Goal: Task Accomplishment & Management: Complete application form

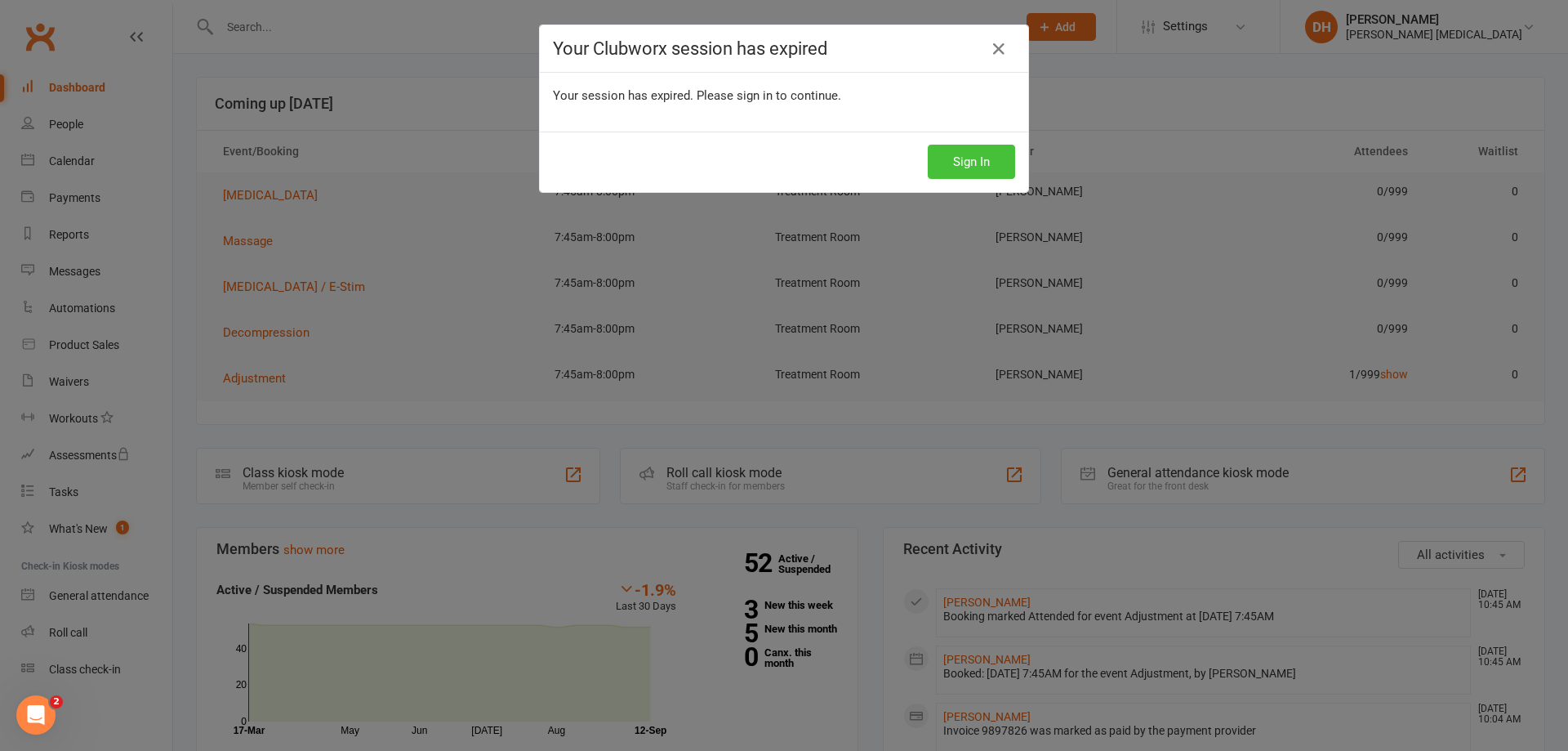
click at [997, 155] on button "Sign In" at bounding box center [972, 161] width 87 height 34
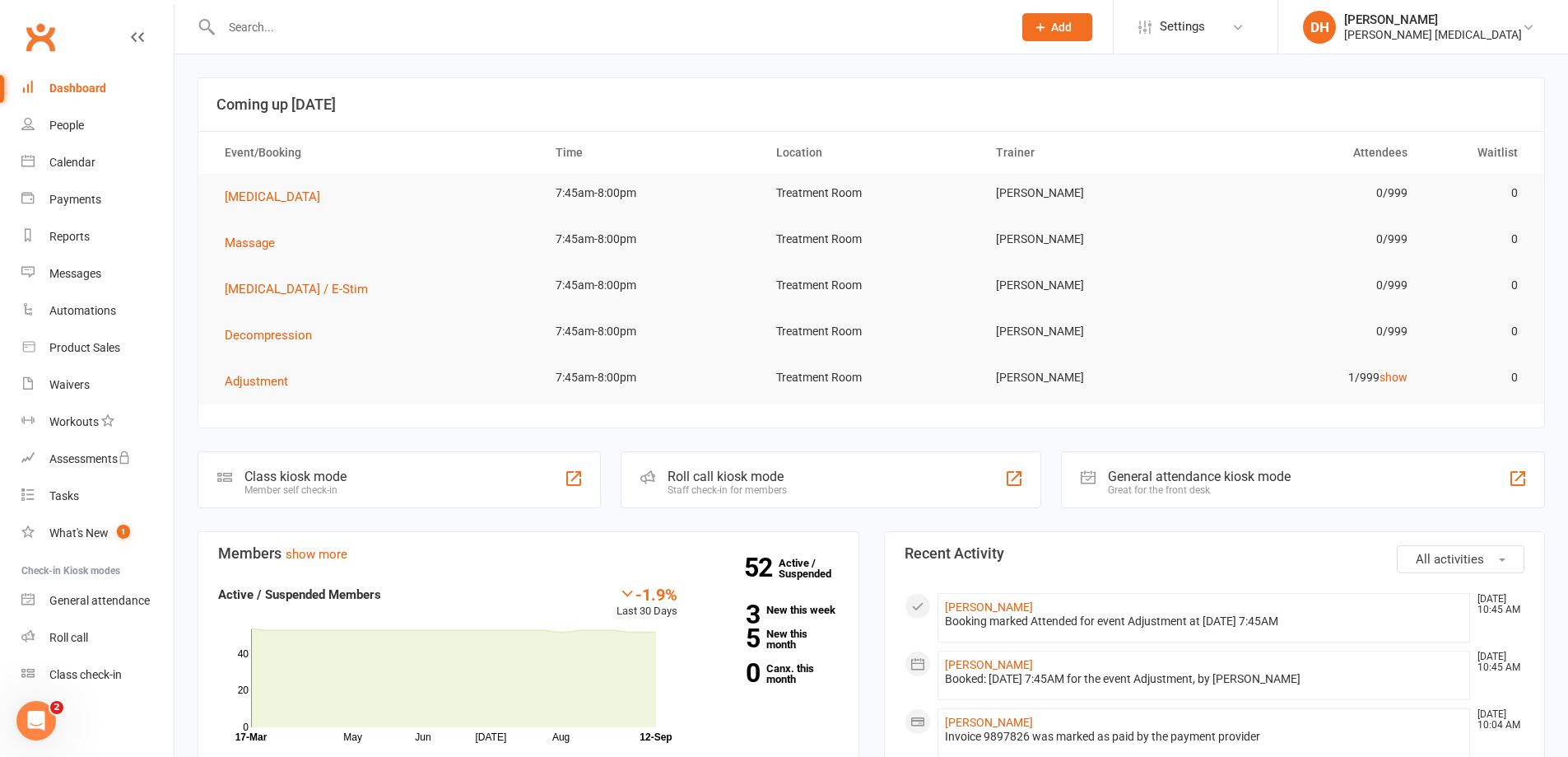
click at [384, 30] on input "text" at bounding box center [609, 27] width 785 height 23
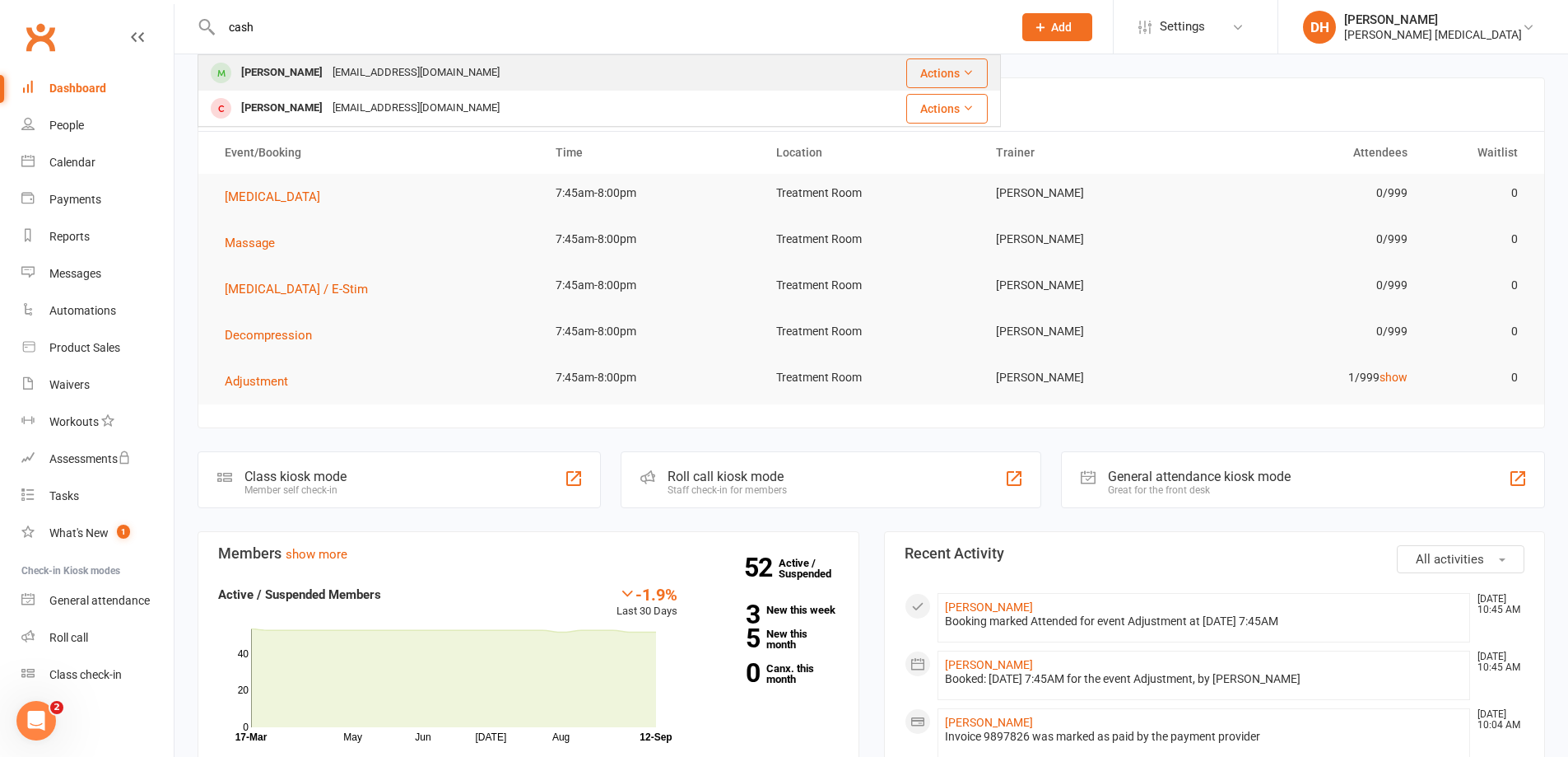
type input "cash"
click at [328, 77] on div "[EMAIL_ADDRESS][DOMAIN_NAME]" at bounding box center [416, 73] width 177 height 24
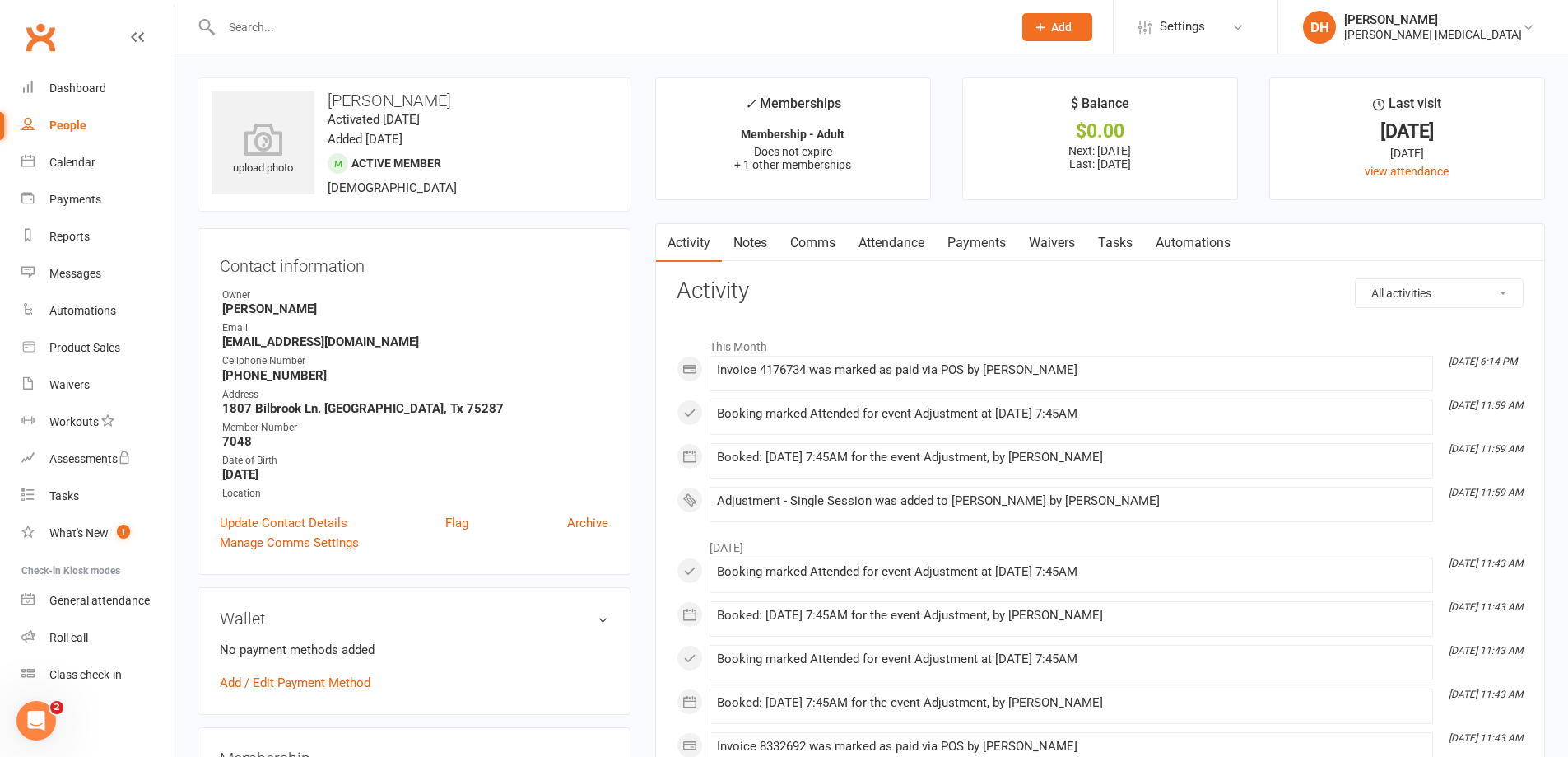
click at [971, 241] on link "Payments" at bounding box center [976, 243] width 81 height 38
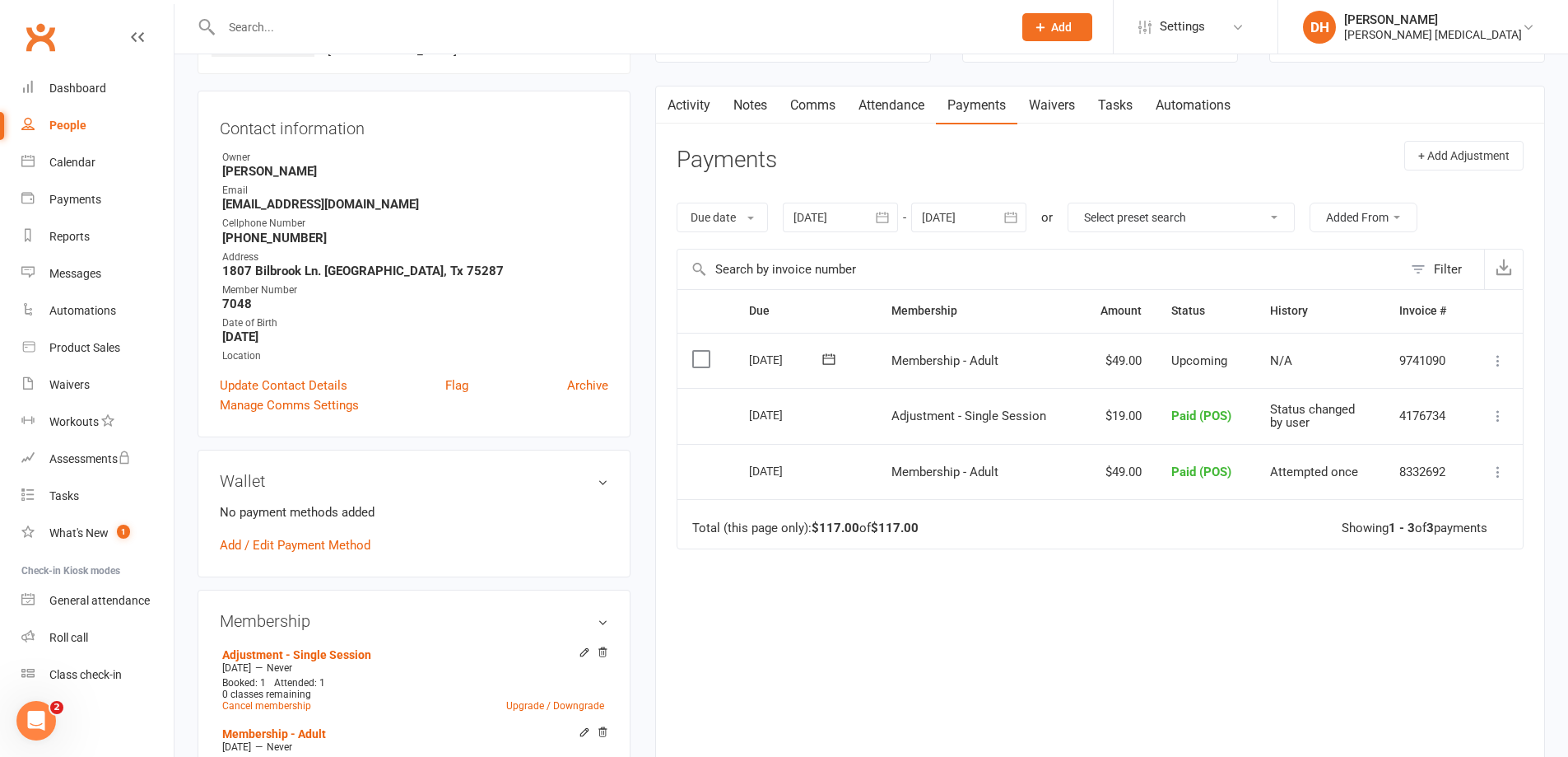
scroll to position [82, 0]
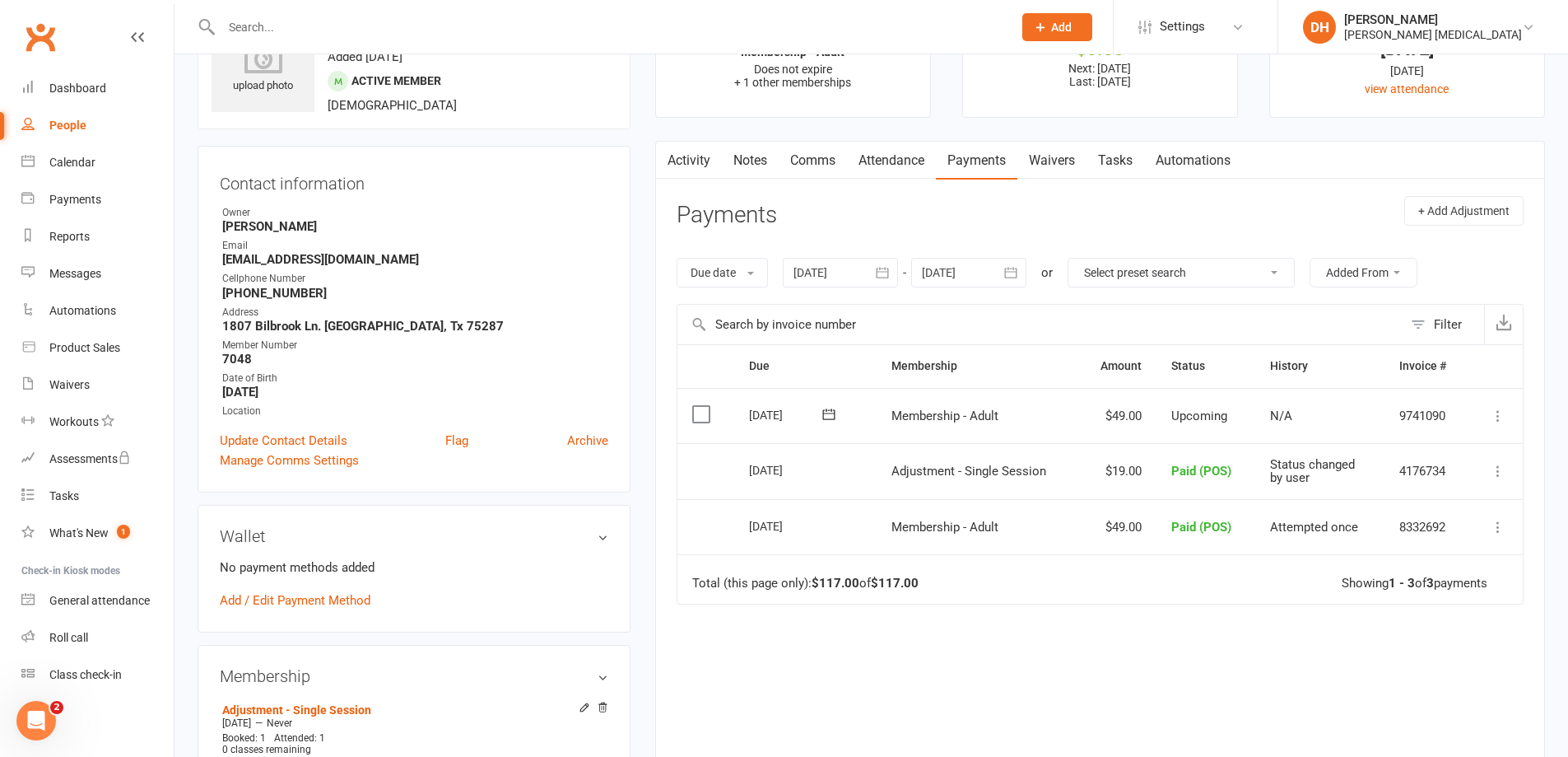
click at [884, 175] on link "Attendance" at bounding box center [892, 160] width 89 height 38
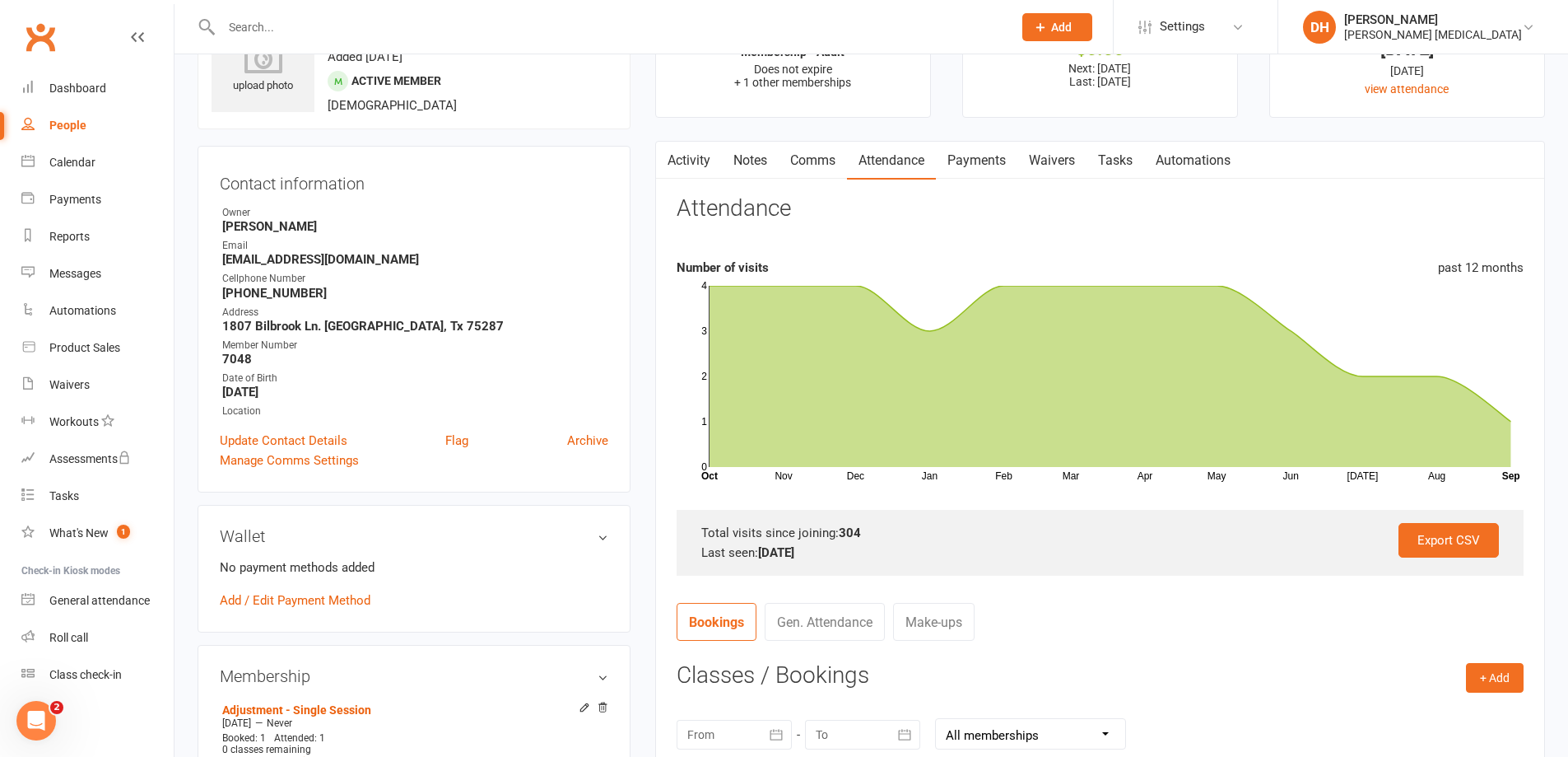
click at [691, 164] on link "Activity" at bounding box center [688, 160] width 66 height 38
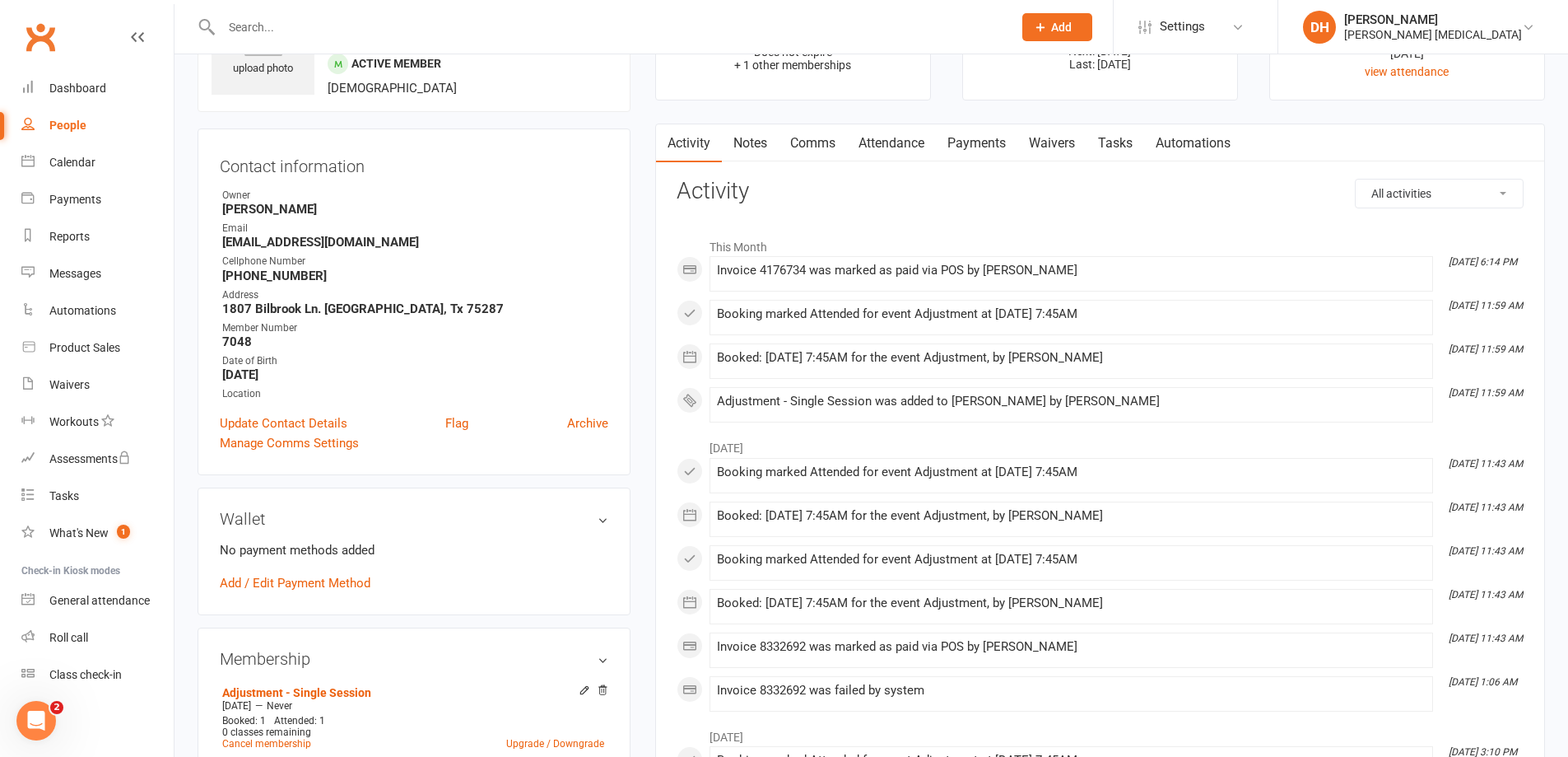
scroll to position [82, 0]
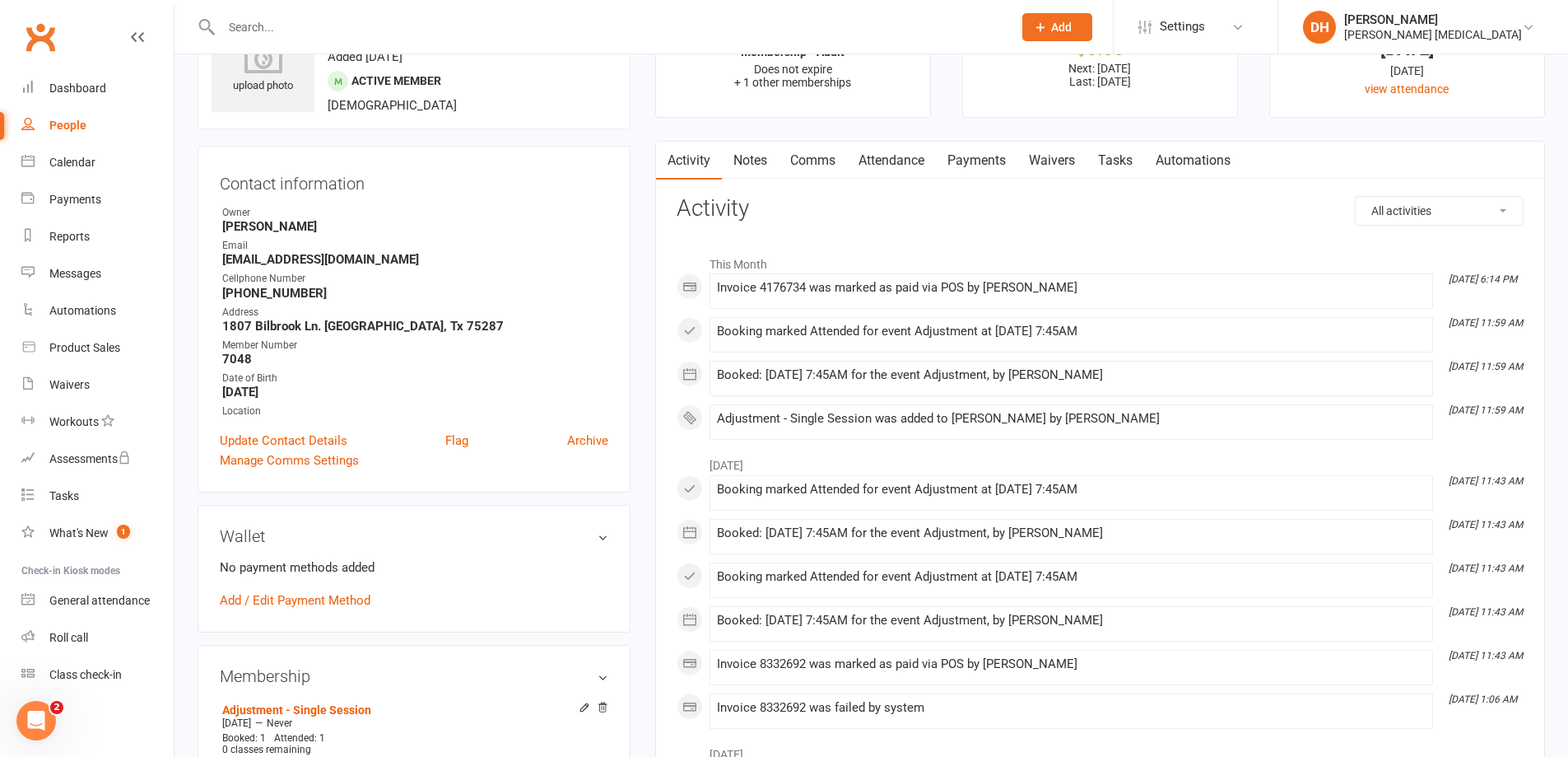
click at [1453, 217] on select "All activities Bookings / Attendances Communications Notes Failed SMSes Grading…" at bounding box center [1439, 211] width 167 height 28
select select "BookingLogEntry"
click at [1356, 197] on select "All activities Bookings / Attendances Communications Notes Failed SMSes Grading…" at bounding box center [1439, 211] width 167 height 28
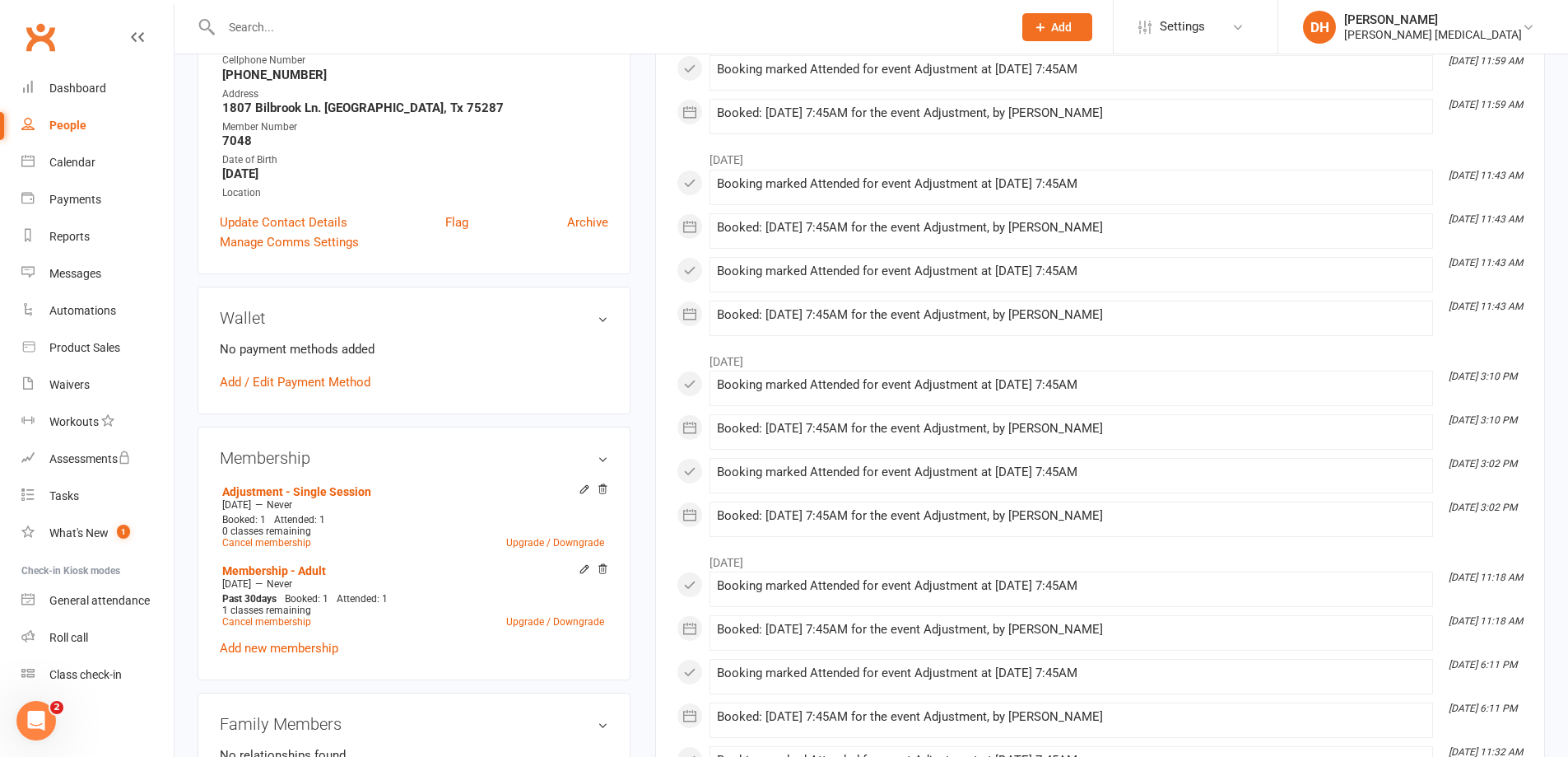
scroll to position [330, 0]
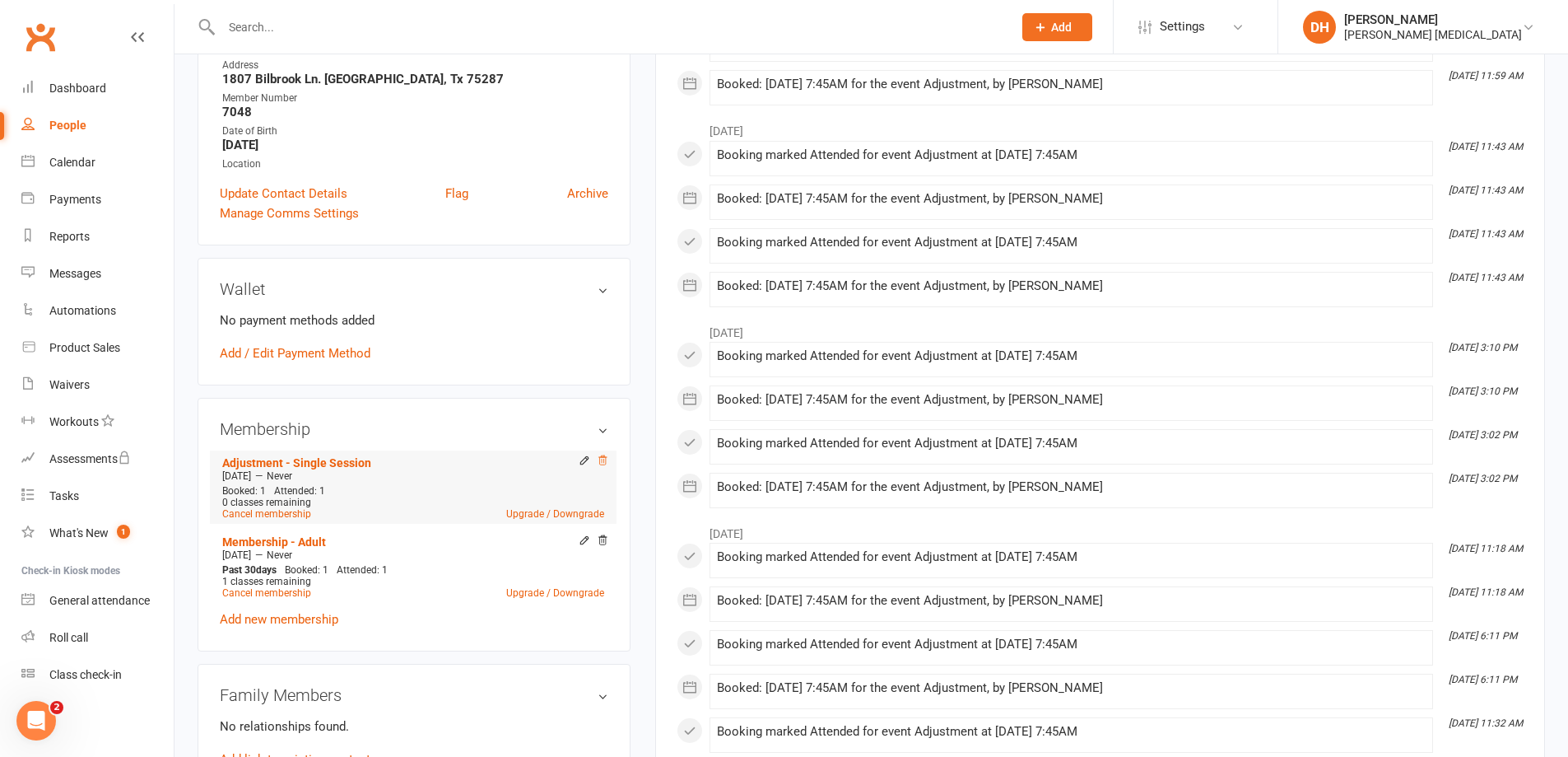
click at [606, 461] on icon at bounding box center [602, 460] width 11 height 11
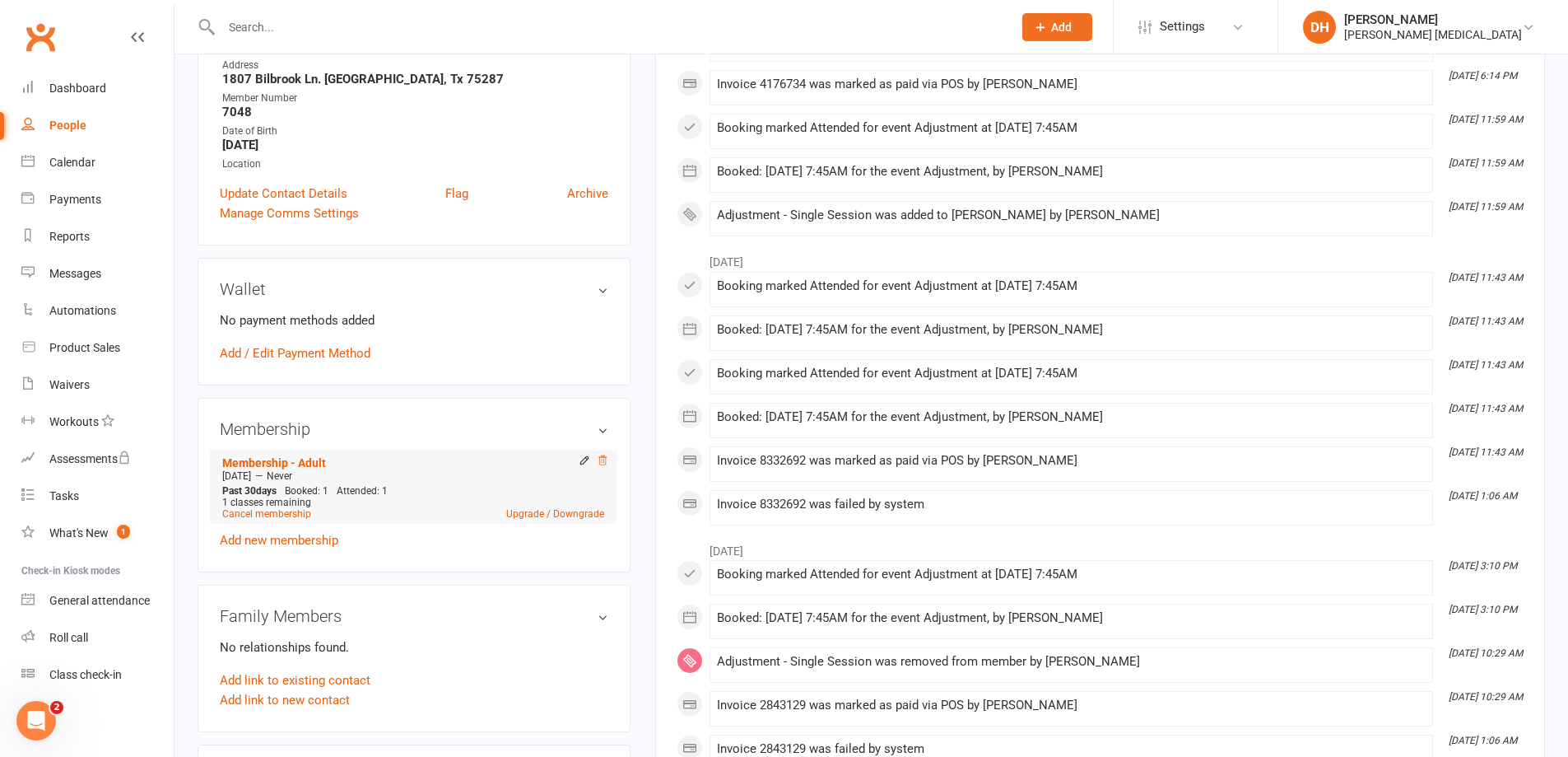
click at [603, 459] on icon at bounding box center [602, 460] width 11 height 11
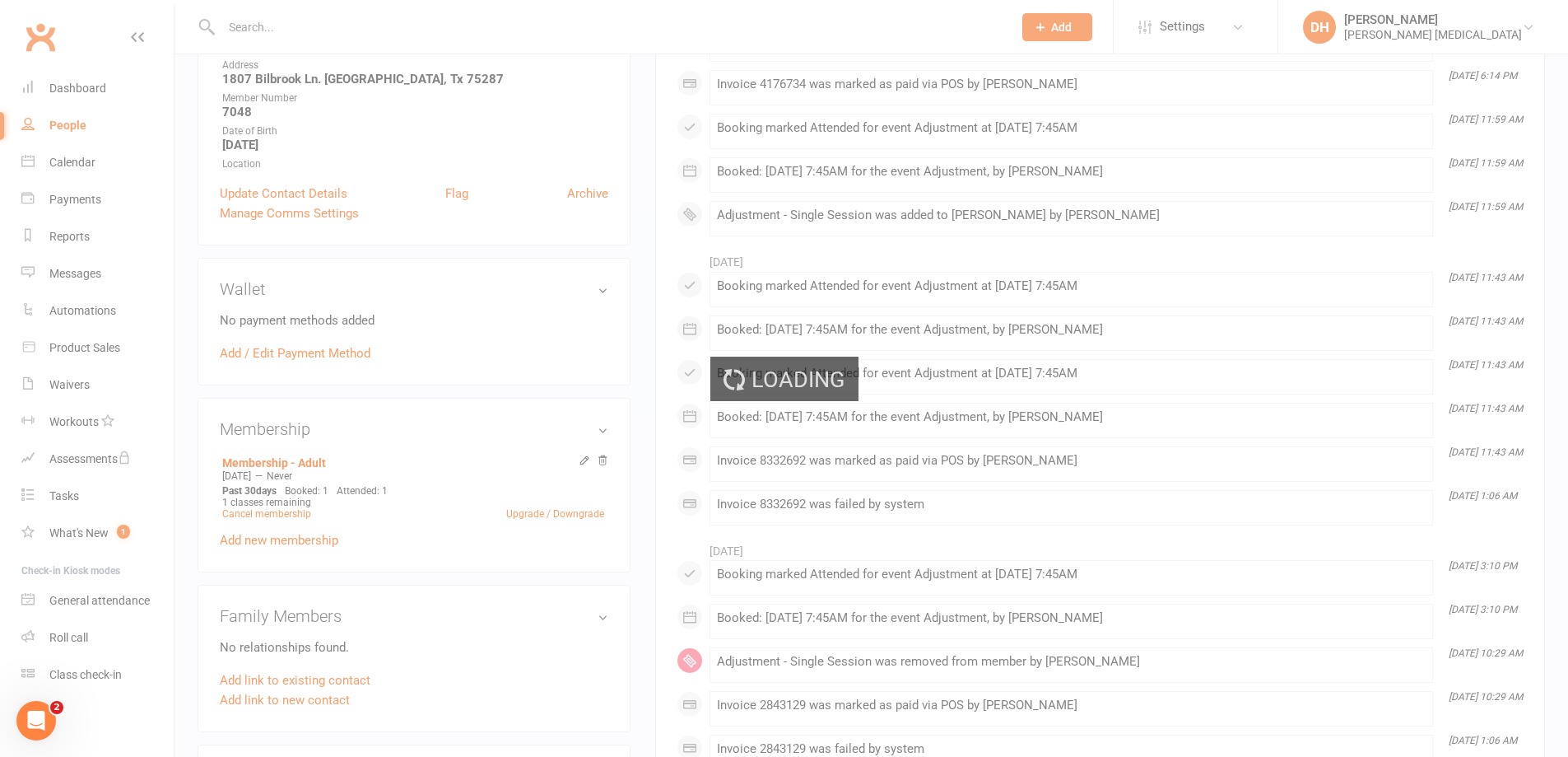
scroll to position [326, 0]
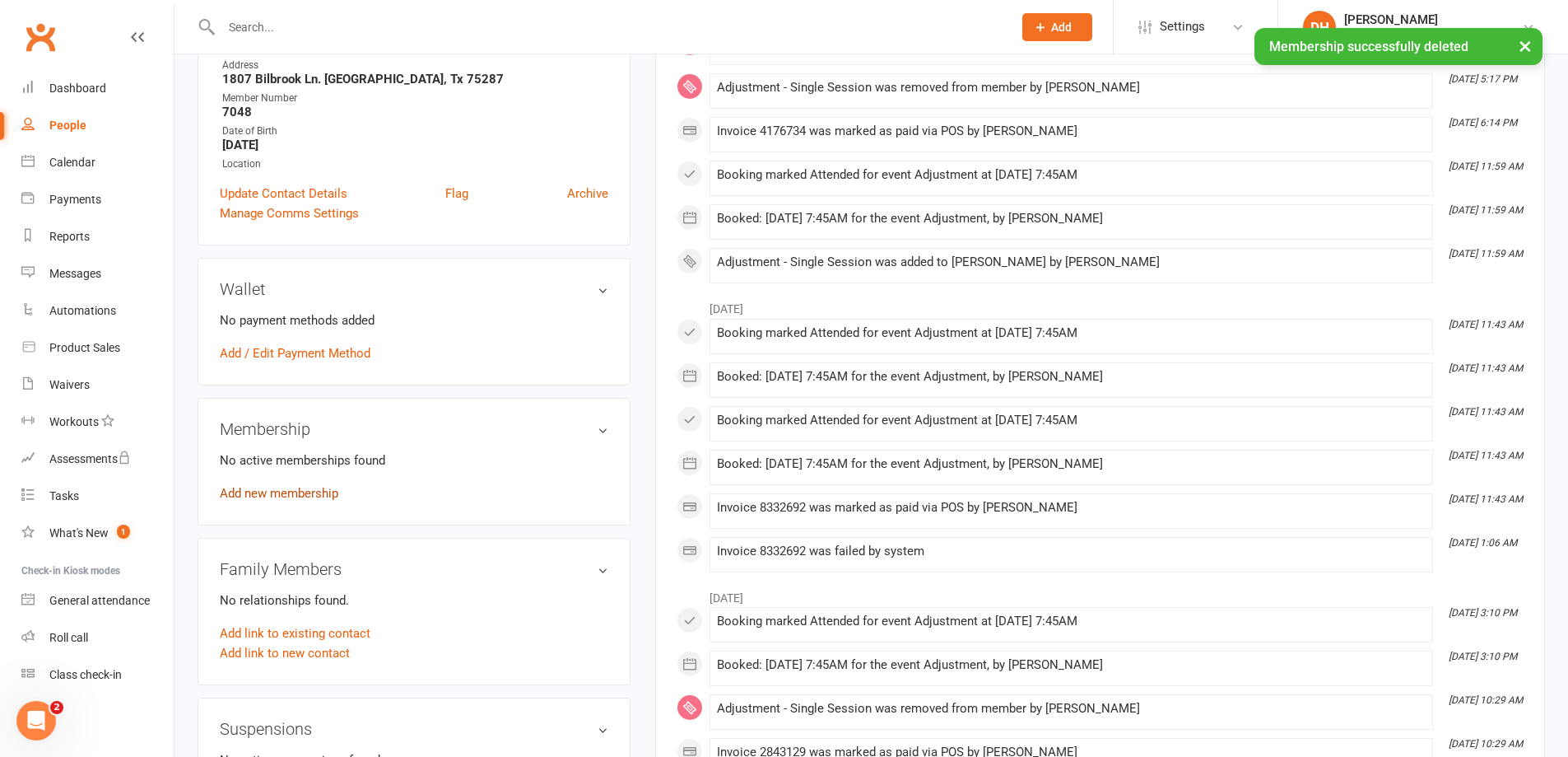
click at [318, 487] on link "Add new membership" at bounding box center [279, 492] width 118 height 15
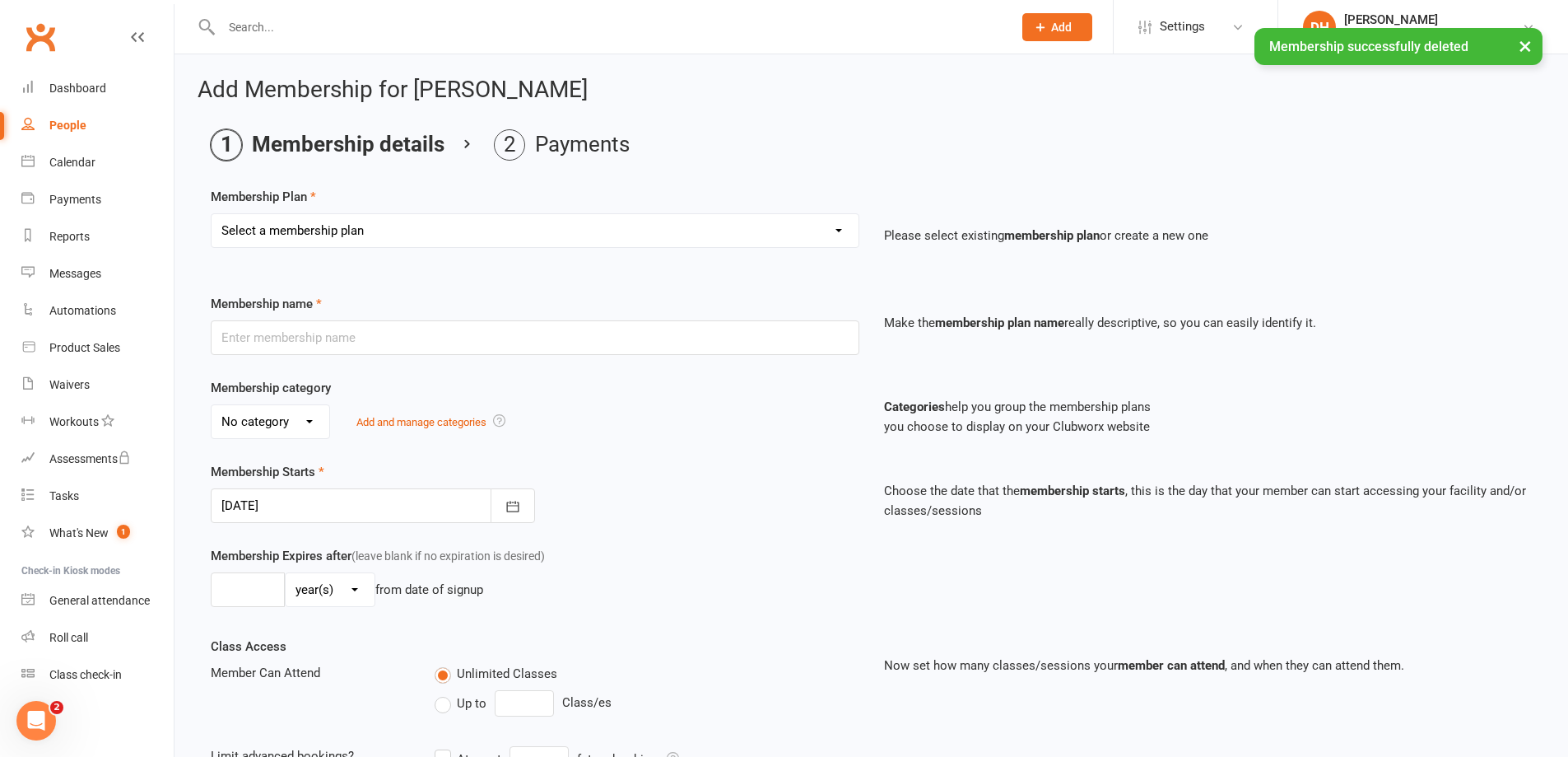
click at [431, 226] on select "Select a membership plan Membership - Insurance Membership - Adult Membership -…" at bounding box center [535, 230] width 647 height 33
select select "12"
click at [211, 214] on select "Select a membership plan Membership - Insurance Membership - Adult Membership -…" at bounding box center [535, 230] width 647 height 33
type input "Adjustment - Single Session"
select select "1"
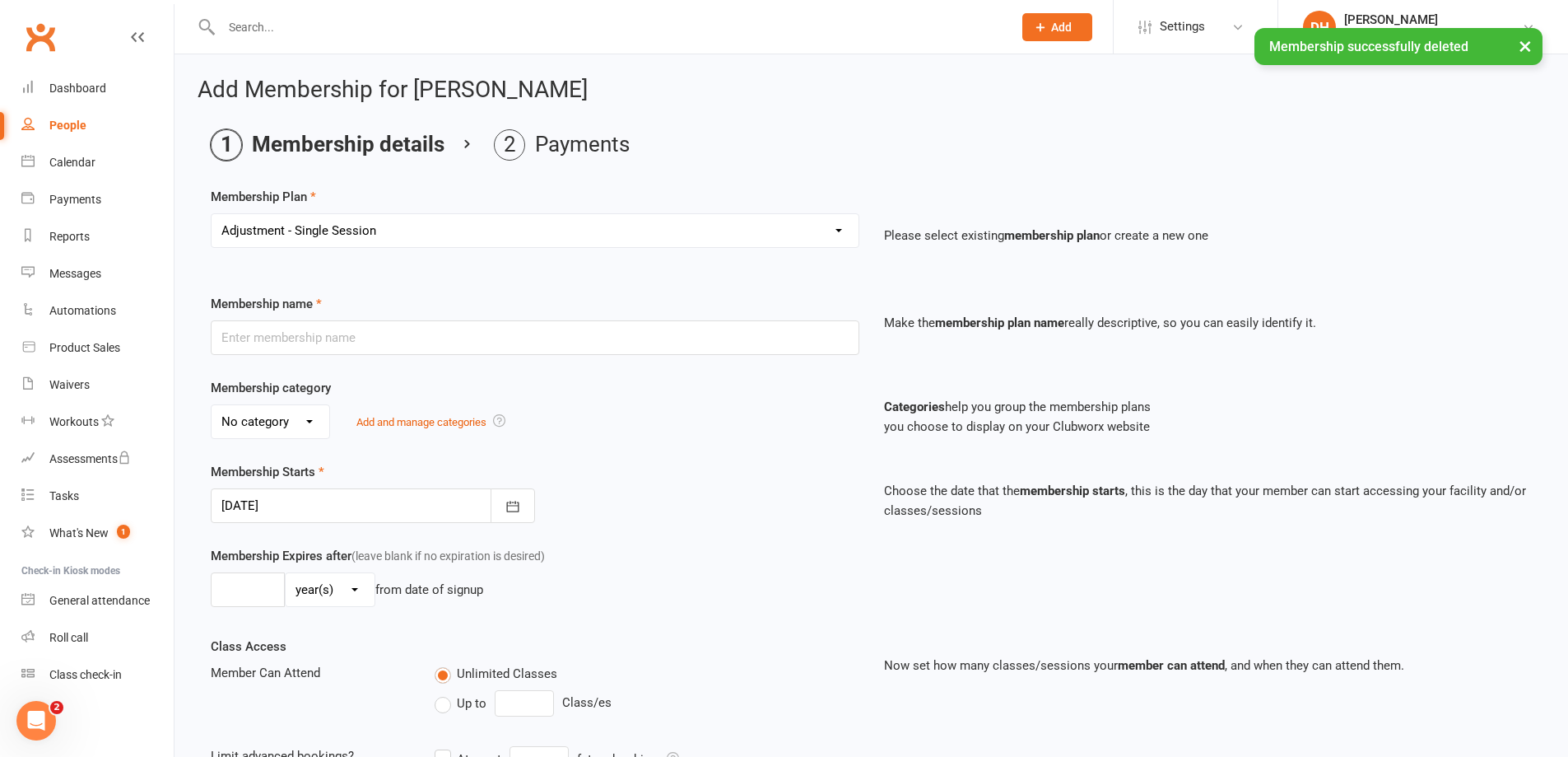
type input "0"
type input "1"
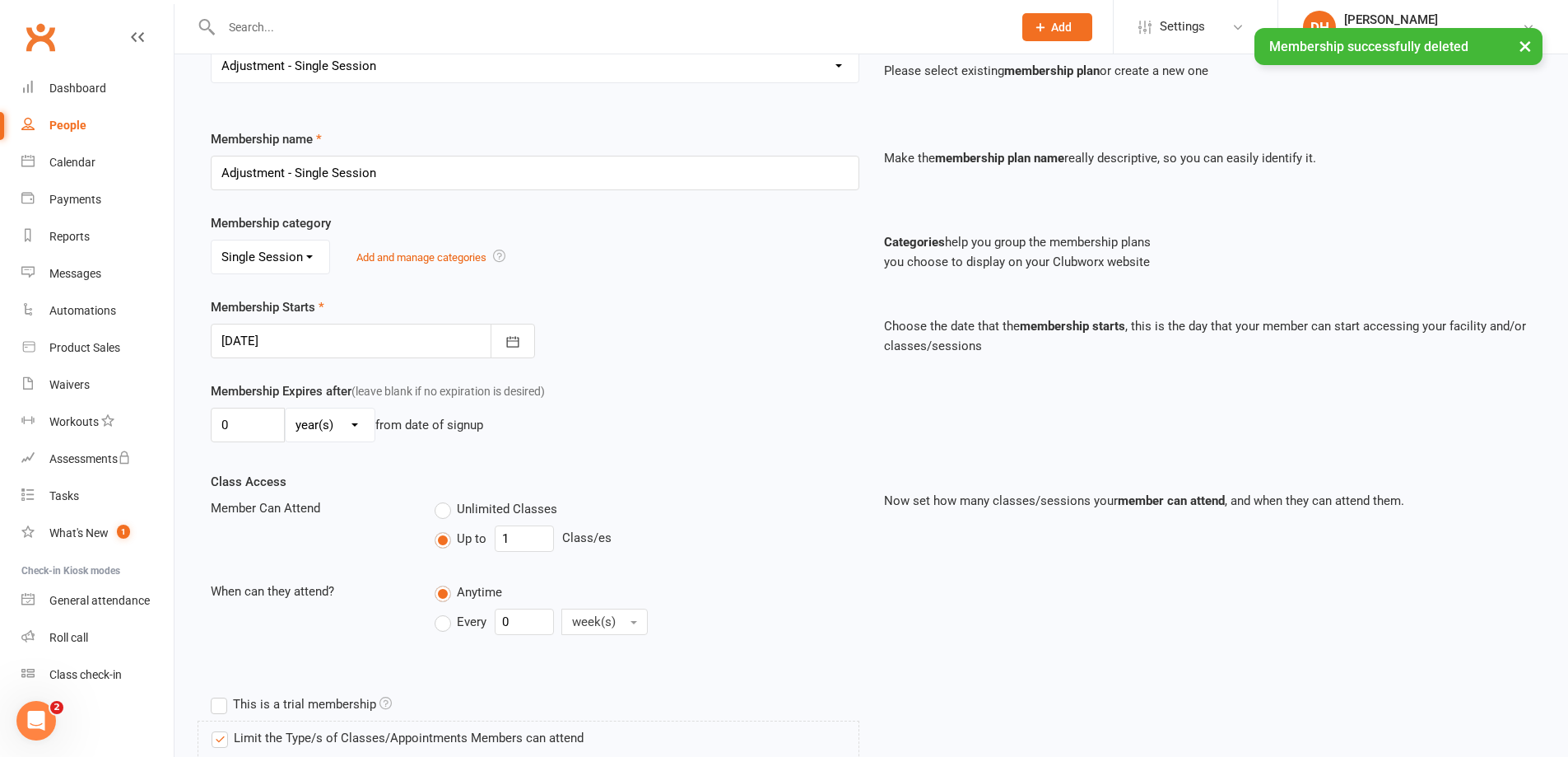
scroll to position [489, 0]
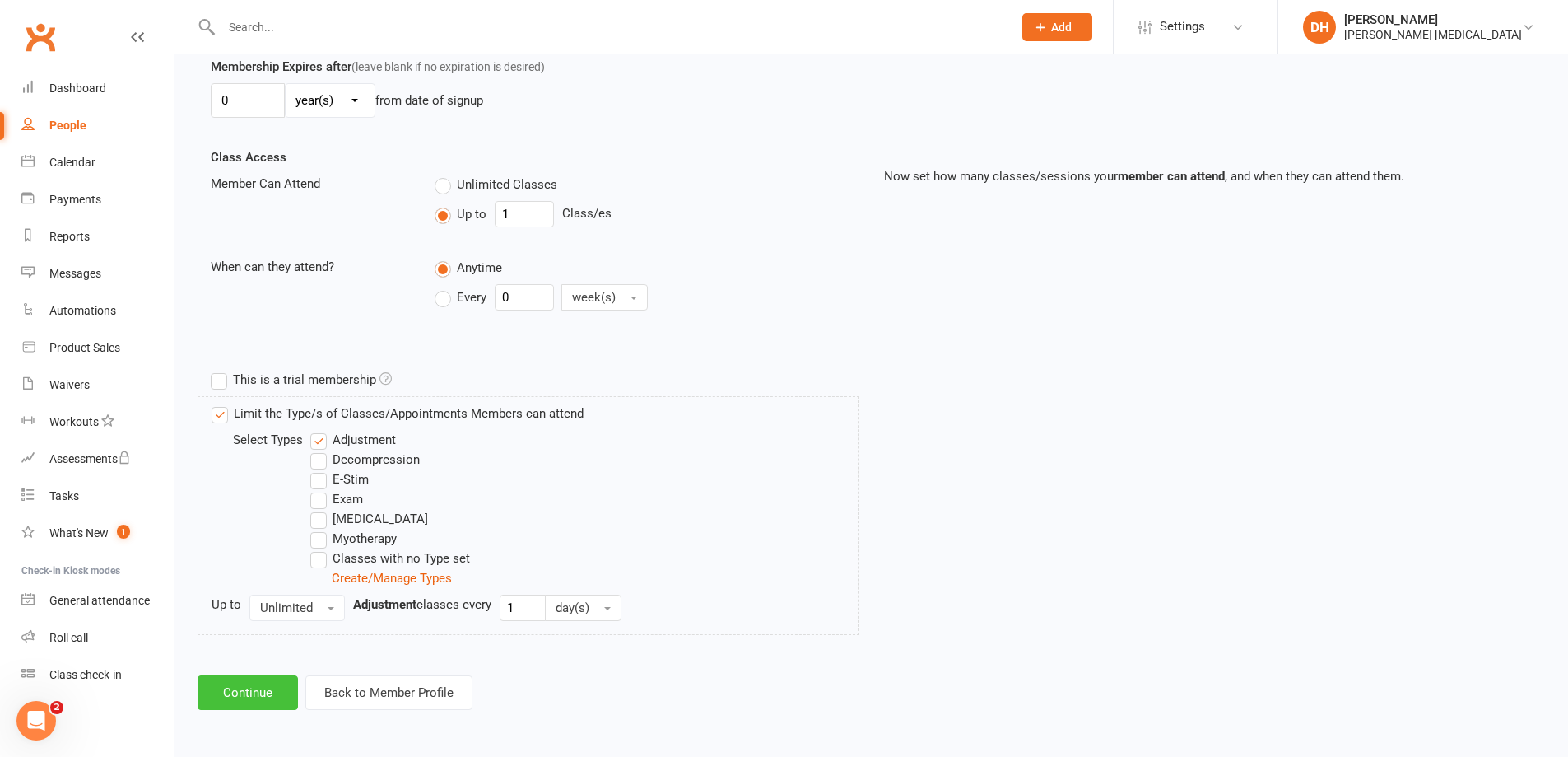
click at [291, 695] on button "Continue" at bounding box center [247, 693] width 100 height 34
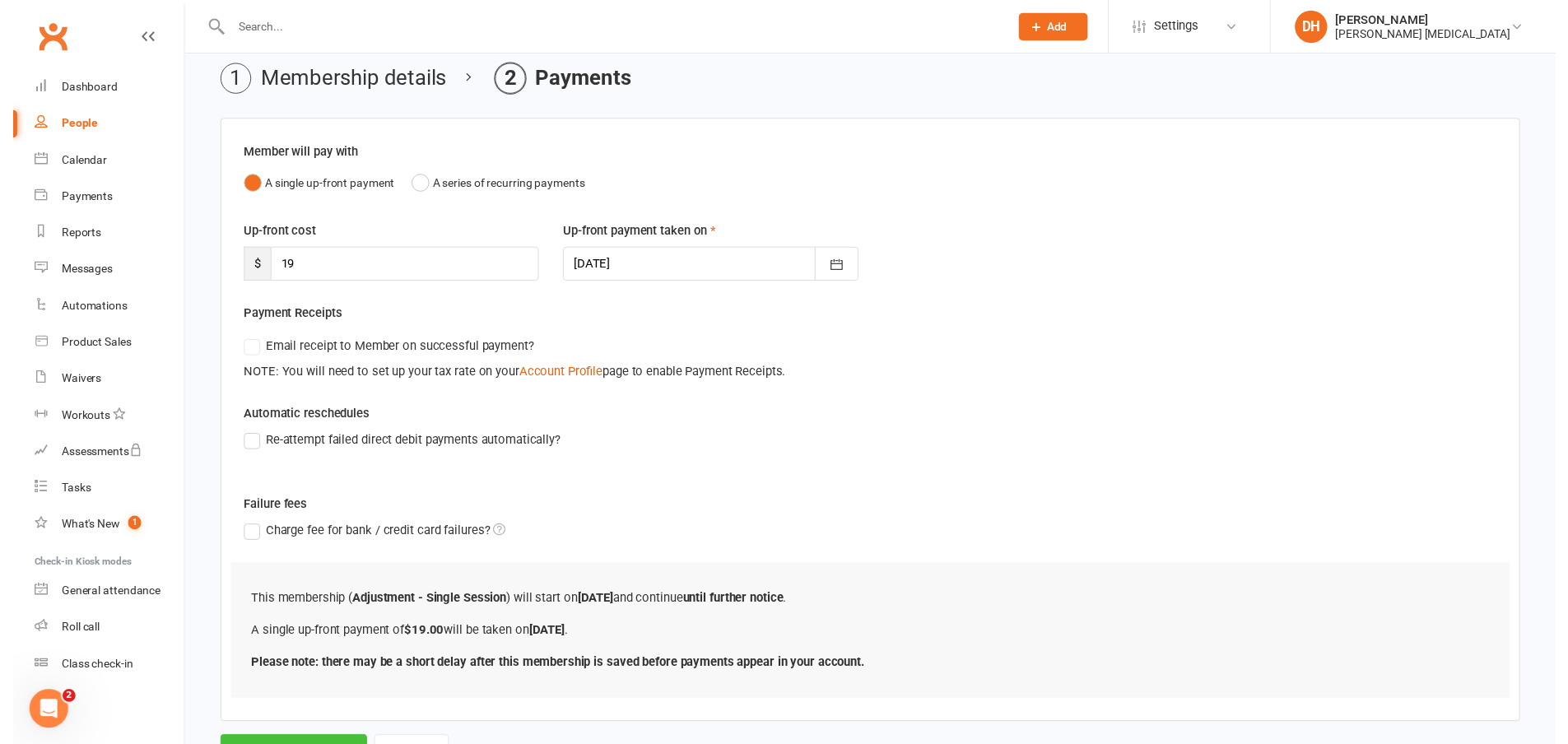
scroll to position [140, 0]
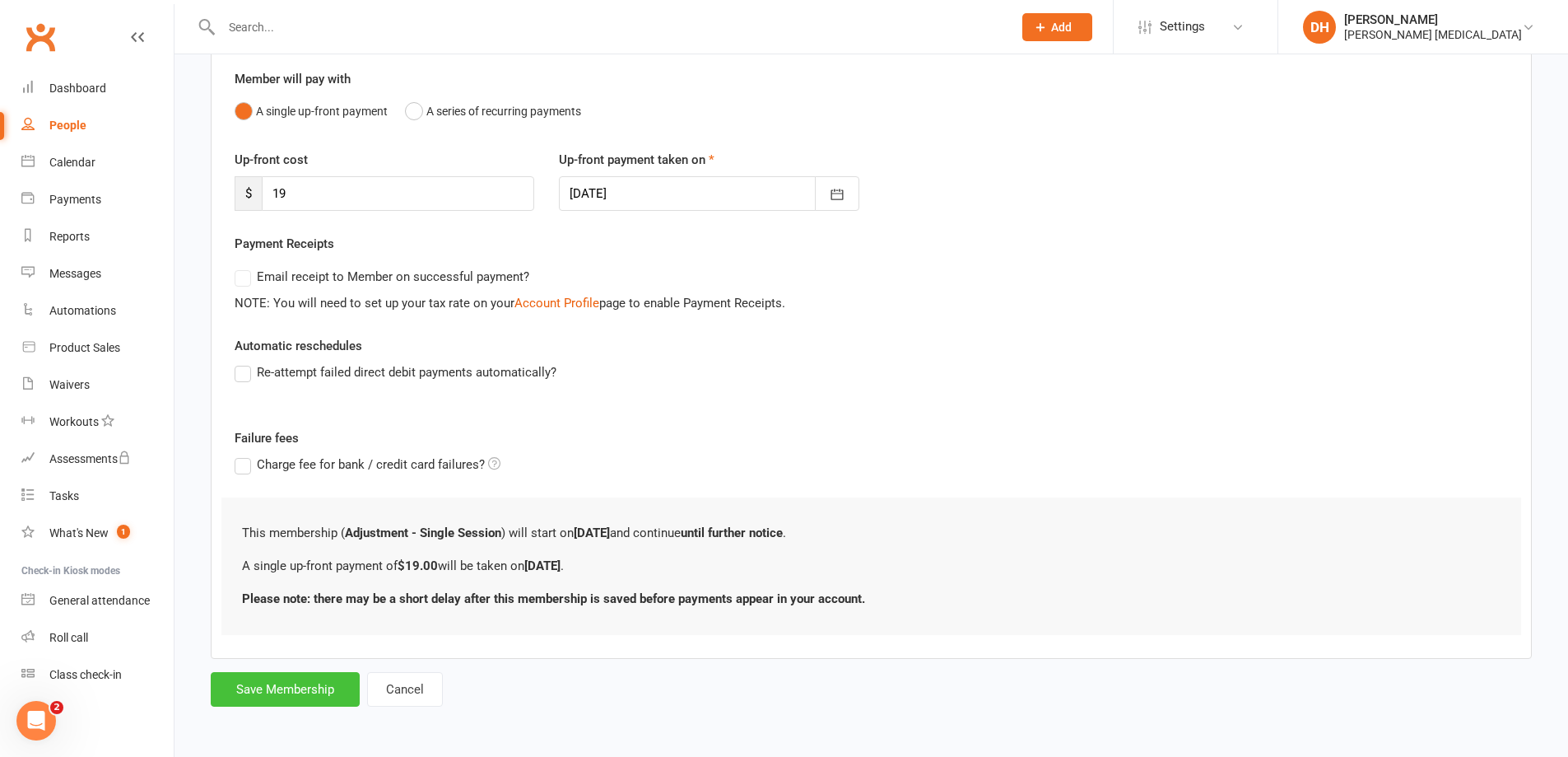
click at [294, 685] on button "Save Membership" at bounding box center [285, 689] width 149 height 34
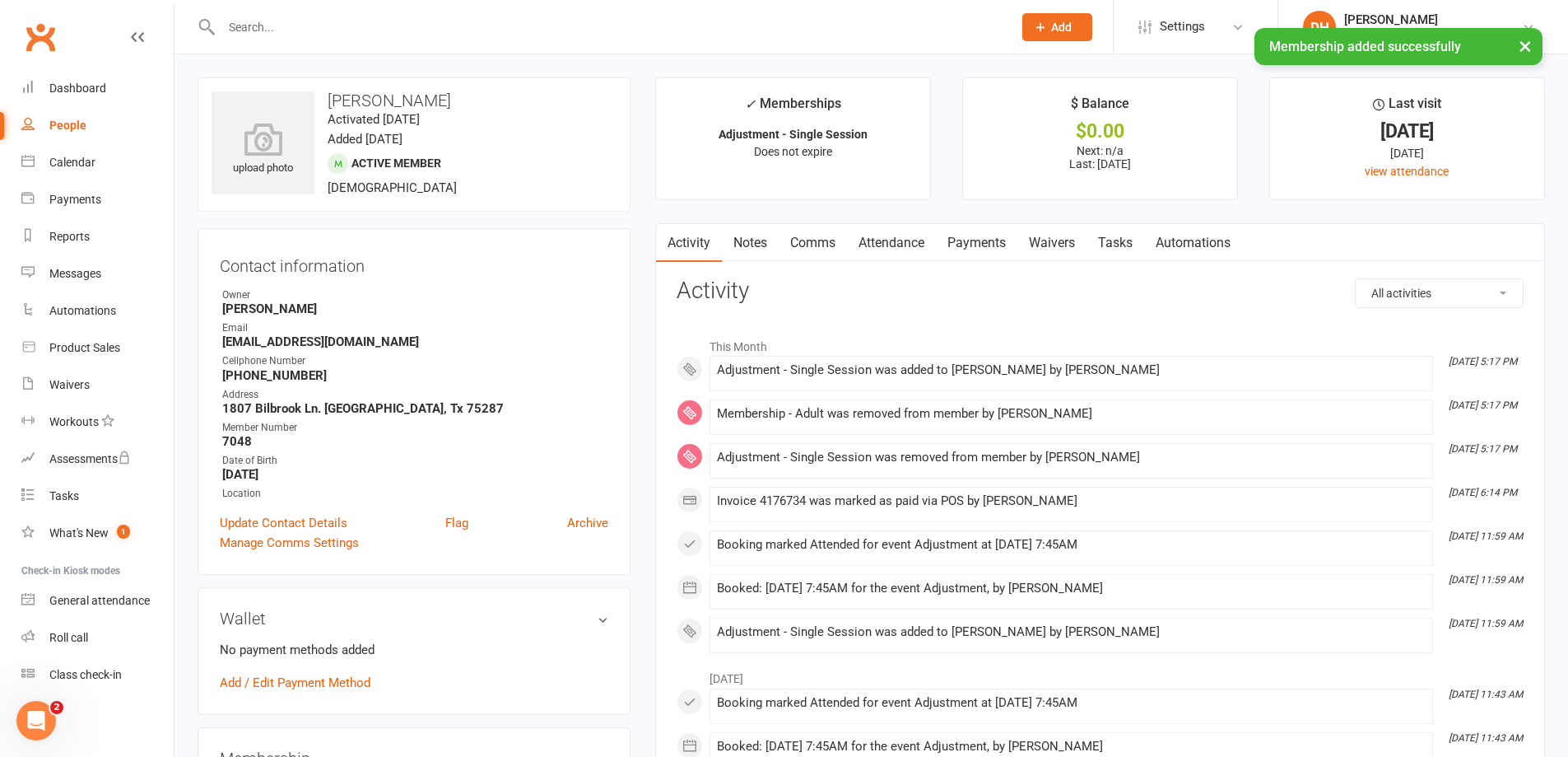
click at [957, 246] on link "Payments" at bounding box center [976, 243] width 81 height 38
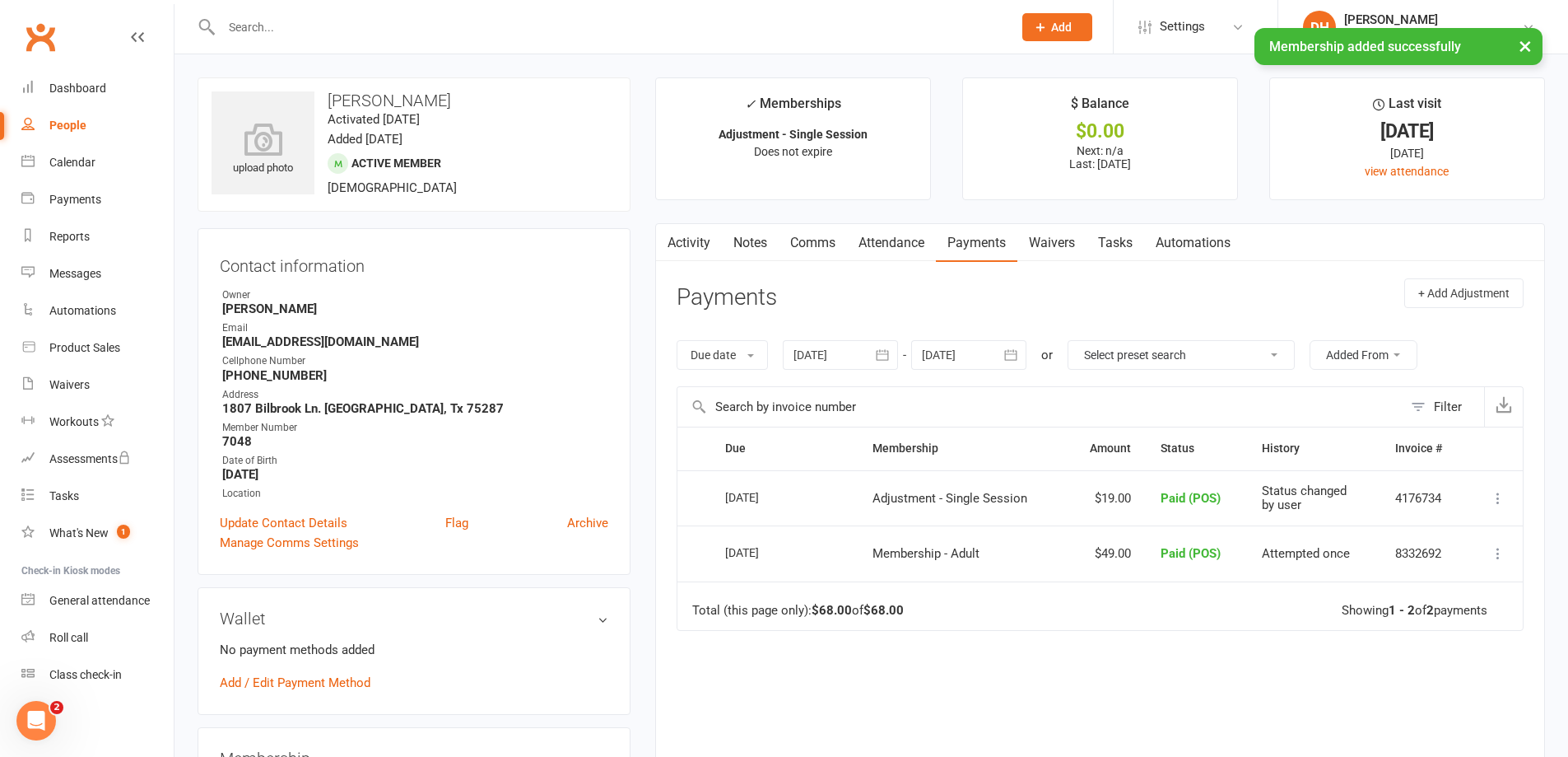
click at [909, 247] on link "Attendance" at bounding box center [892, 243] width 89 height 38
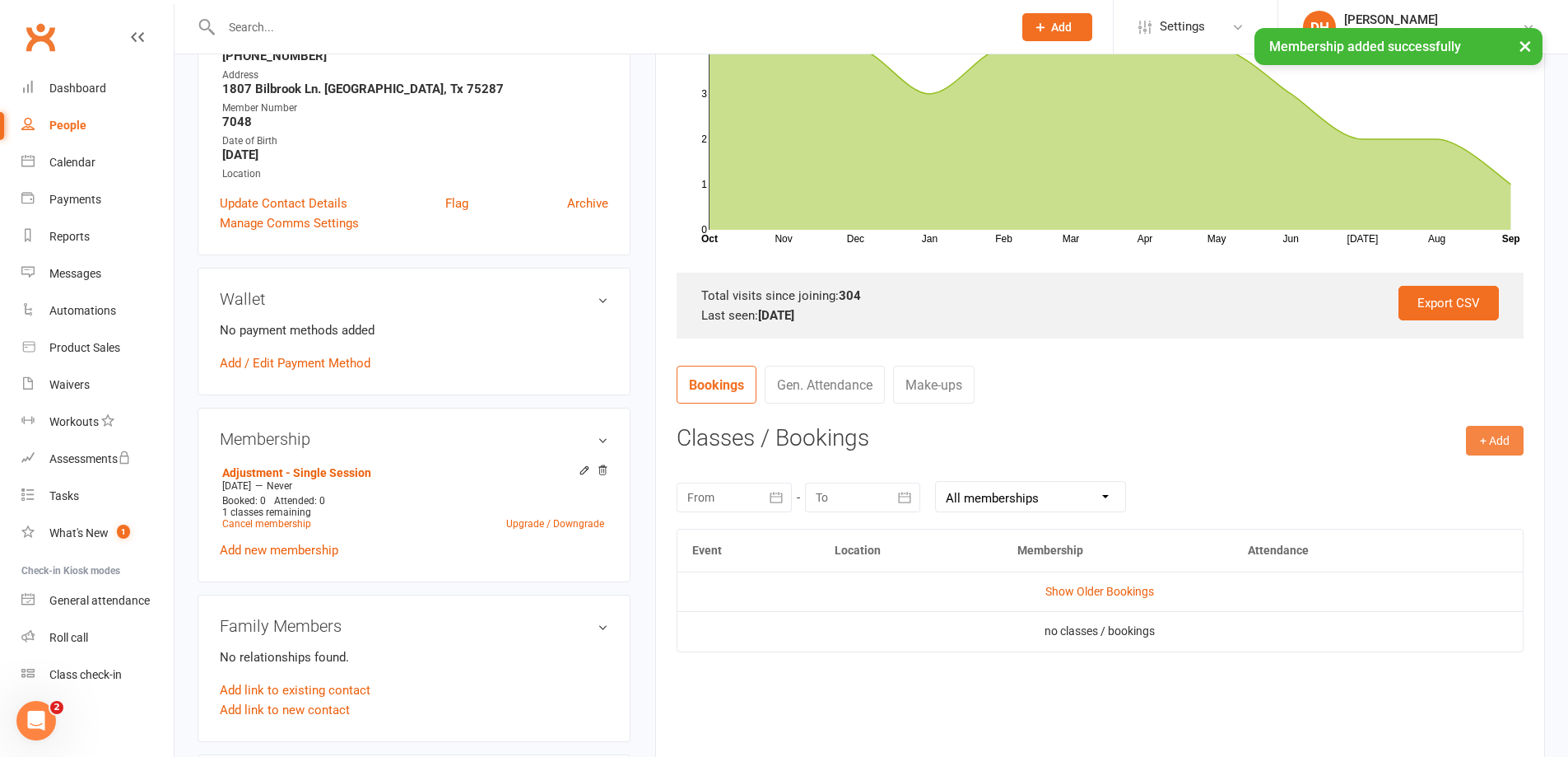
scroll to position [330, 0]
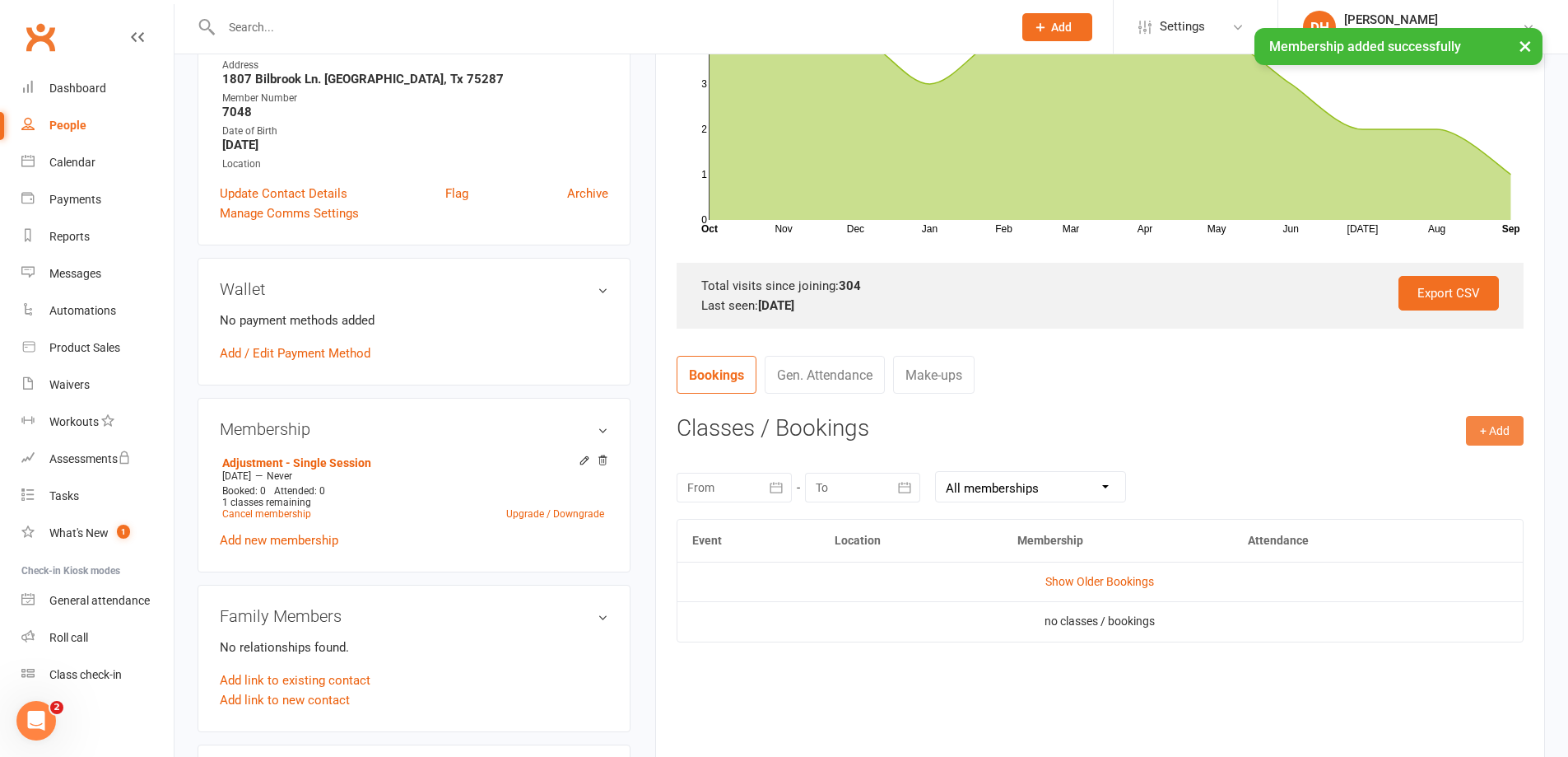
click at [1493, 432] on button "+ Add" at bounding box center [1494, 431] width 57 height 30
click at [1439, 462] on link "Book Event" at bounding box center [1441, 468] width 163 height 33
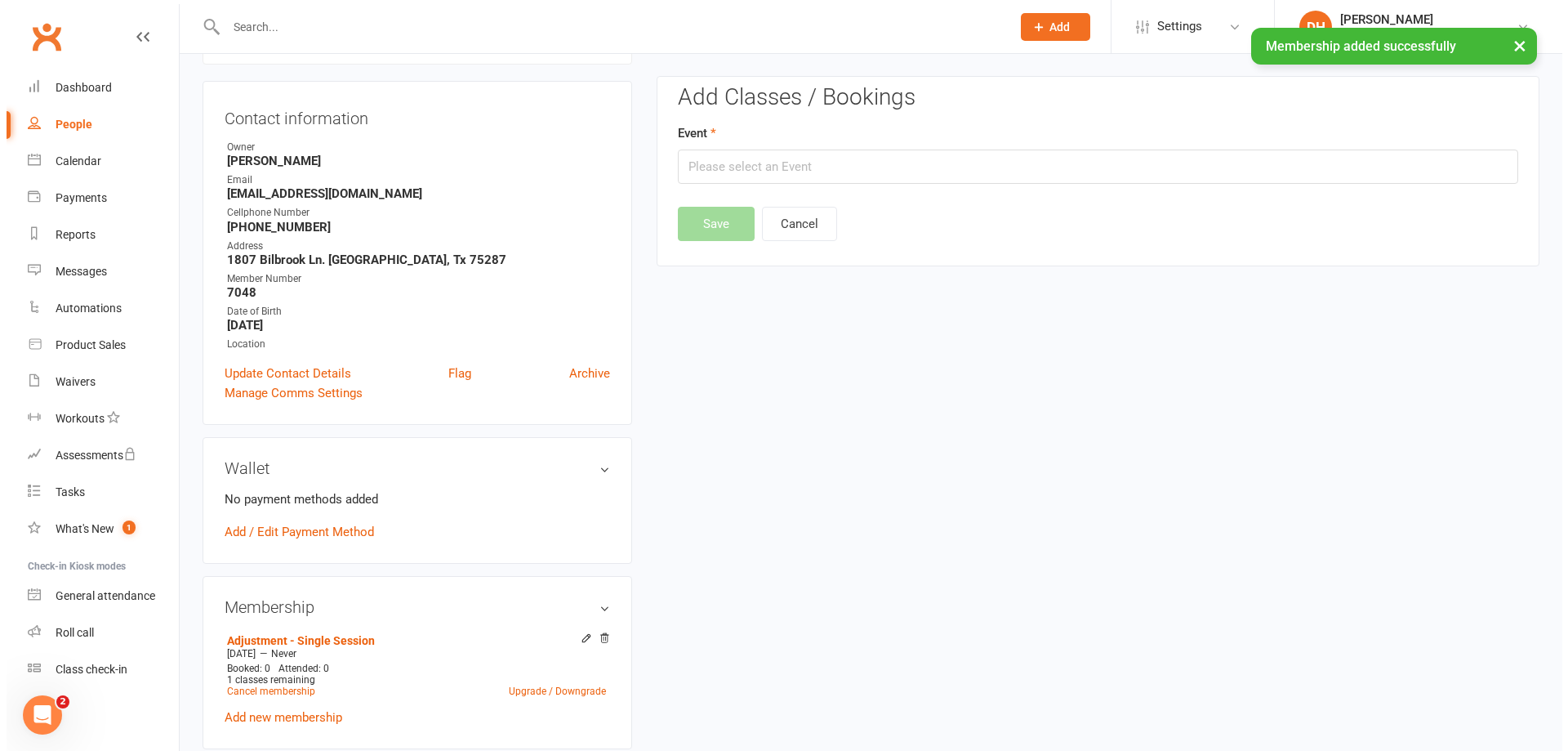
scroll to position [139, 0]
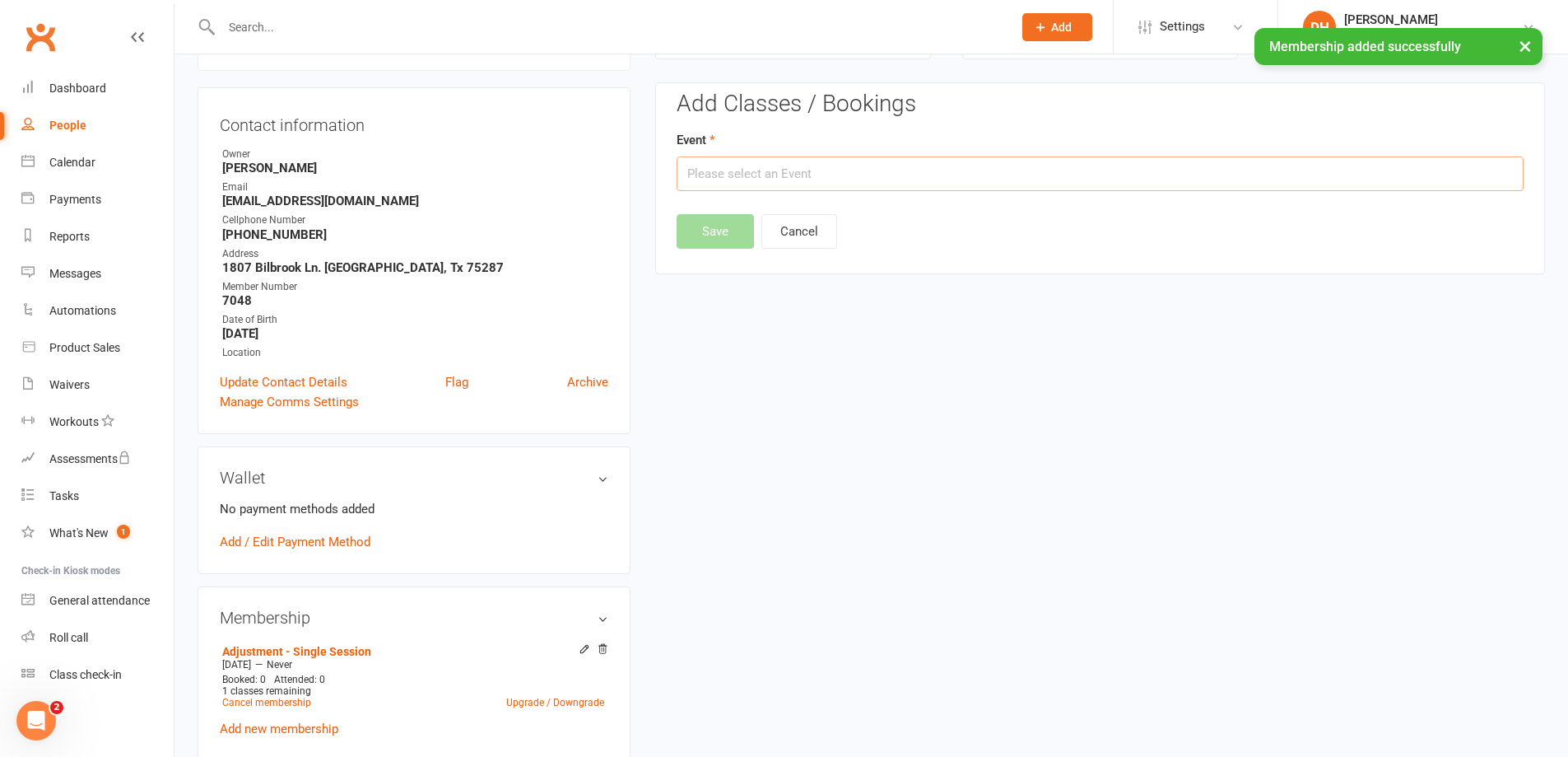
click at [852, 169] on input "text" at bounding box center [1101, 174] width 847 height 34
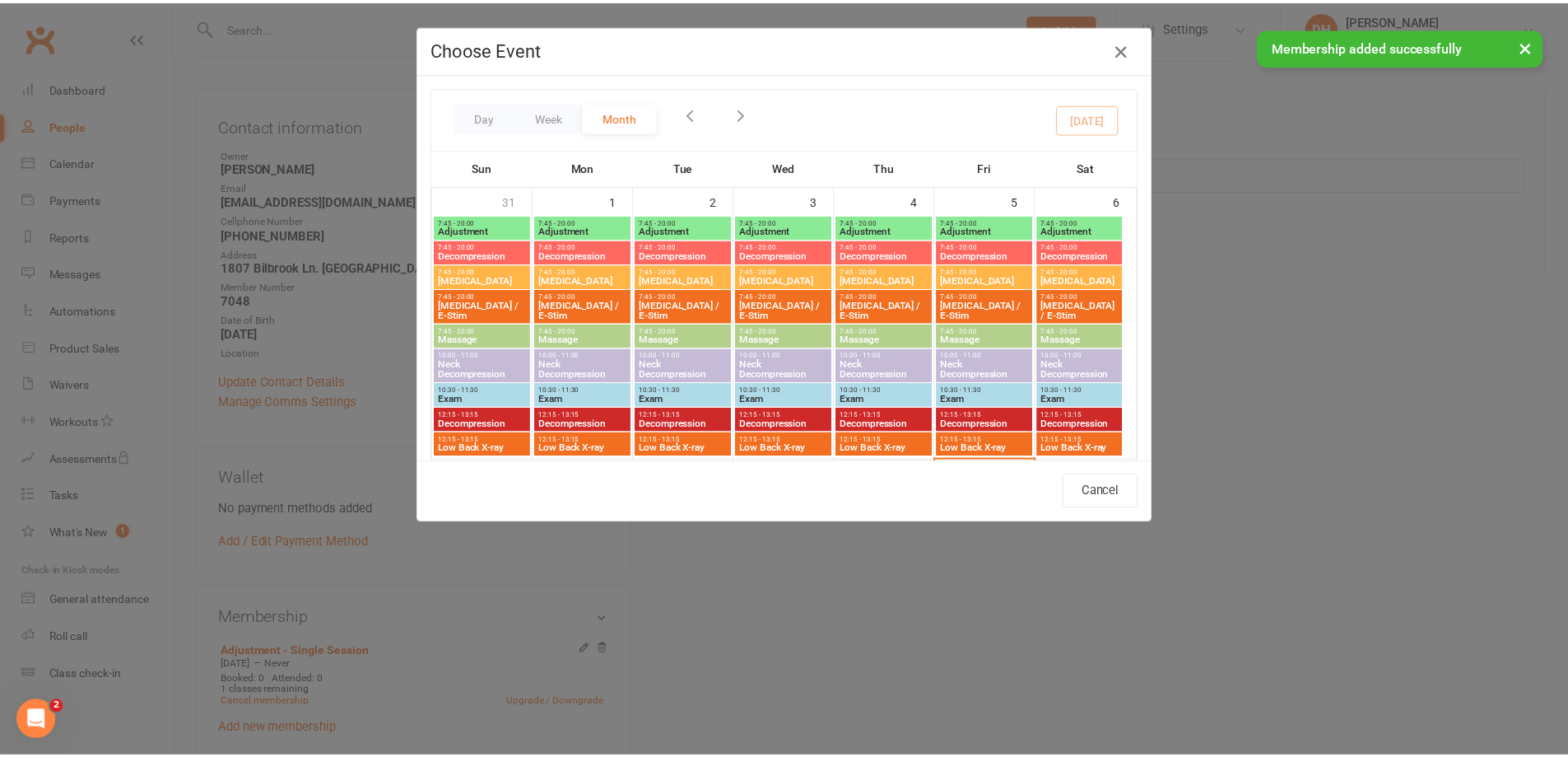
scroll to position [310, 0]
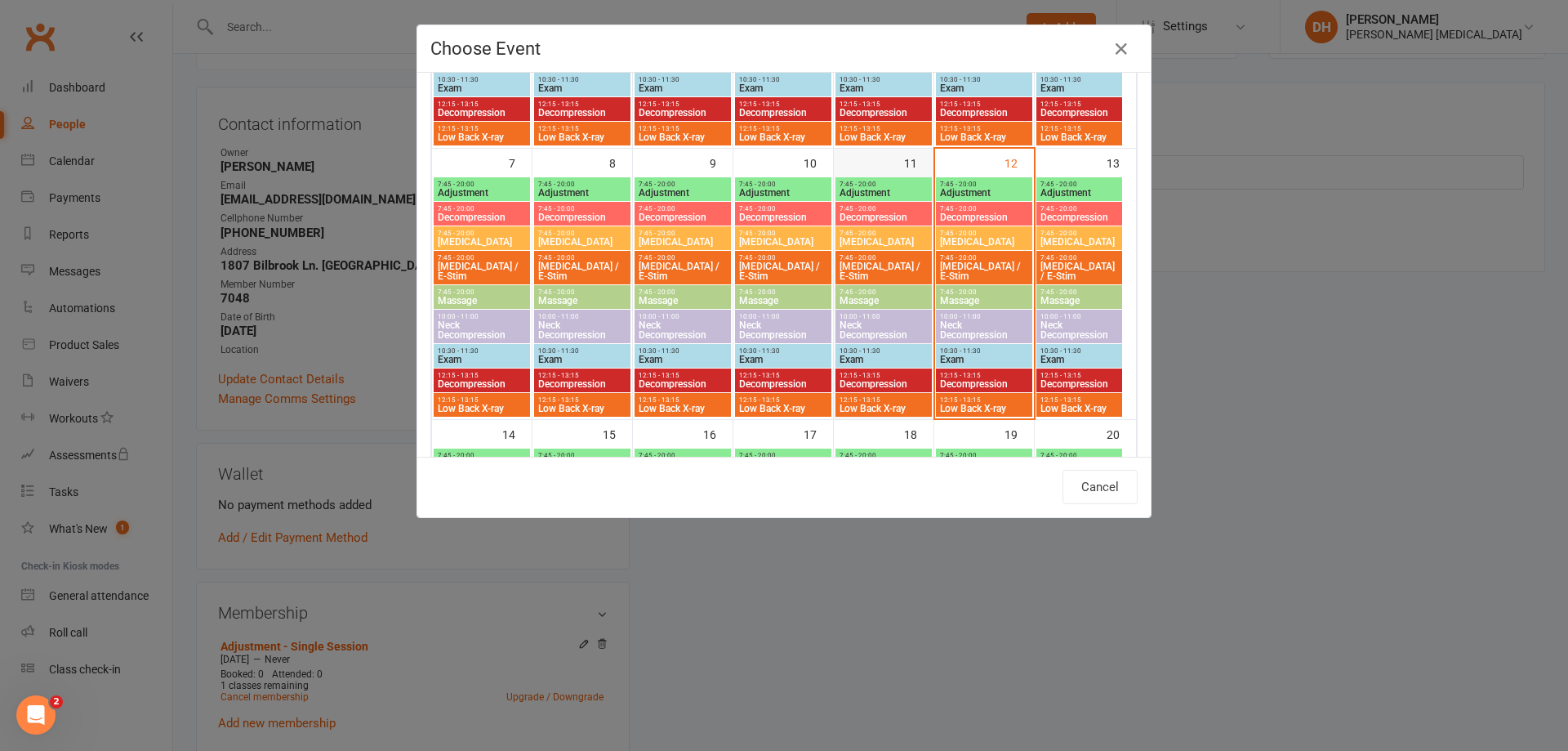
type input "Adjustment - [DATE] 7:45:00 AM"
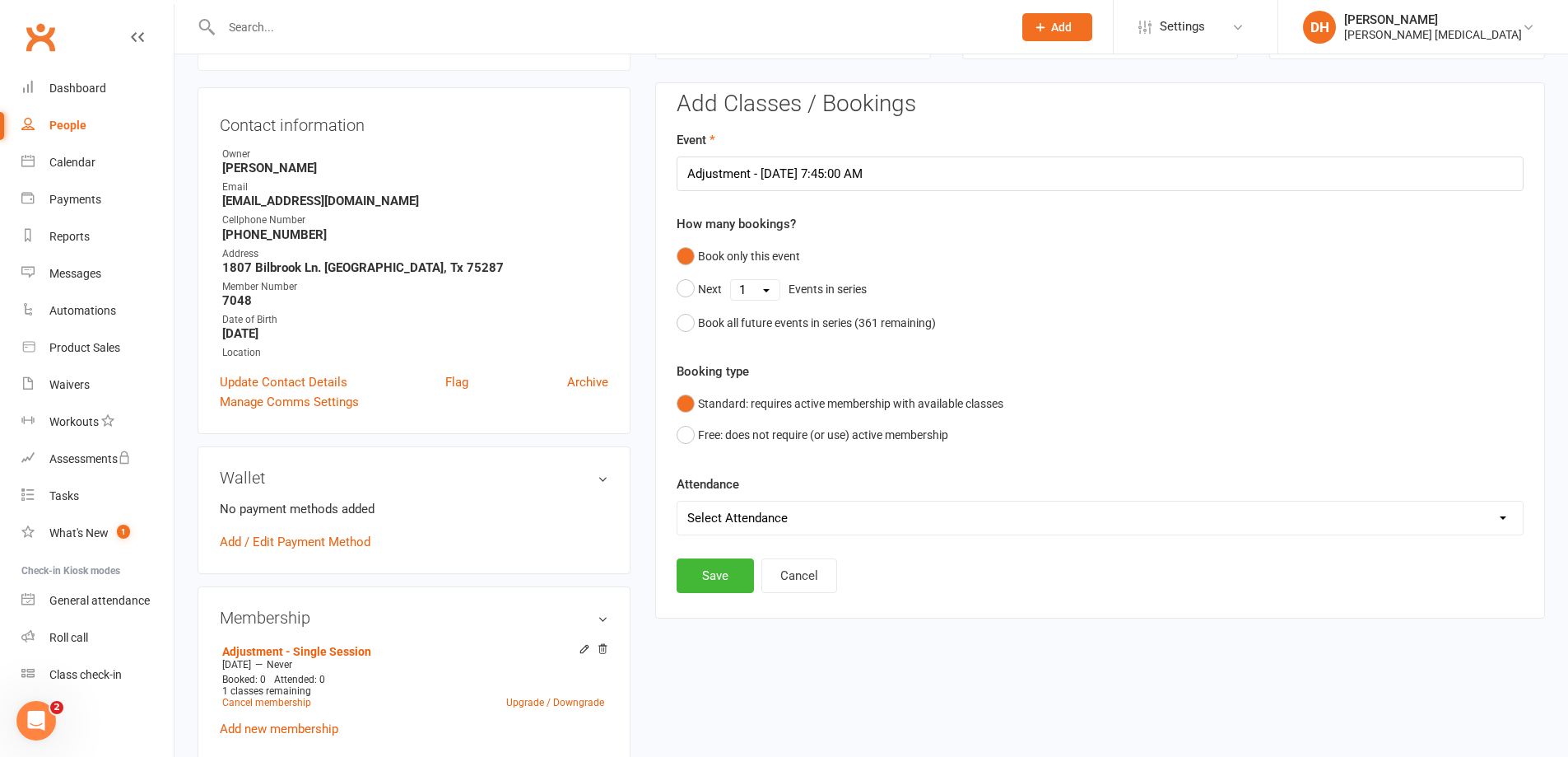
click at [829, 505] on select "Select Attendance Attended Absent" at bounding box center [1100, 518] width 846 height 33
select select "0"
click at [677, 502] on select "Select Attendance Attended Absent" at bounding box center [1100, 518] width 846 height 33
click at [692, 584] on button "Save" at bounding box center [716, 575] width 77 height 34
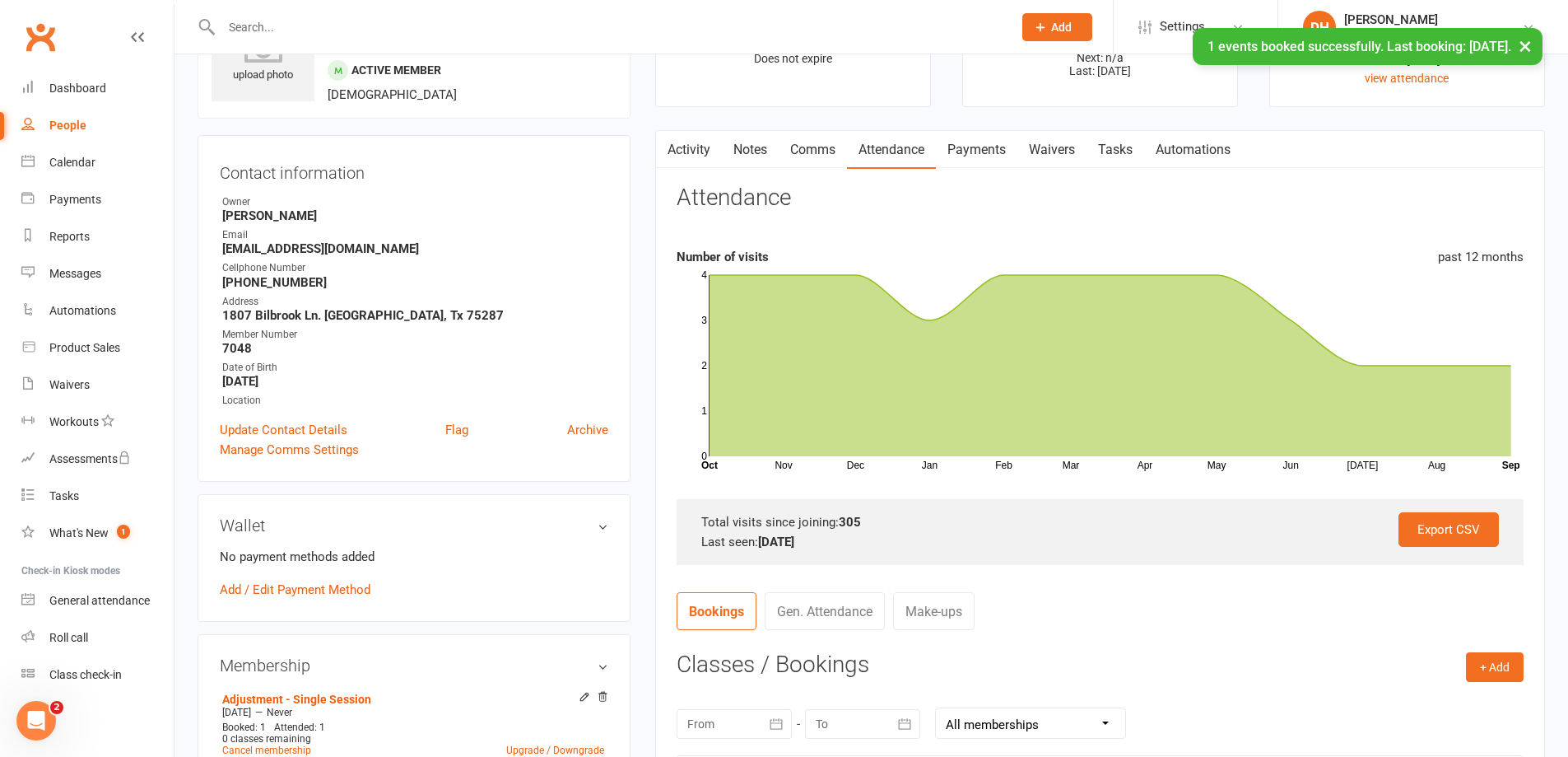
scroll to position [58, 0]
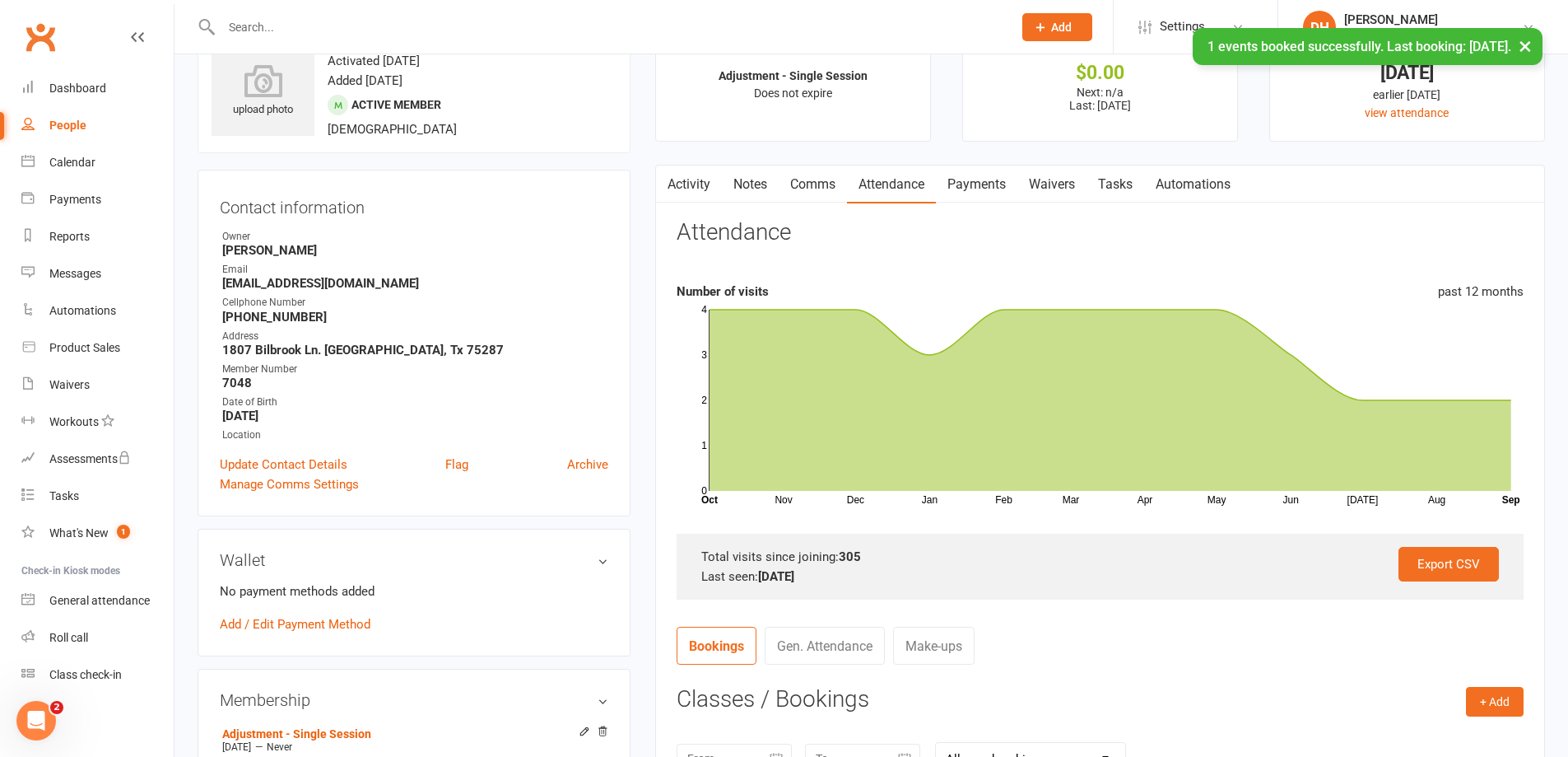
click at [980, 189] on link "Payments" at bounding box center [976, 184] width 81 height 38
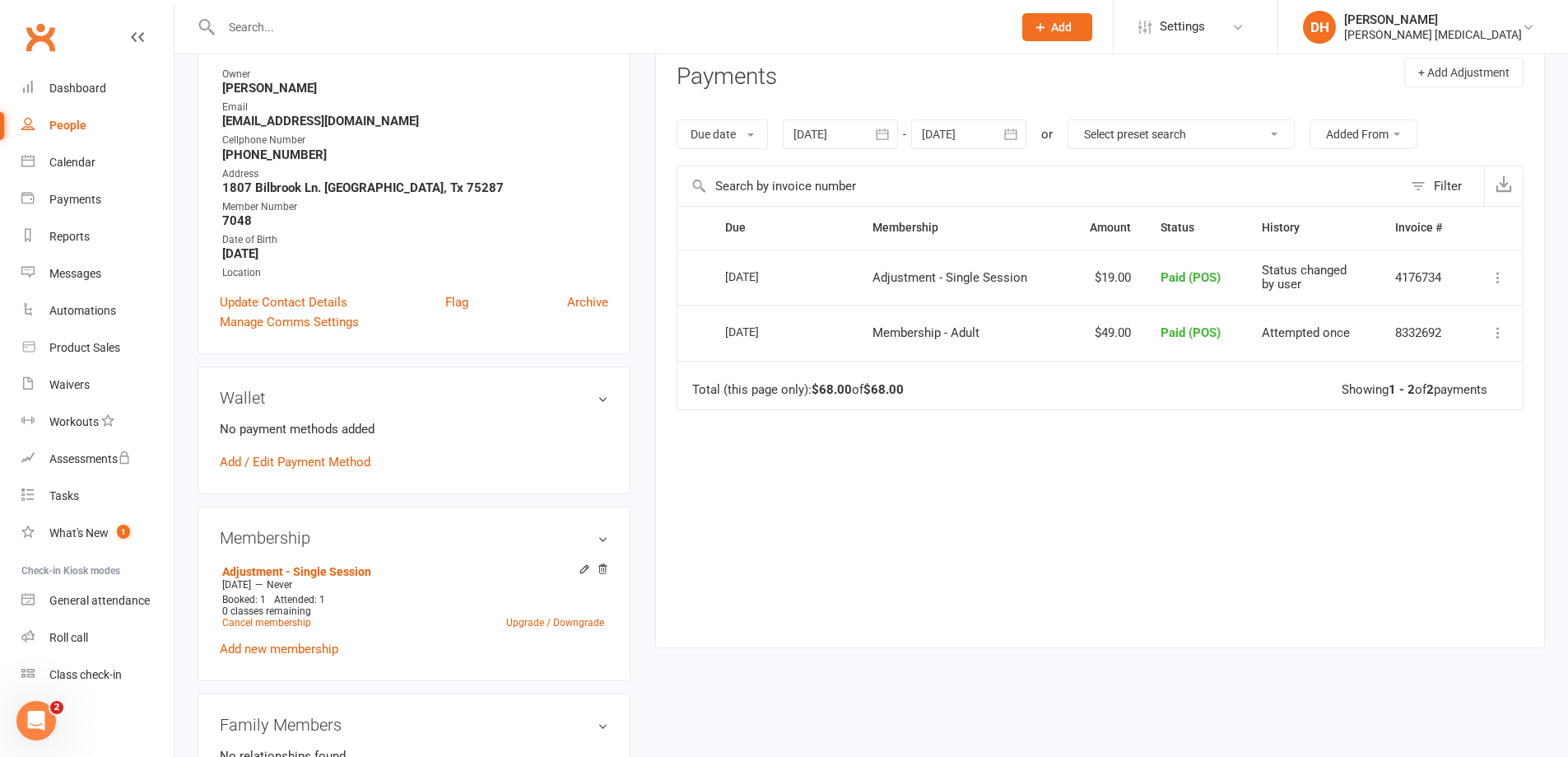
scroll to position [224, 0]
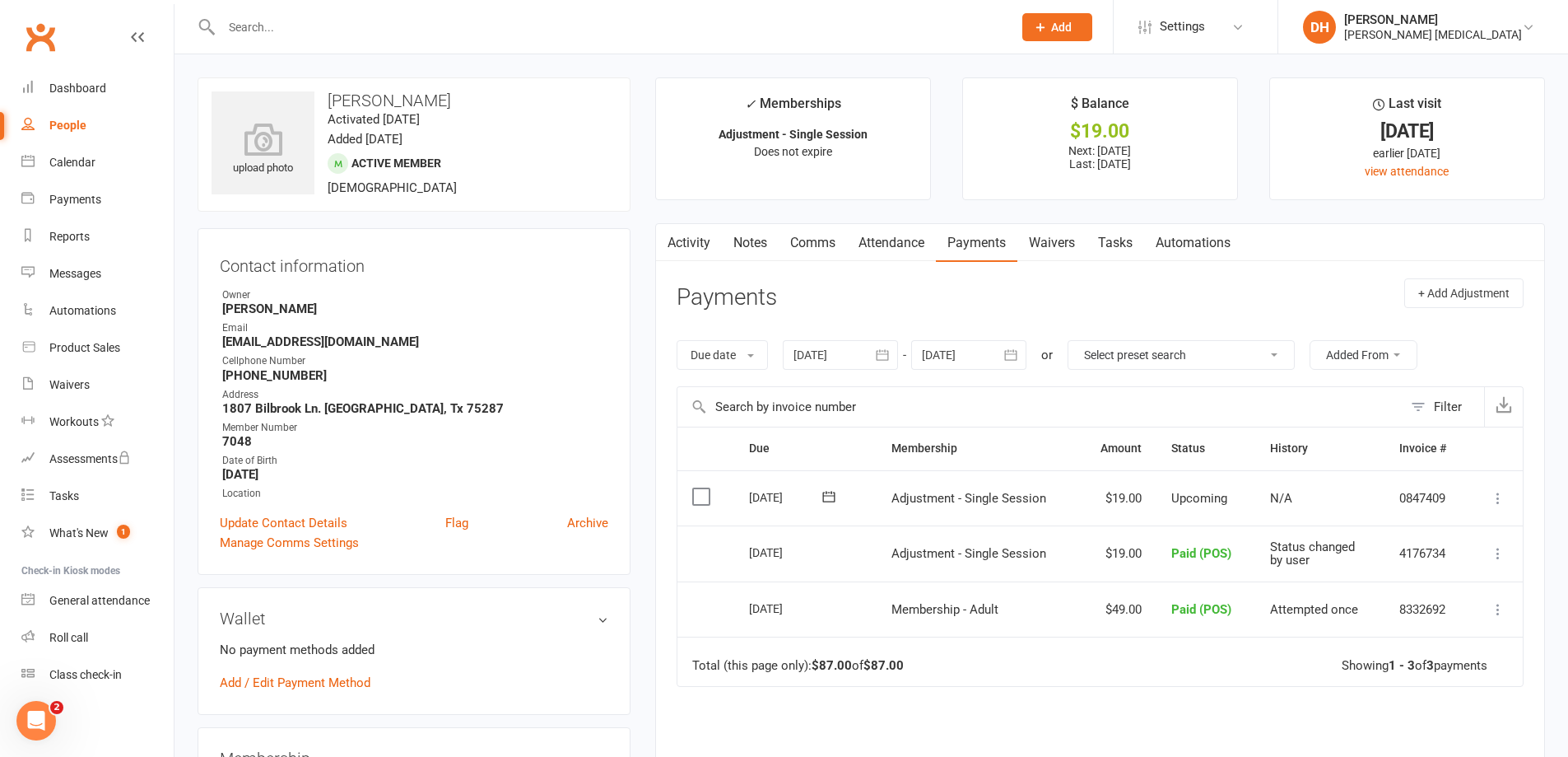
click at [1506, 499] on icon at bounding box center [1498, 498] width 16 height 16
click at [1410, 553] on link "Mark as Paid (POS)" at bounding box center [1425, 563] width 163 height 33
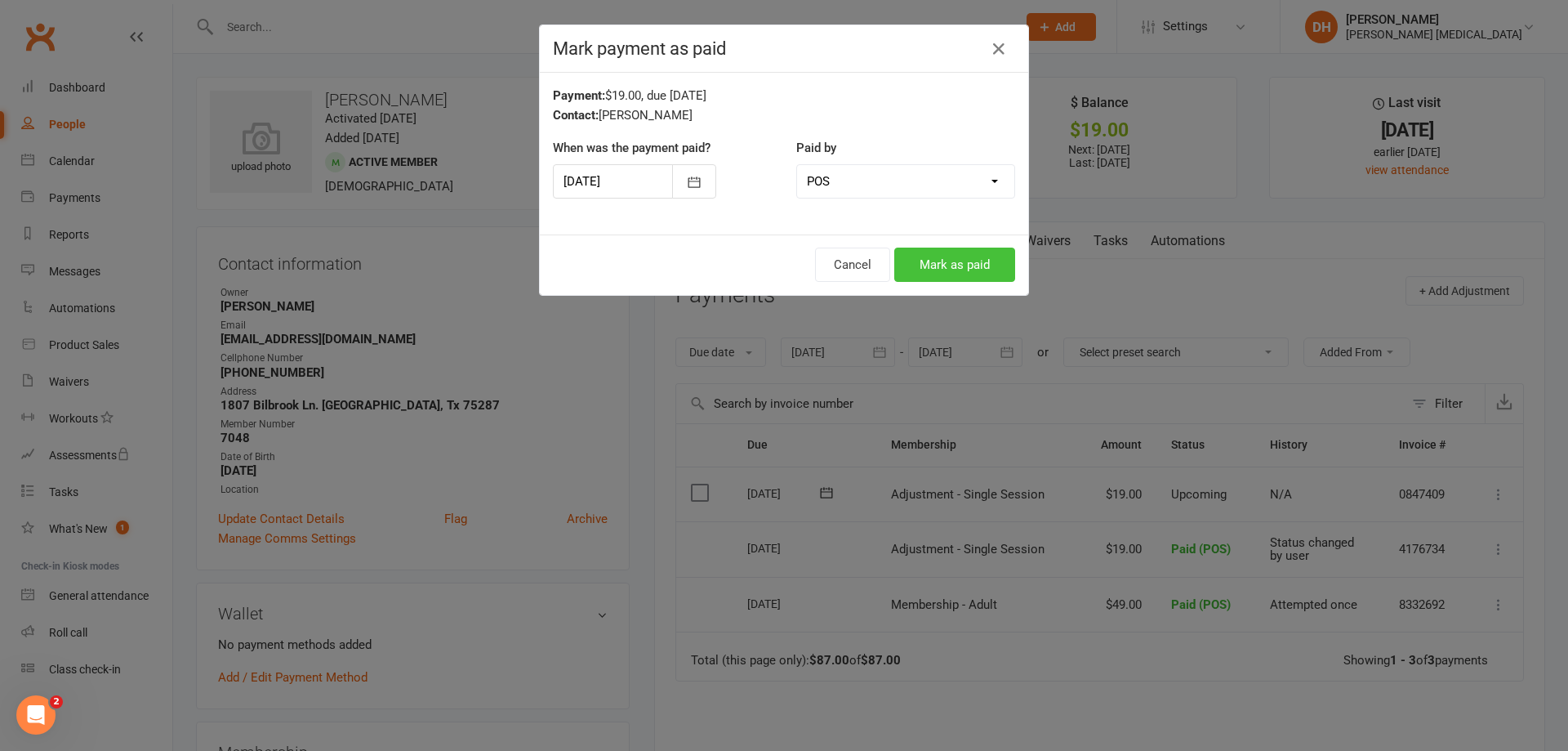
click at [927, 267] on button "Mark as paid" at bounding box center [955, 264] width 121 height 34
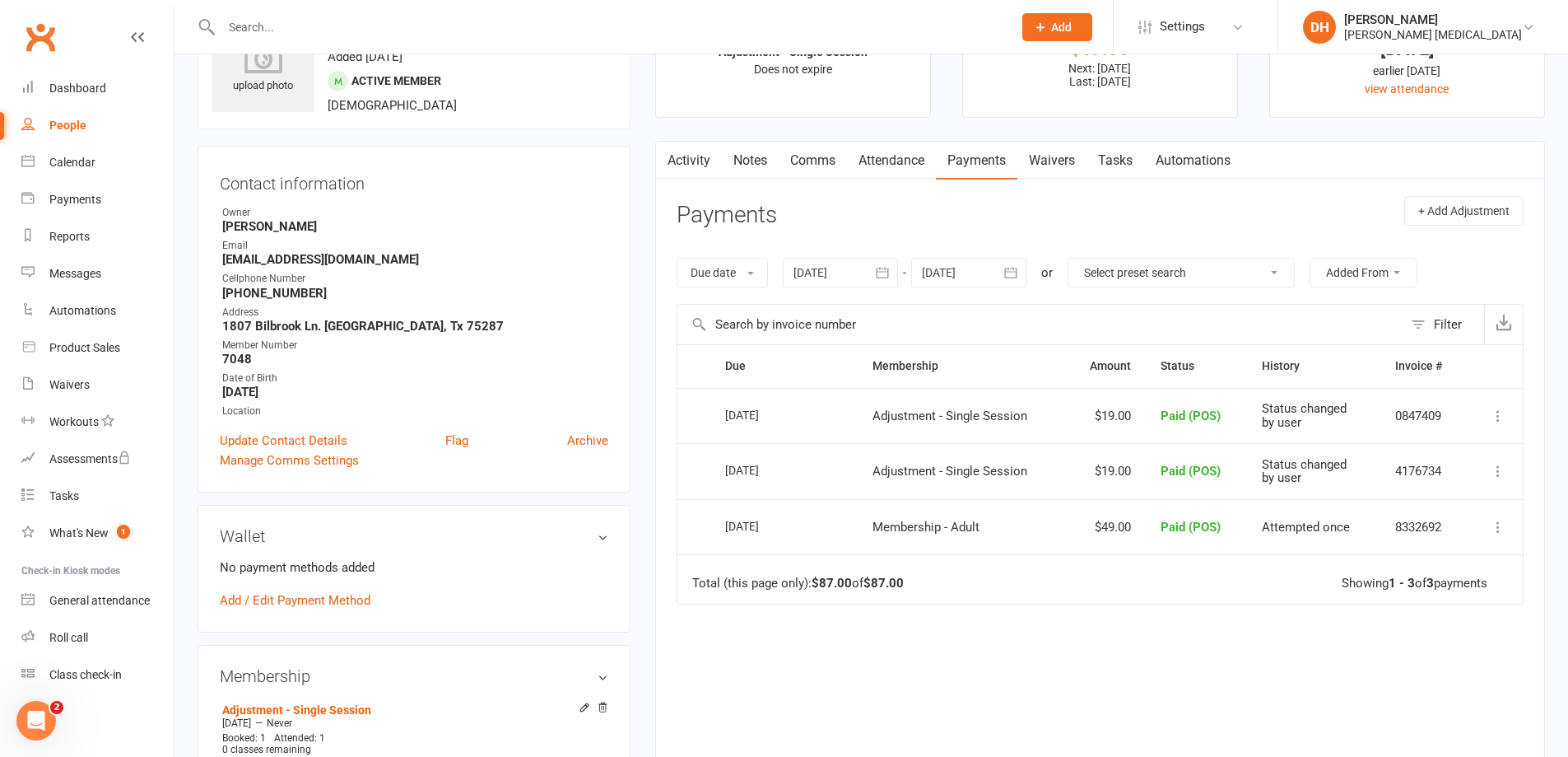
scroll to position [164, 0]
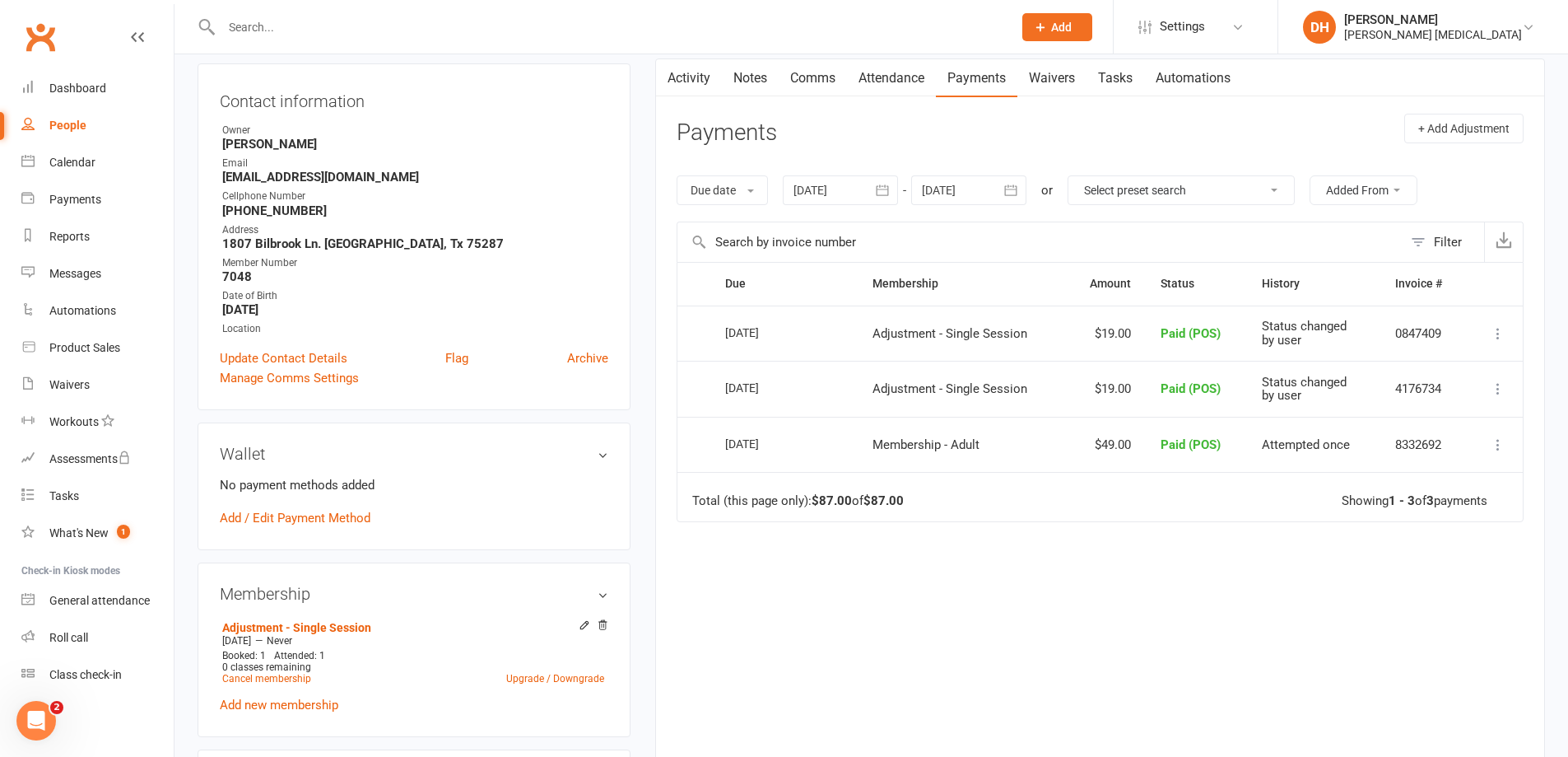
click at [492, 31] on input "text" at bounding box center [609, 27] width 785 height 23
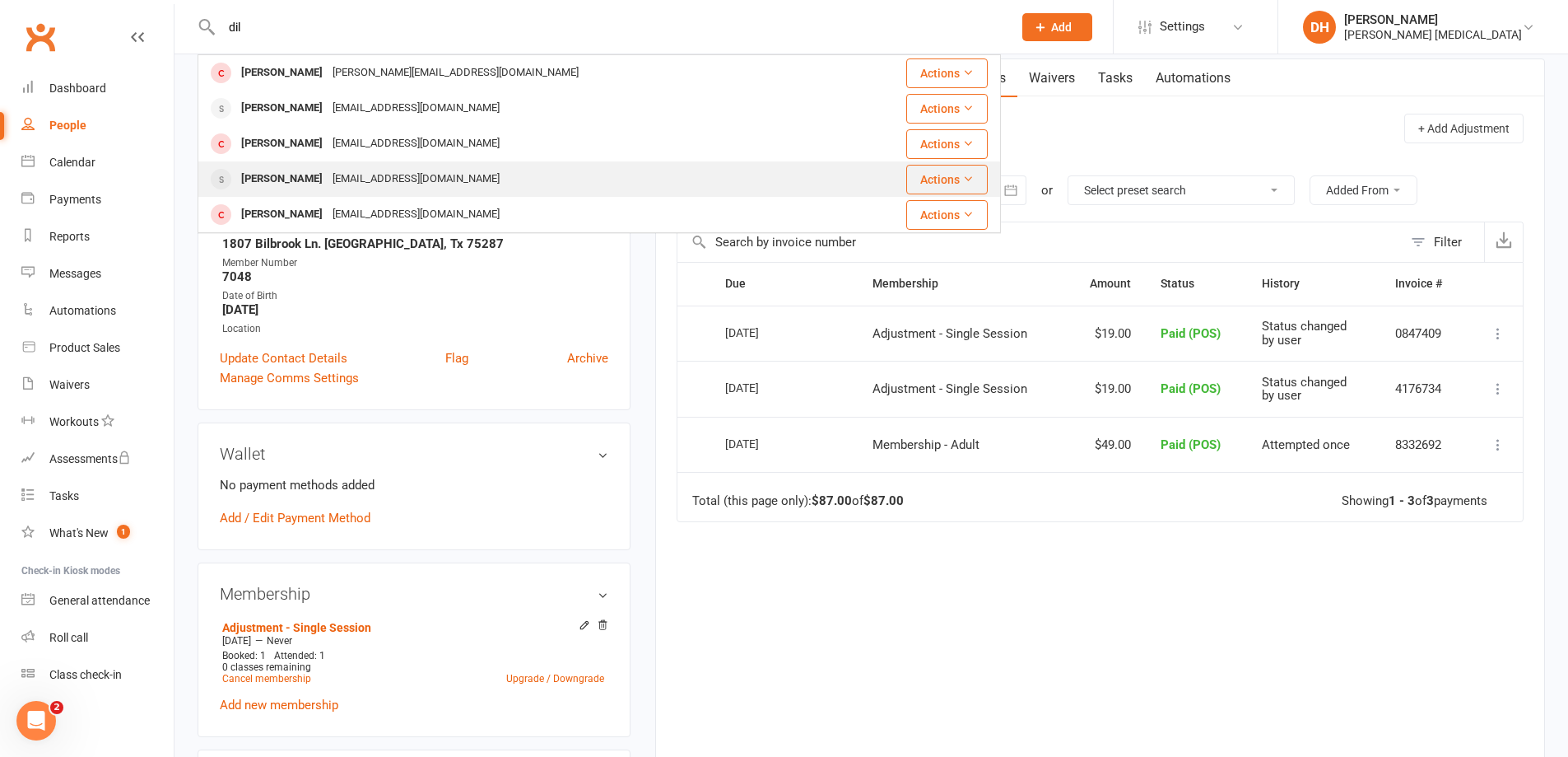
type input "dil"
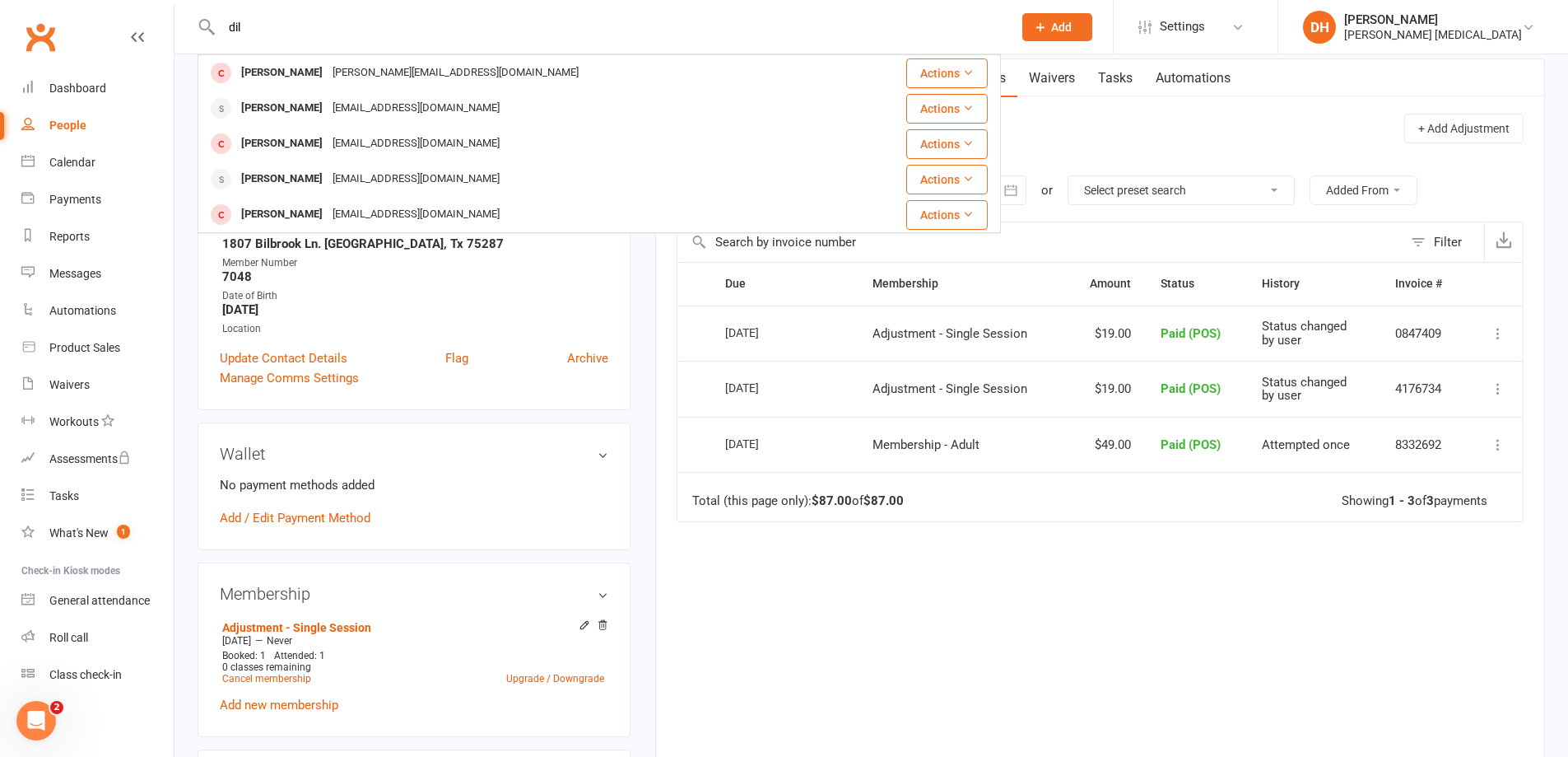
click at [337, 176] on div "ravidev422@yahoo.com" at bounding box center [416, 179] width 177 height 24
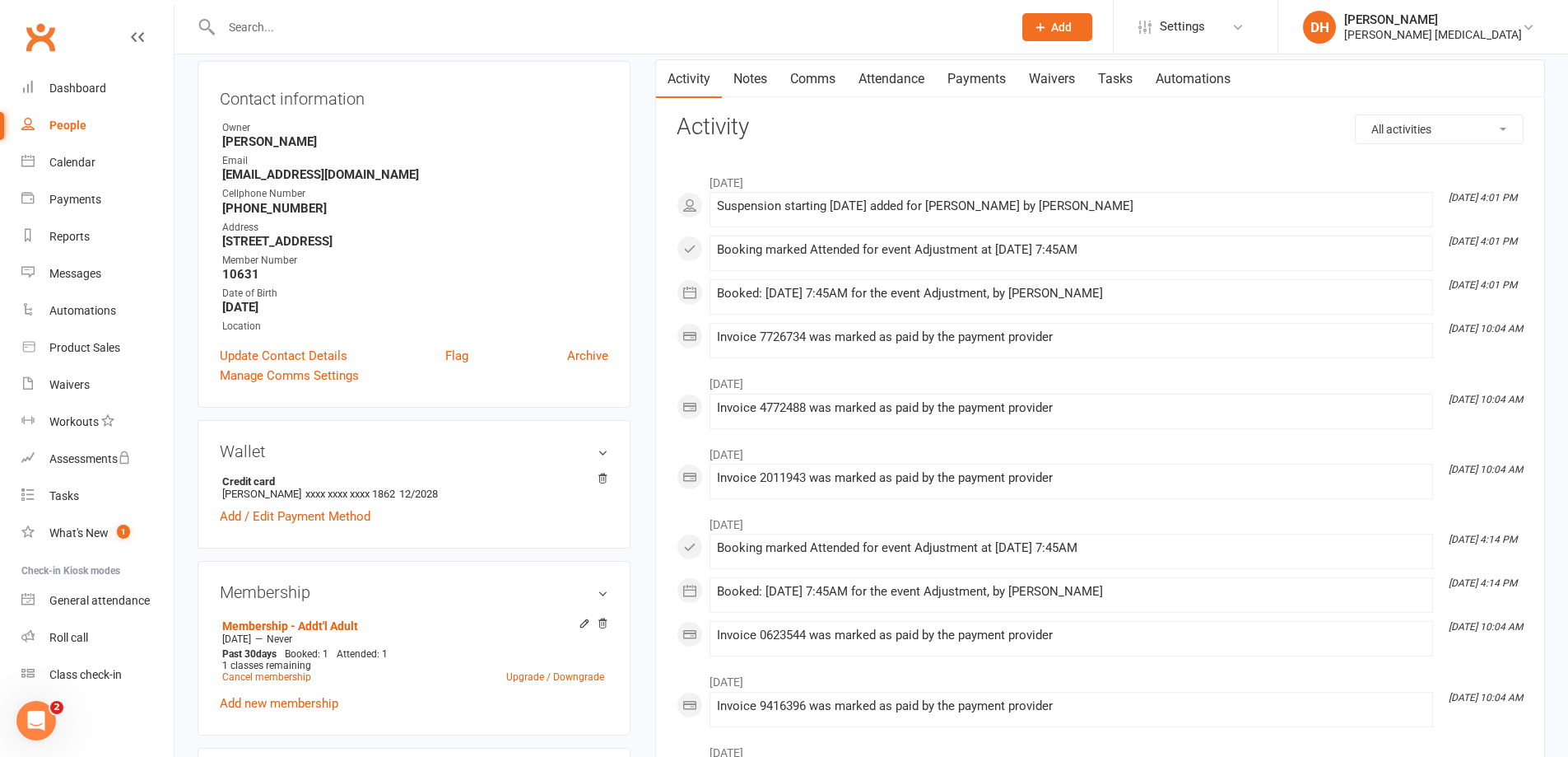
scroll to position [164, 0]
click at [980, 70] on link "Payments" at bounding box center [976, 78] width 81 height 38
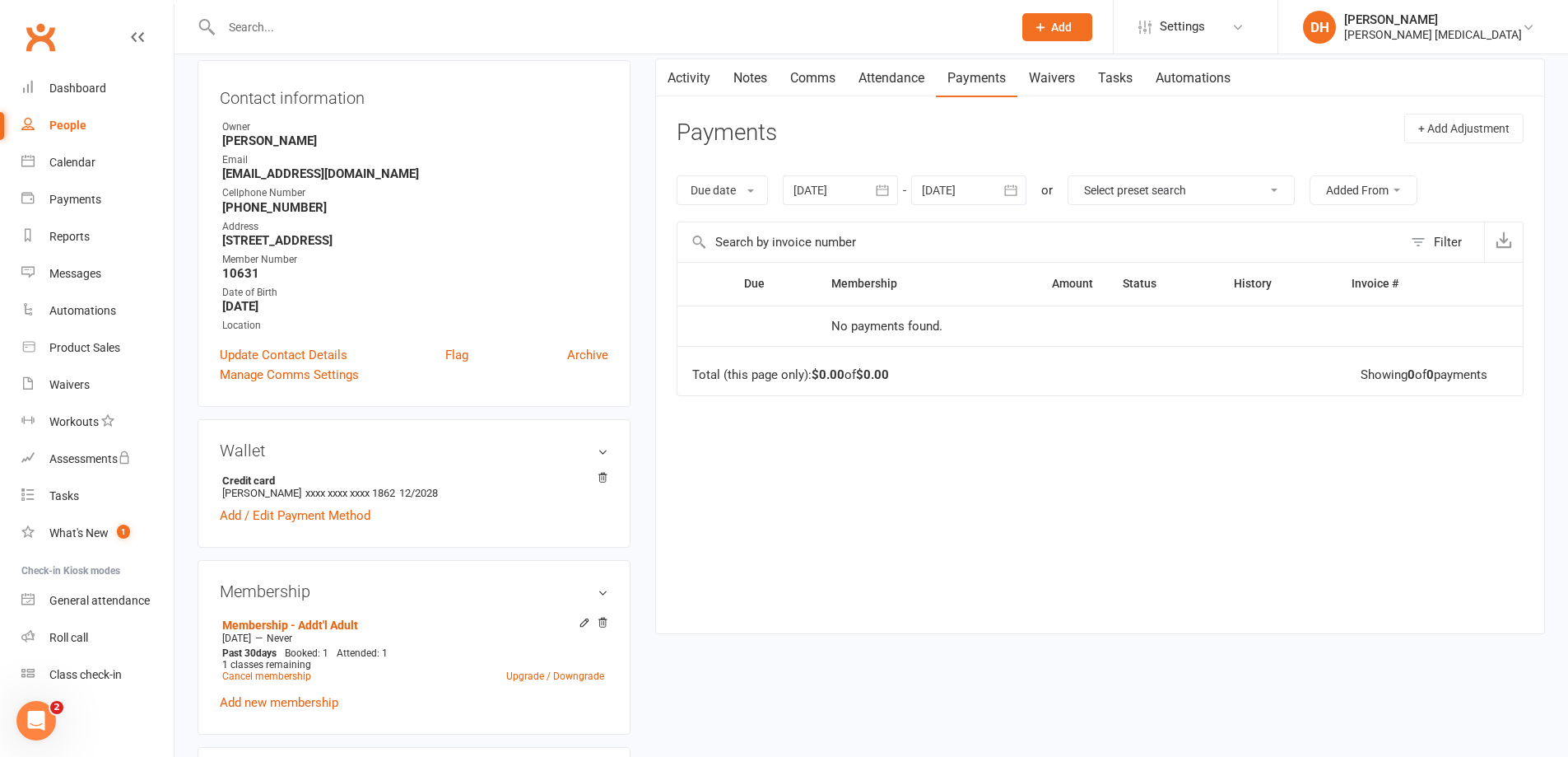
click at [876, 190] on icon "button" at bounding box center [882, 190] width 16 height 16
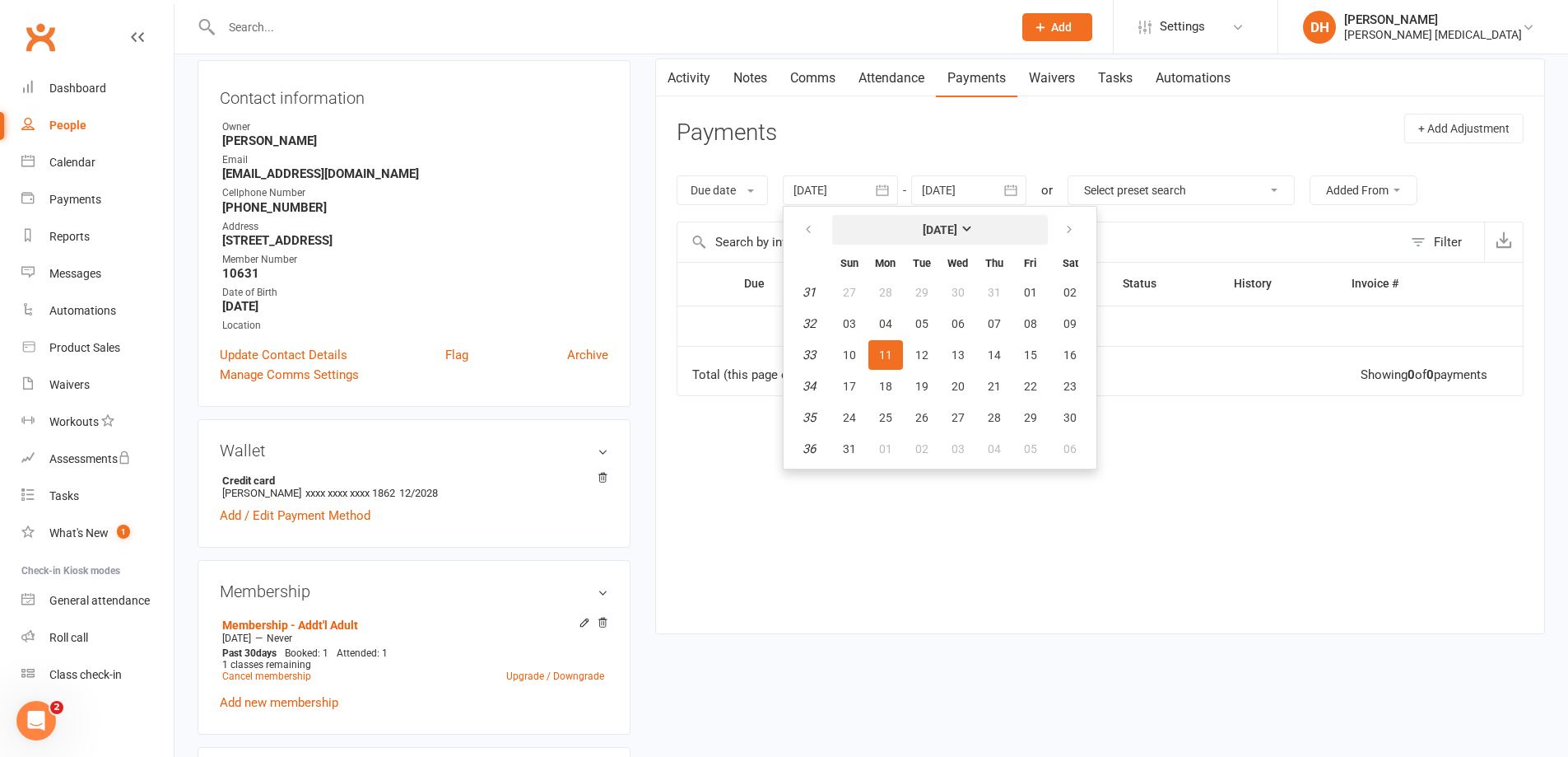
click at [928, 229] on strong "[DATE]" at bounding box center [940, 229] width 34 height 13
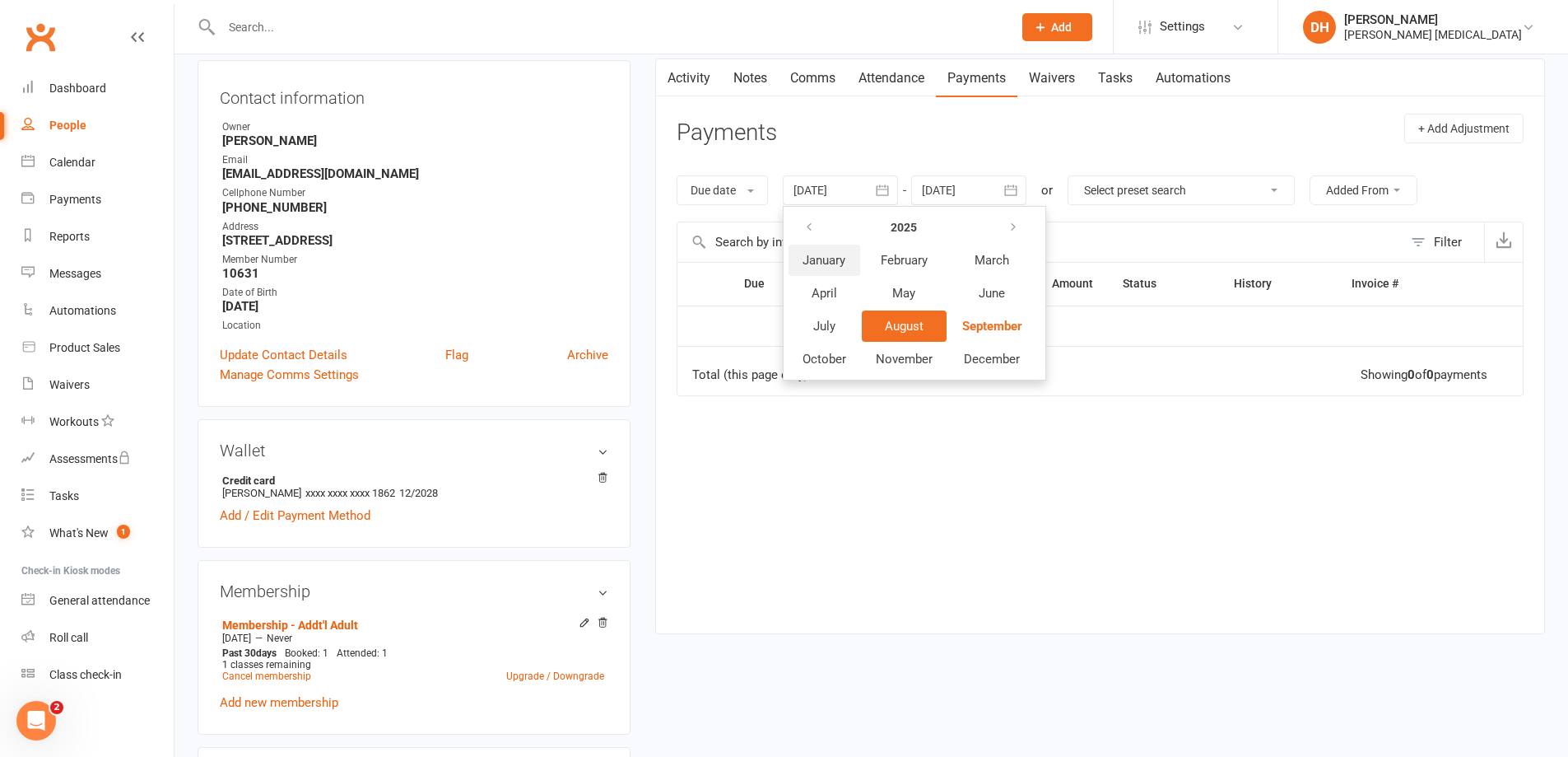
click at [819, 271] on button "January" at bounding box center [824, 260] width 72 height 32
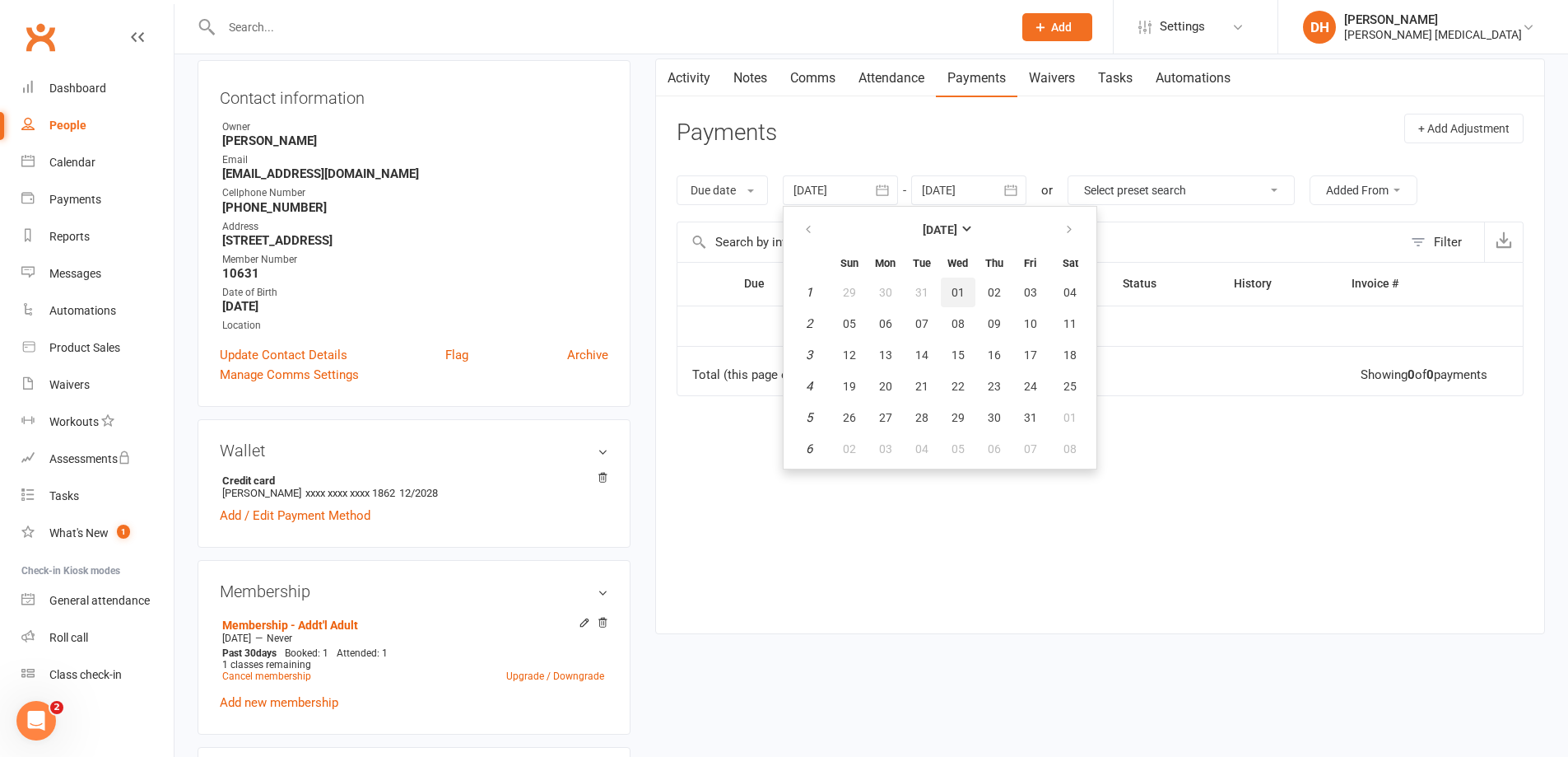
click at [961, 283] on button "01" at bounding box center [958, 292] width 34 height 30
type input "01 Jan 2025"
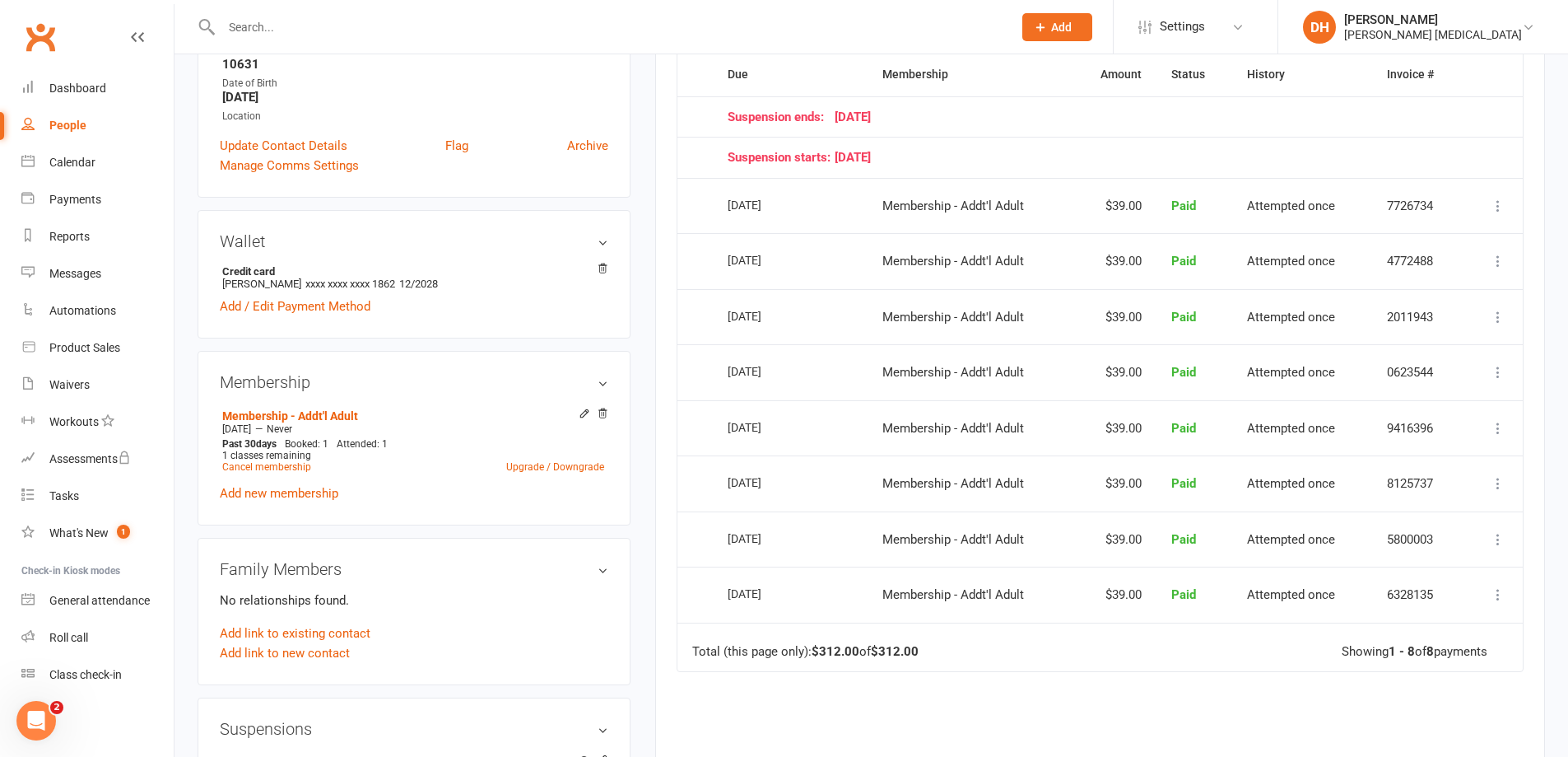
scroll to position [412, 0]
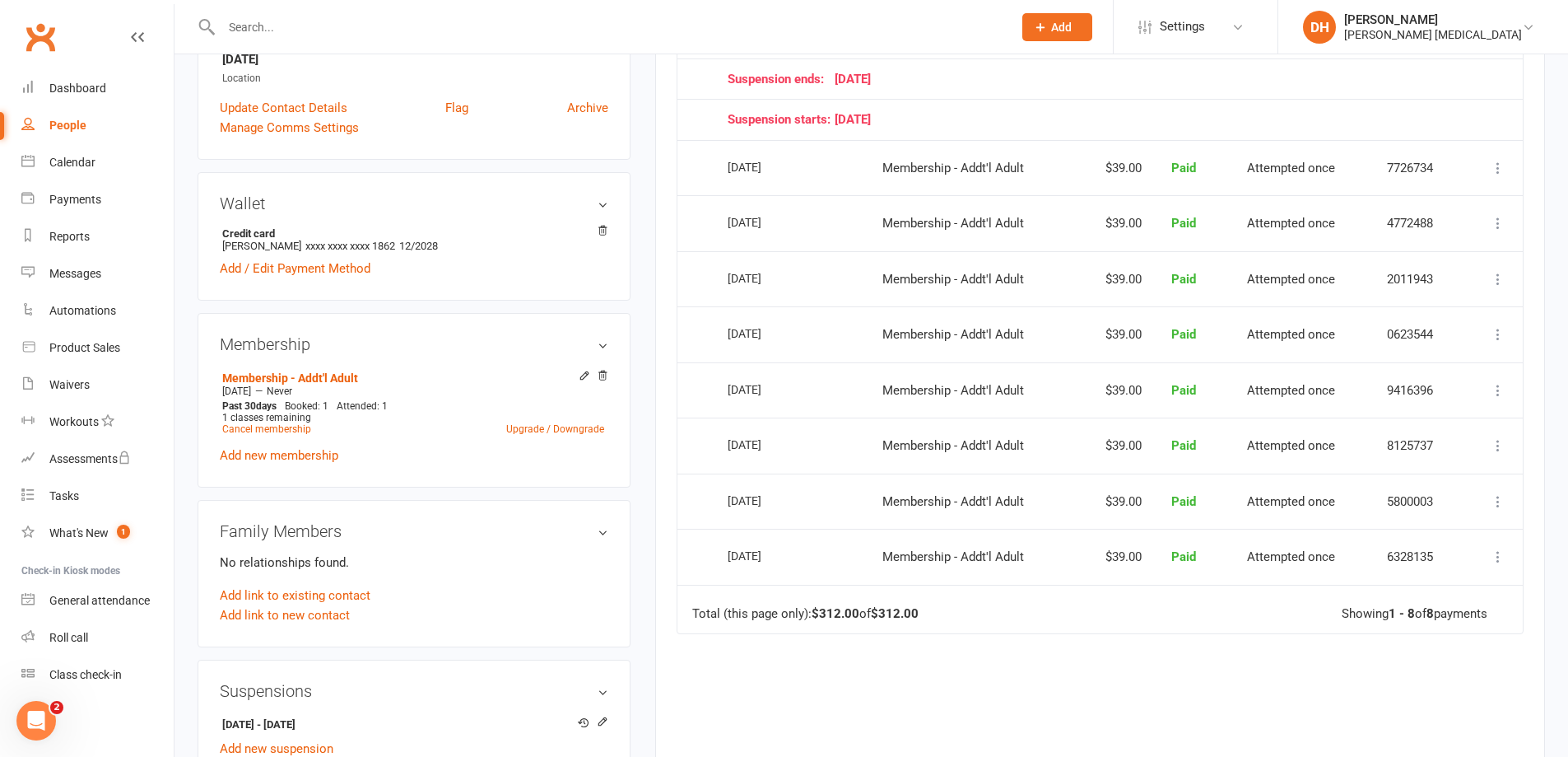
click at [345, 29] on input "text" at bounding box center [609, 27] width 785 height 23
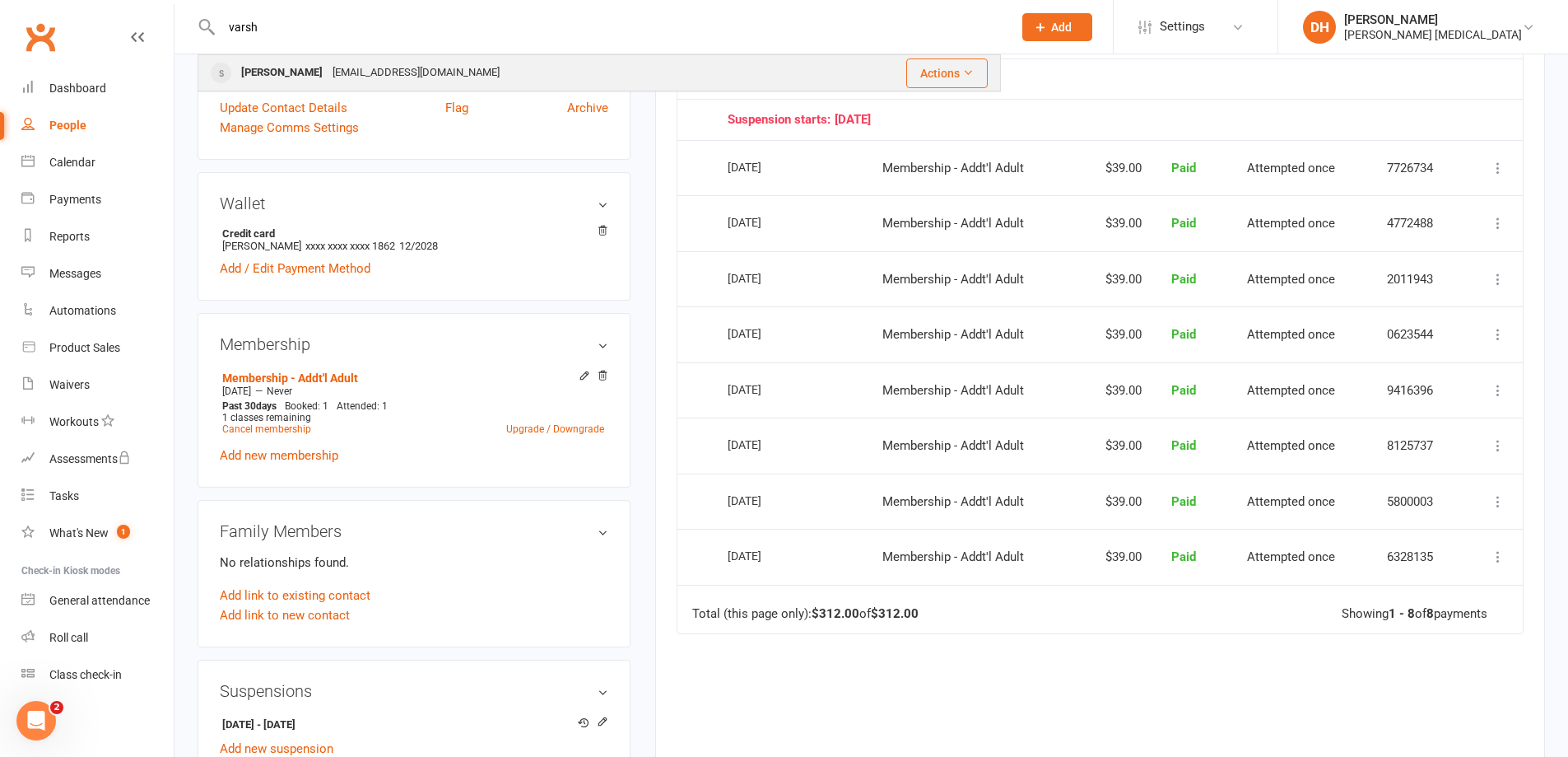
type input "varsh"
click at [365, 68] on div "ravidev422@yahoo.com" at bounding box center [416, 73] width 177 height 24
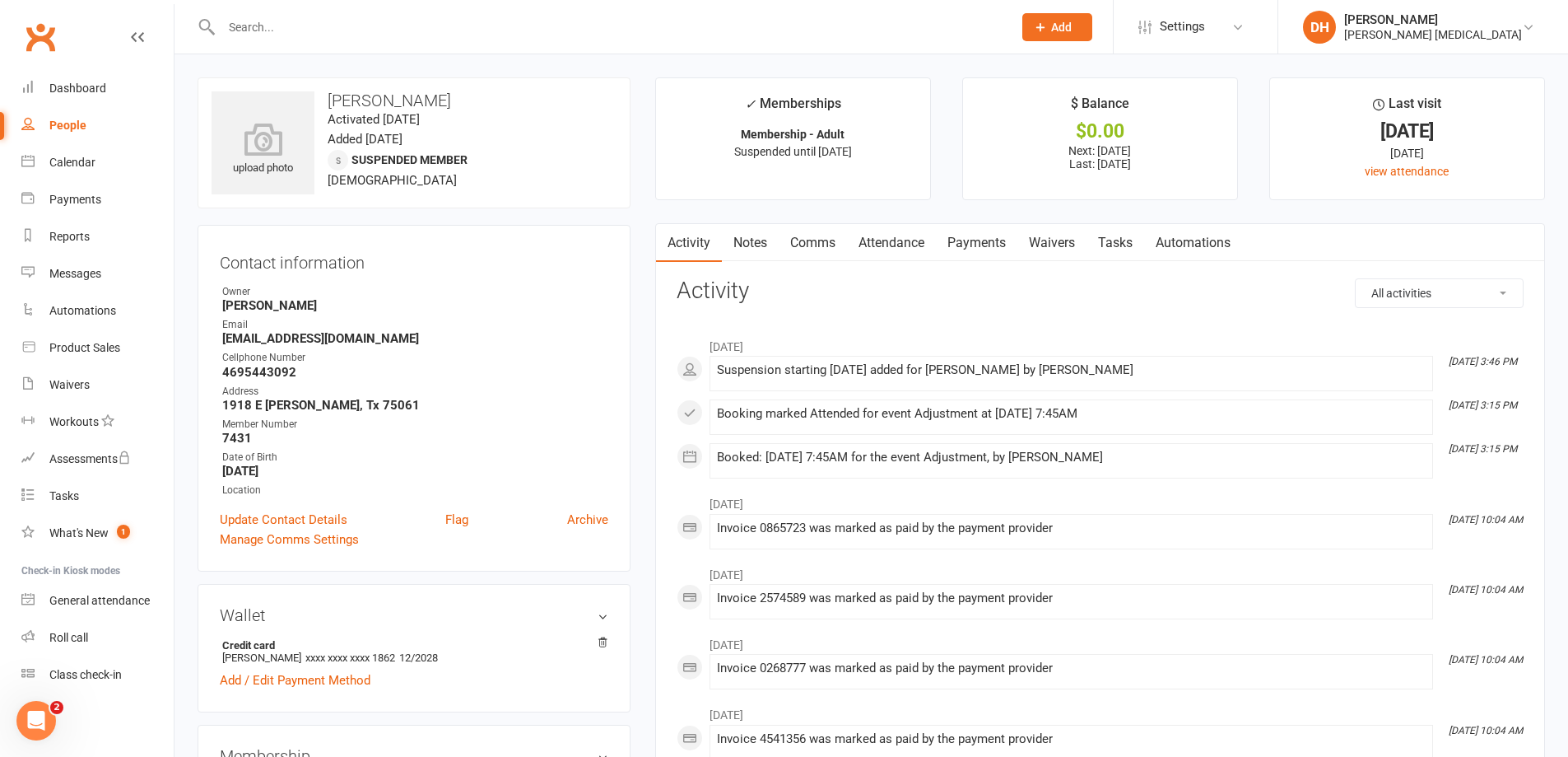
click at [602, 3] on div at bounding box center [599, 27] width 804 height 54
click at [607, 19] on input "text" at bounding box center [609, 27] width 785 height 23
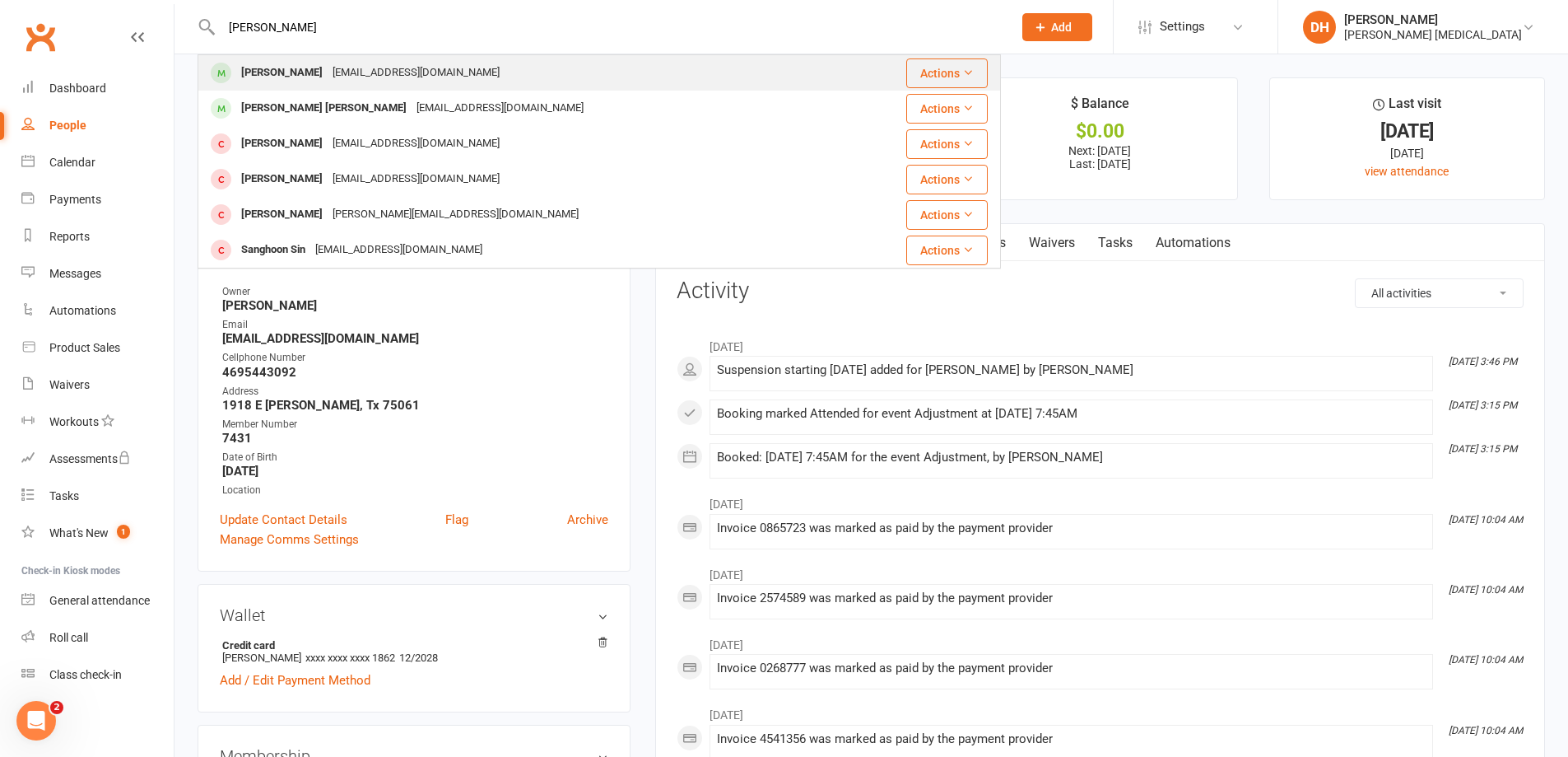
type input "jose sanc"
click at [397, 79] on div "jscheche4@gmail.com" at bounding box center [416, 73] width 177 height 24
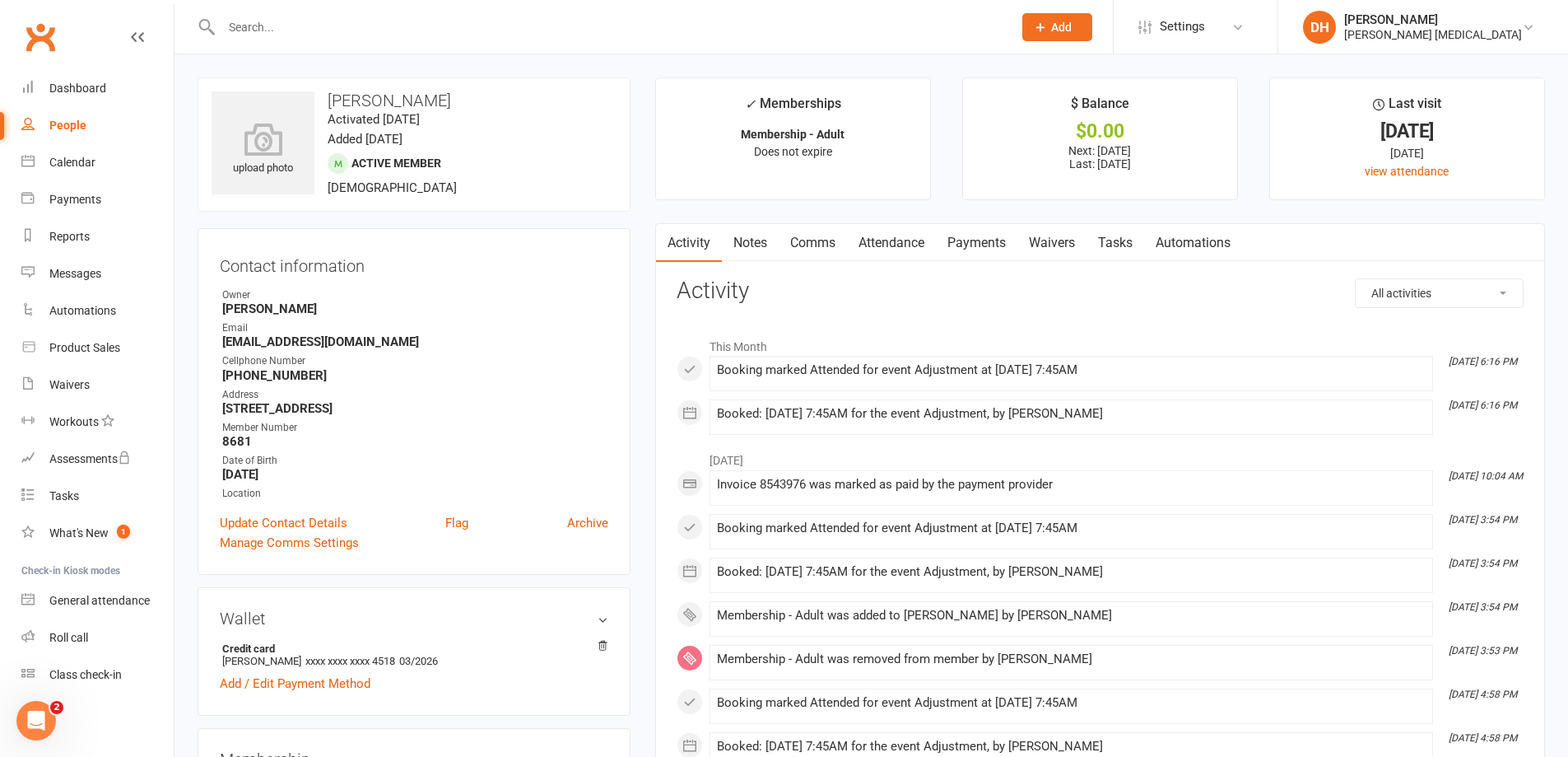
drag, startPoint x: 971, startPoint y: 226, endPoint x: 979, endPoint y: 255, distance: 30.1
click at [971, 226] on link "Payments" at bounding box center [976, 243] width 81 height 38
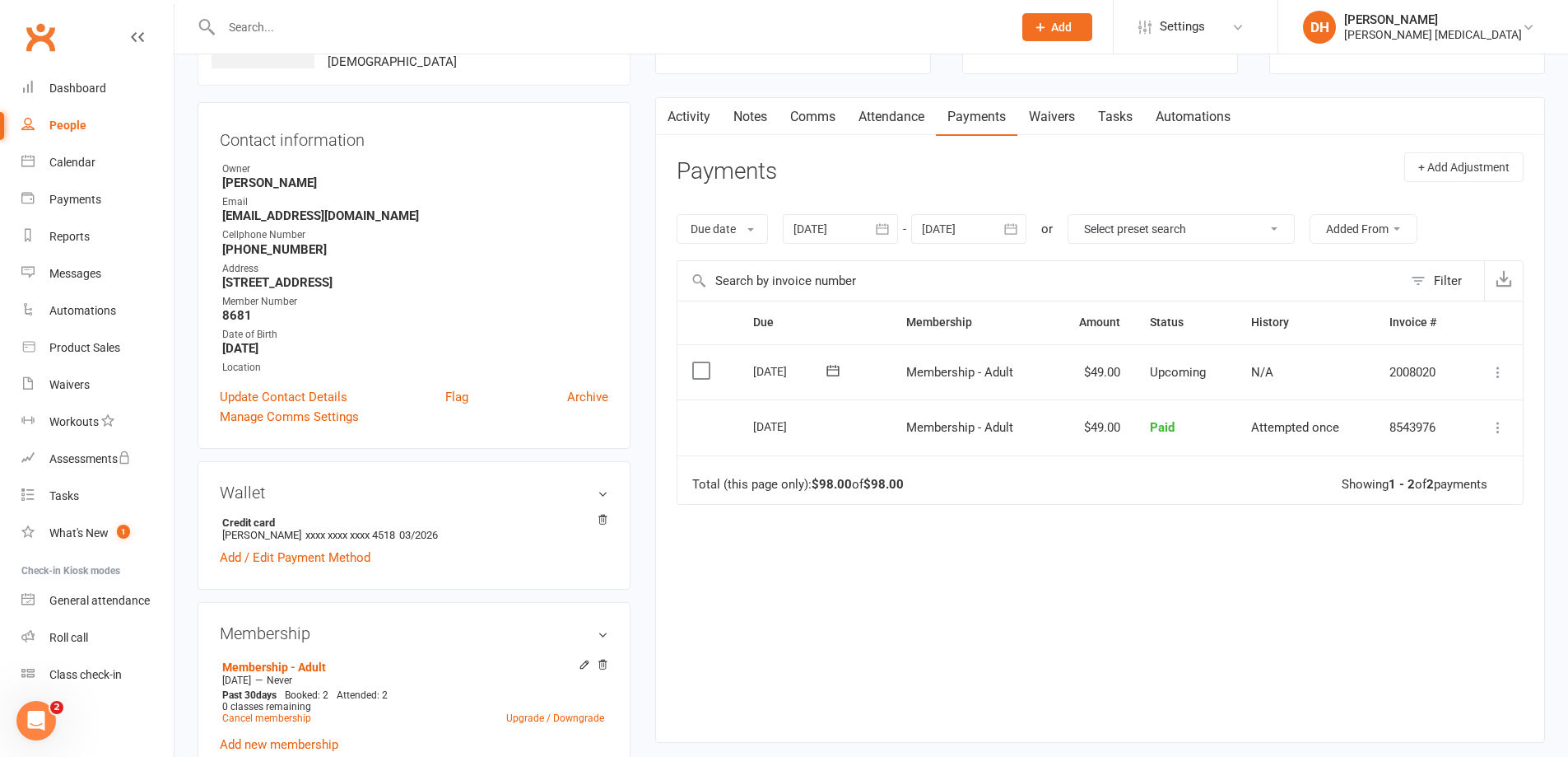
scroll to position [164, 0]
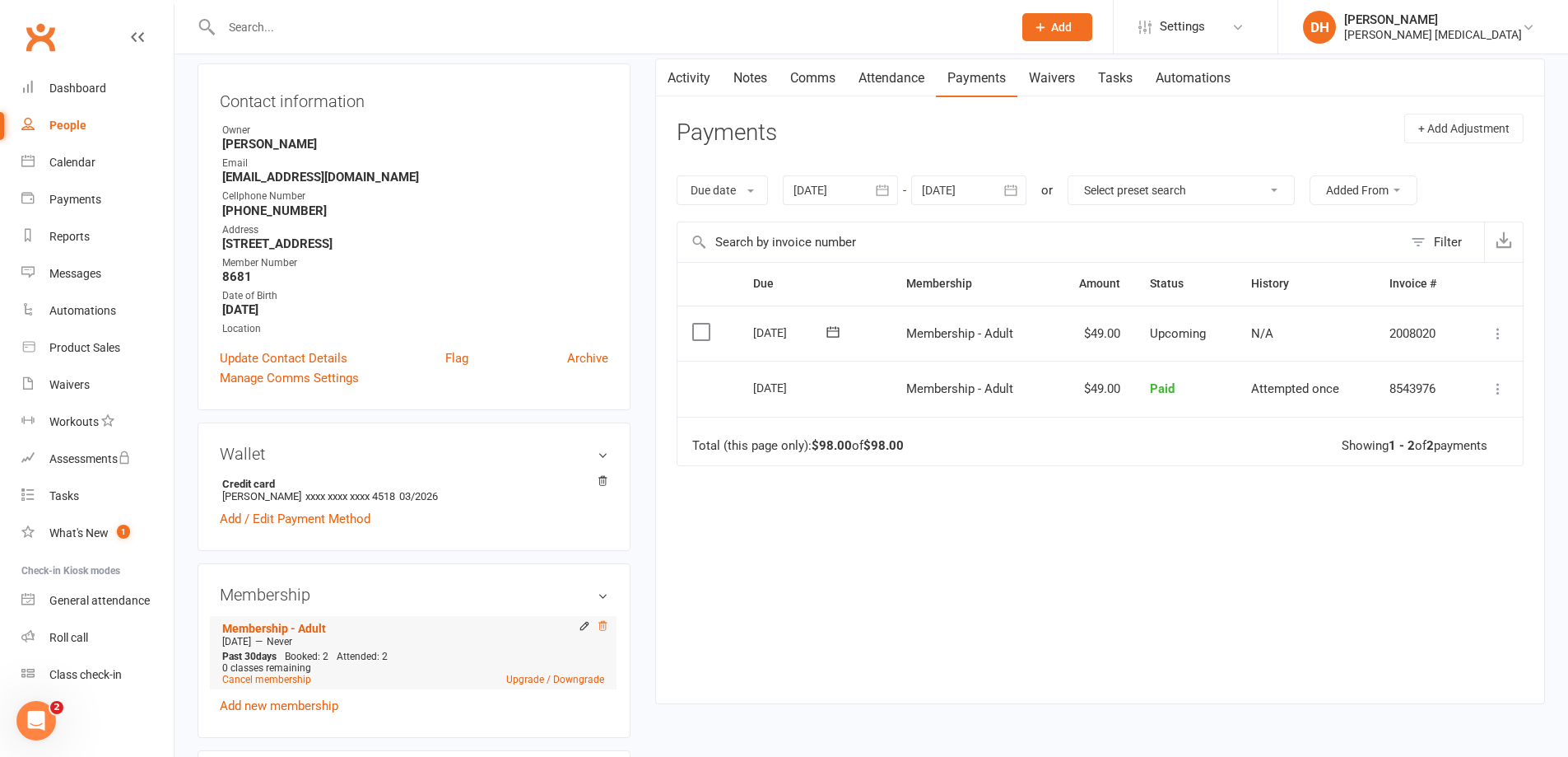
click at [601, 624] on icon at bounding box center [602, 625] width 11 height 11
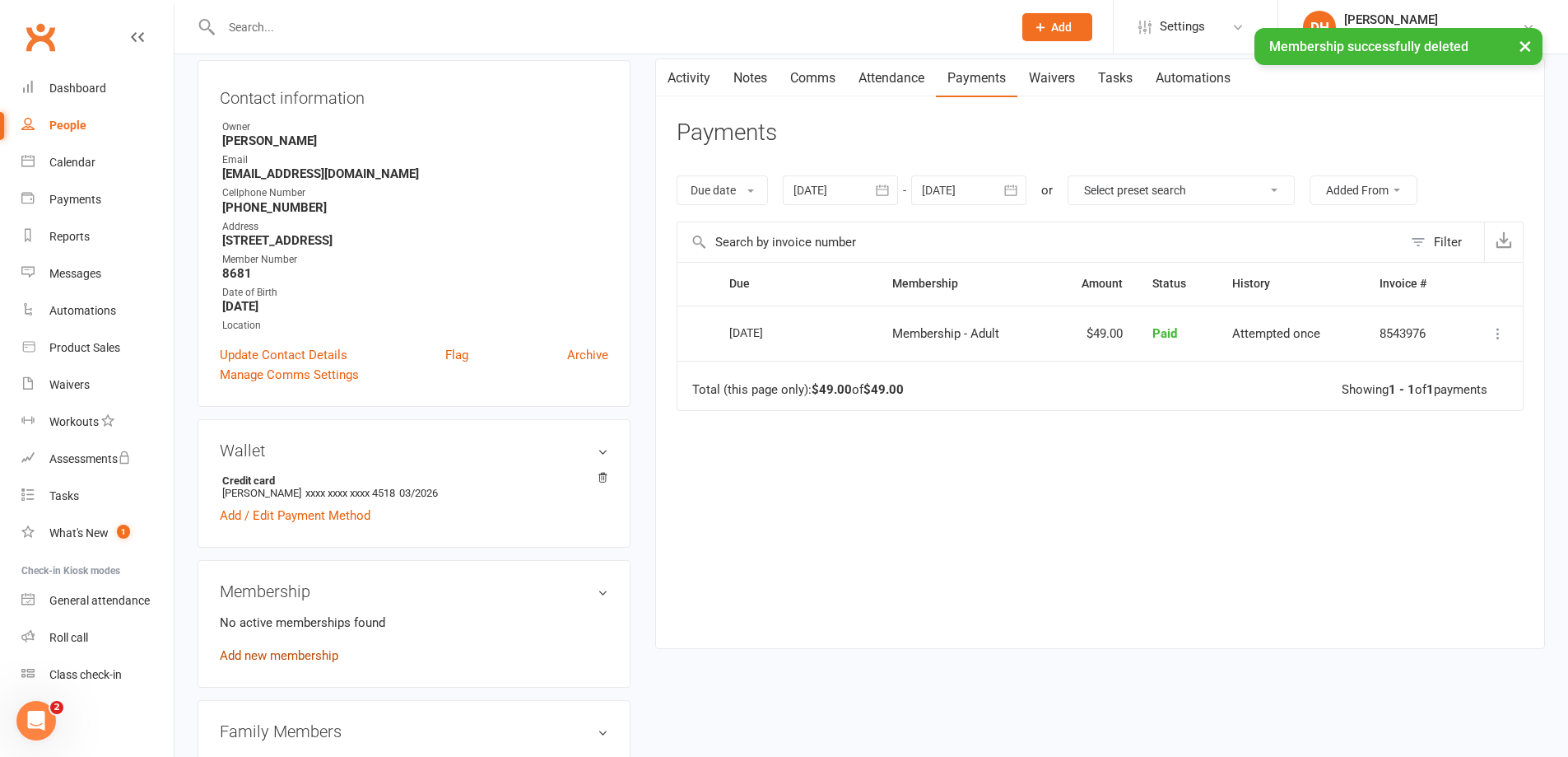
click at [264, 653] on link "Add new membership" at bounding box center [279, 655] width 118 height 15
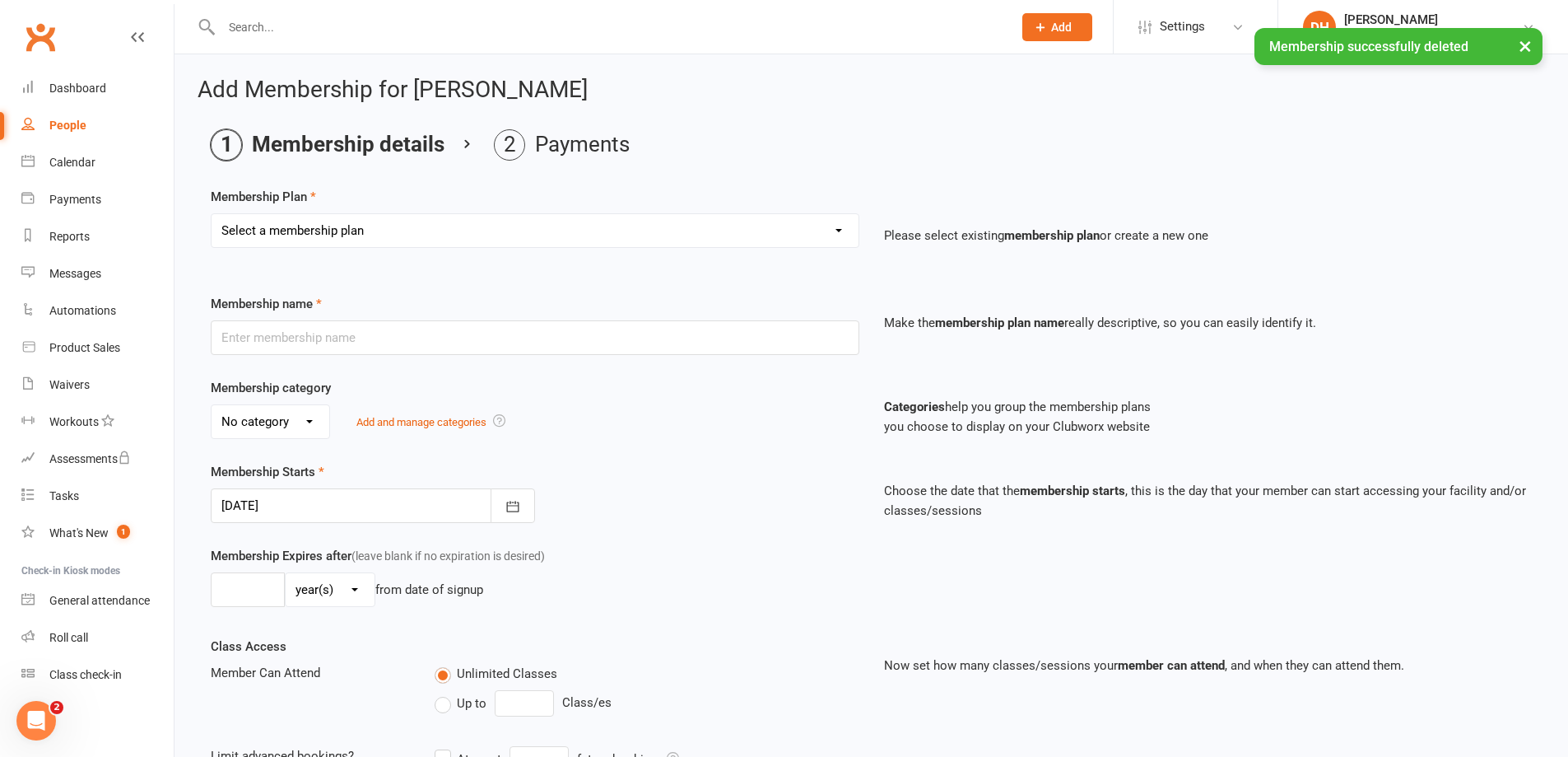
click at [716, 241] on select "Select a membership plan Membership - Insurance Membership - Adult Membership -…" at bounding box center [535, 230] width 647 height 33
select select "1"
click at [211, 214] on select "Select a membership plan Membership - Insurance Membership - Adult Membership -…" at bounding box center [535, 230] width 647 height 33
type input "Membership - Adult"
select select "0"
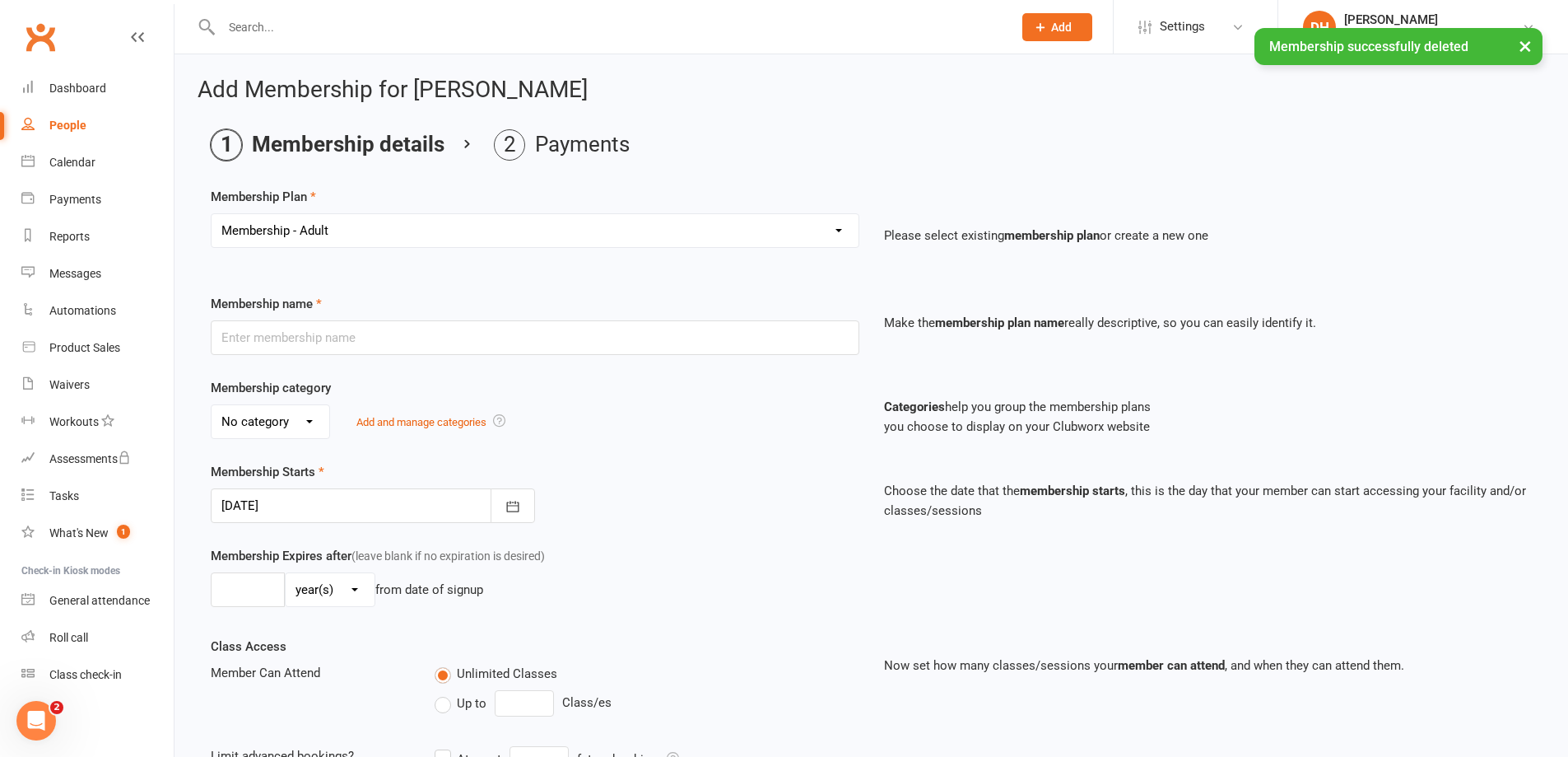
type input "2"
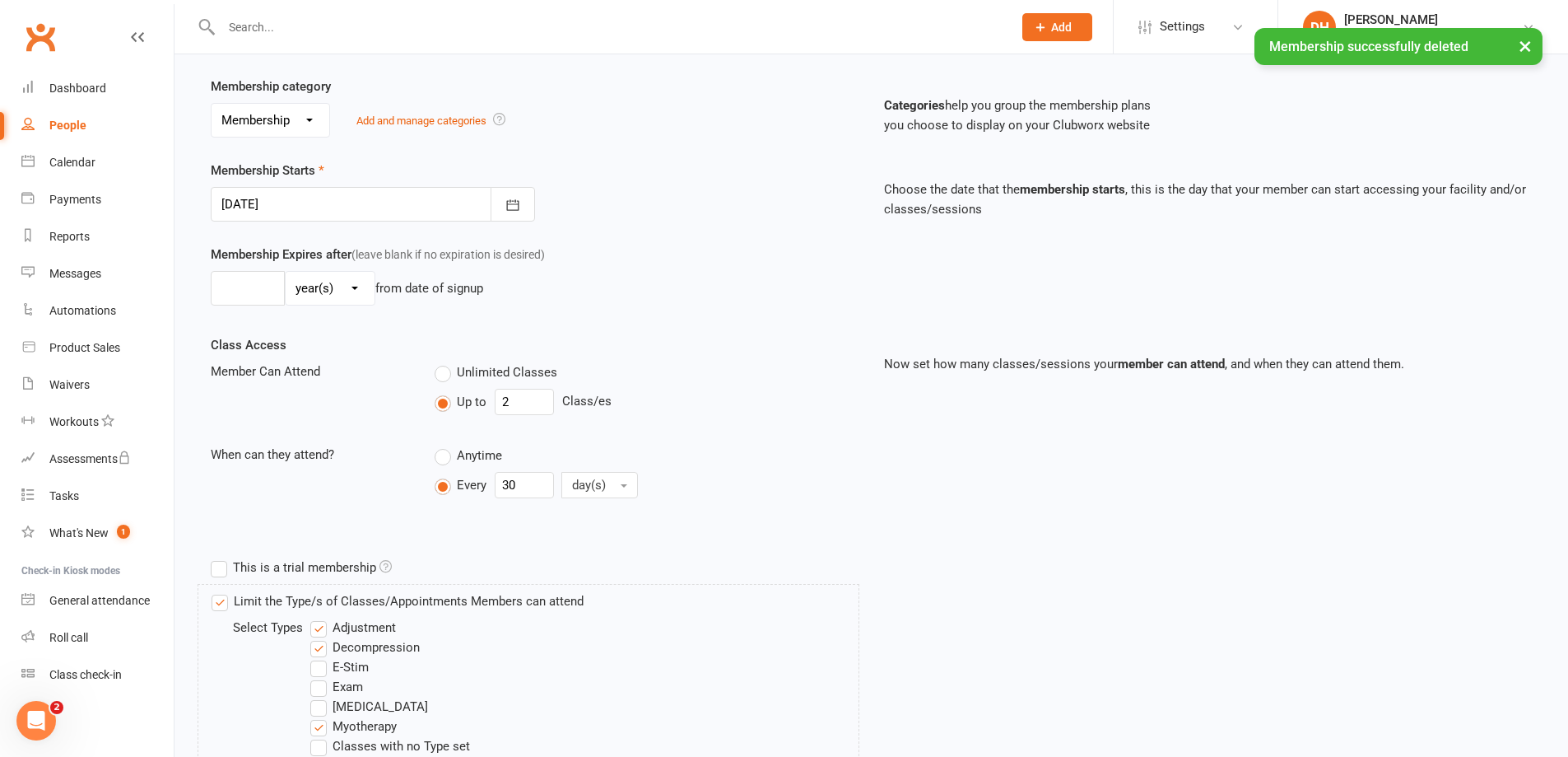
scroll to position [330, 0]
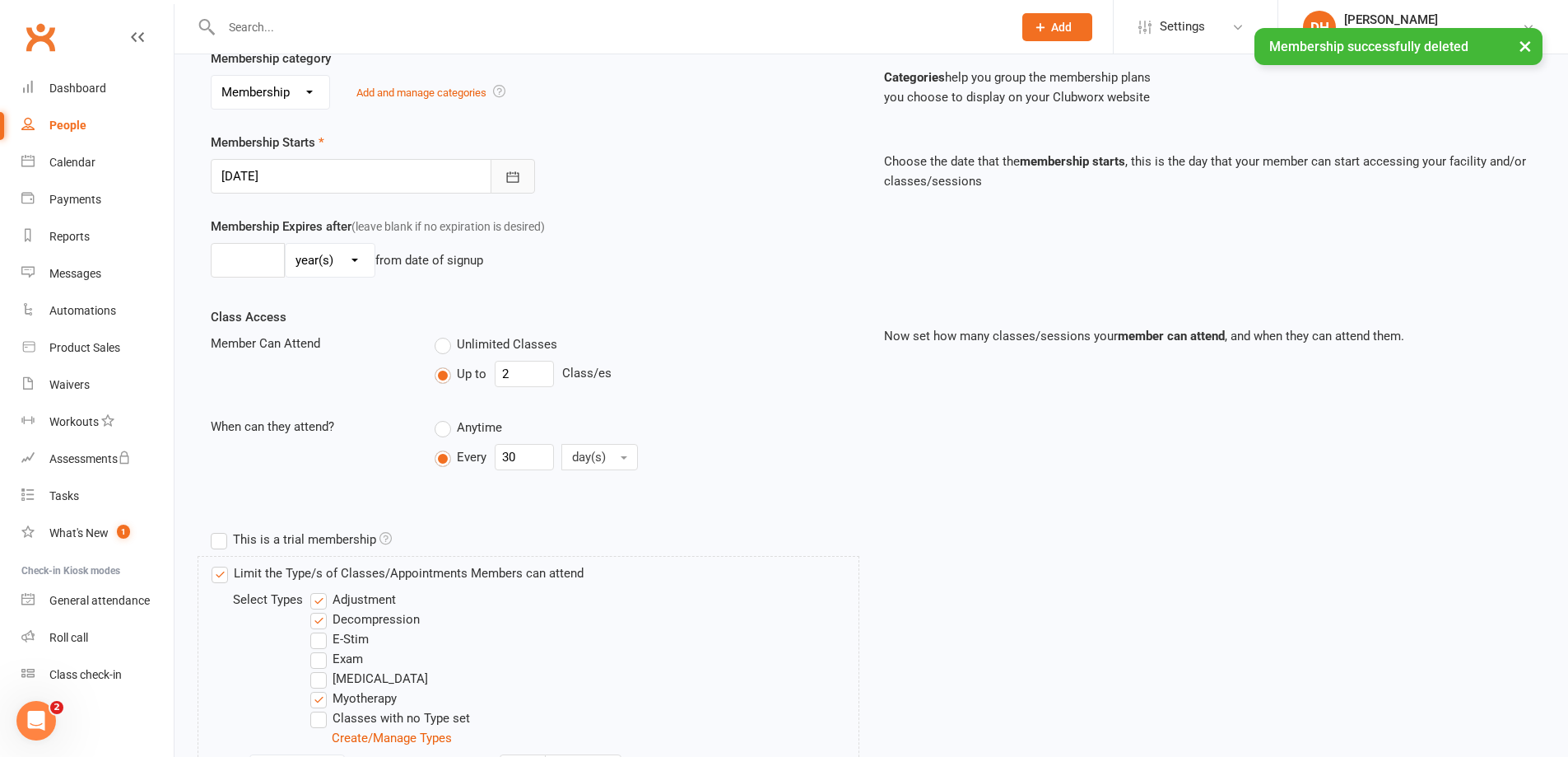
click at [508, 178] on icon "button" at bounding box center [513, 176] width 16 height 16
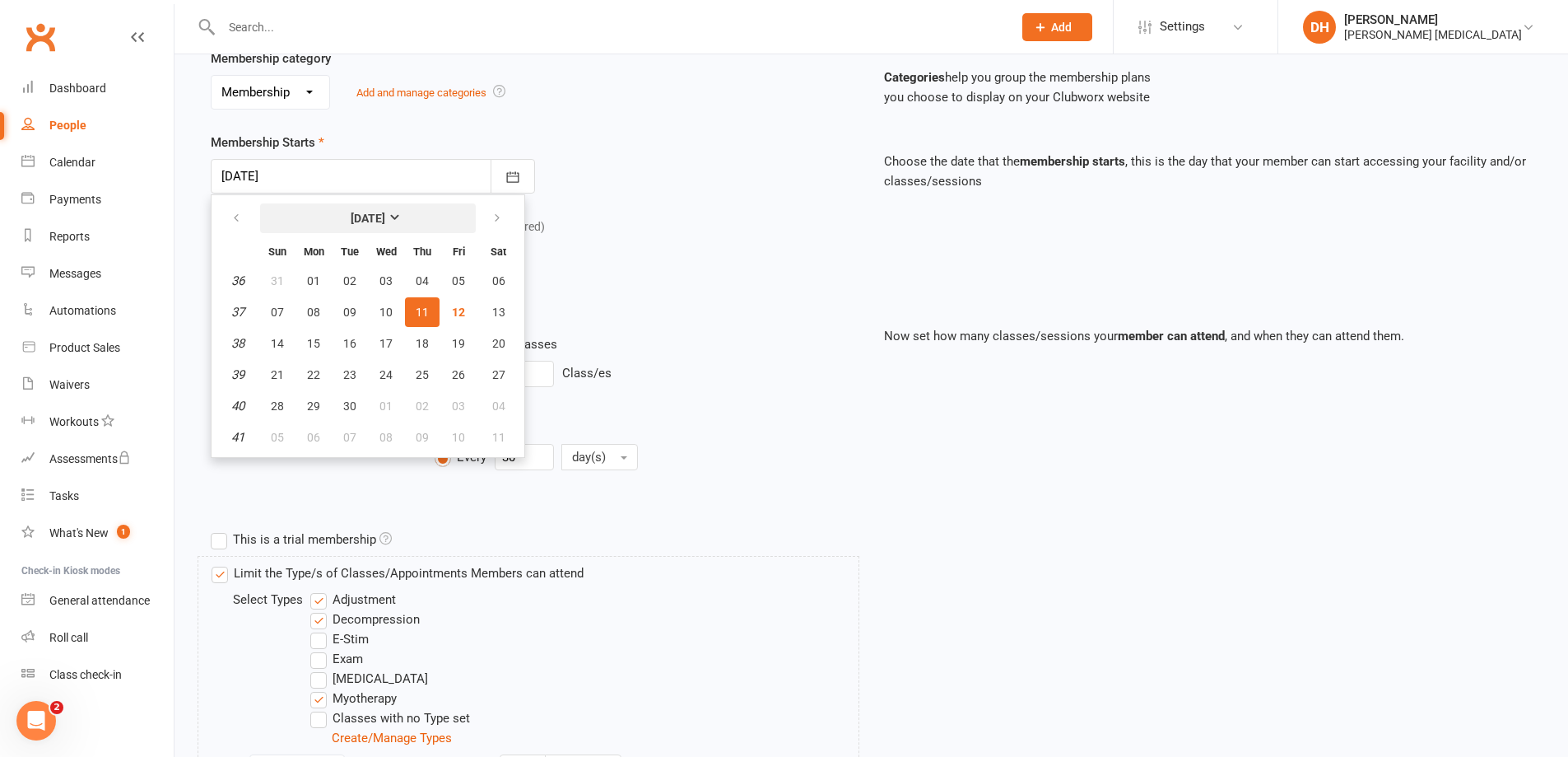
click at [376, 212] on strong "[DATE]" at bounding box center [368, 218] width 34 height 13
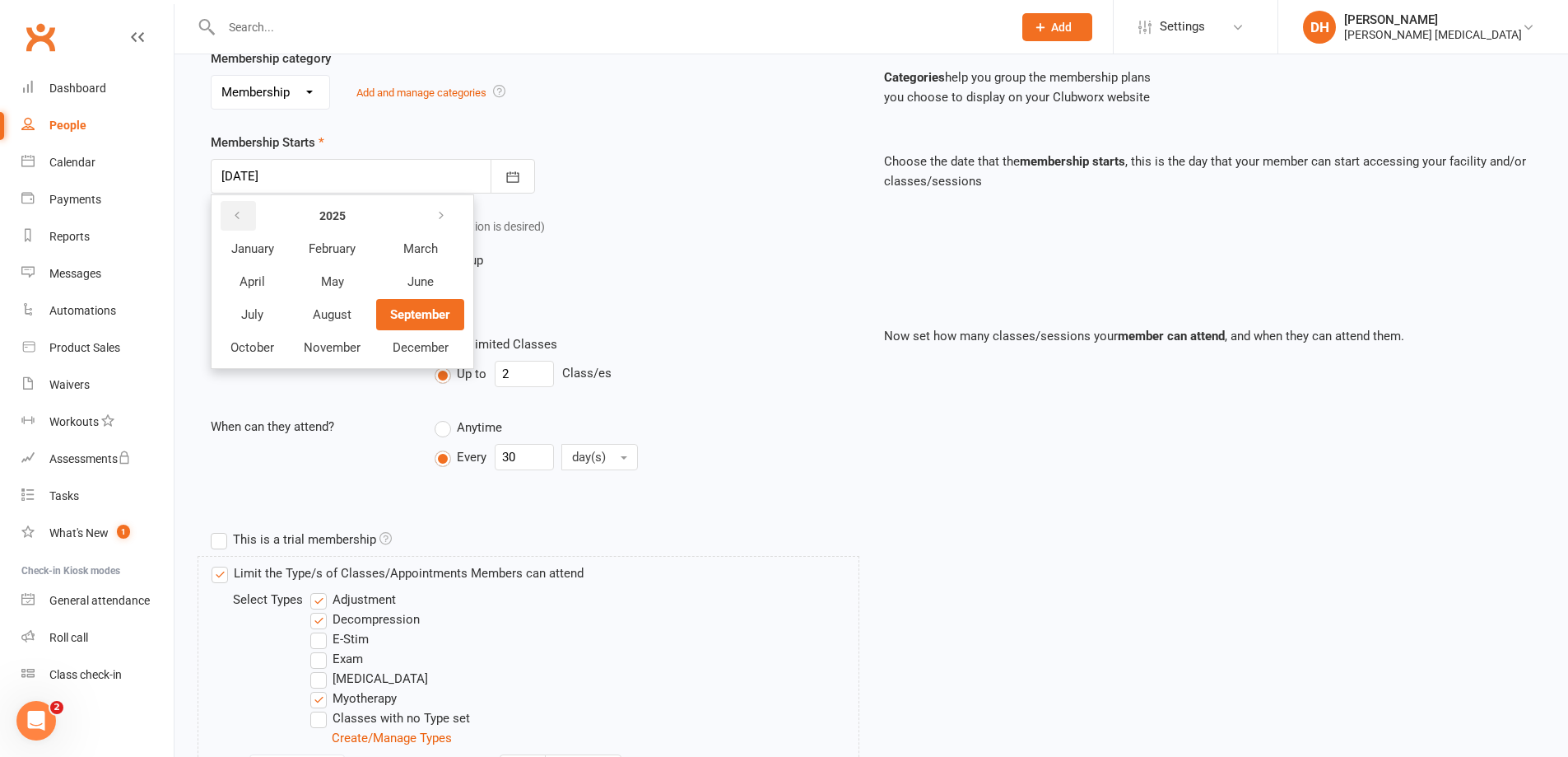
click at [232, 211] on icon "button" at bounding box center [236, 215] width 11 height 13
click at [229, 211] on button "button" at bounding box center [238, 216] width 35 height 30
click at [349, 319] on span "August" at bounding box center [331, 314] width 39 height 15
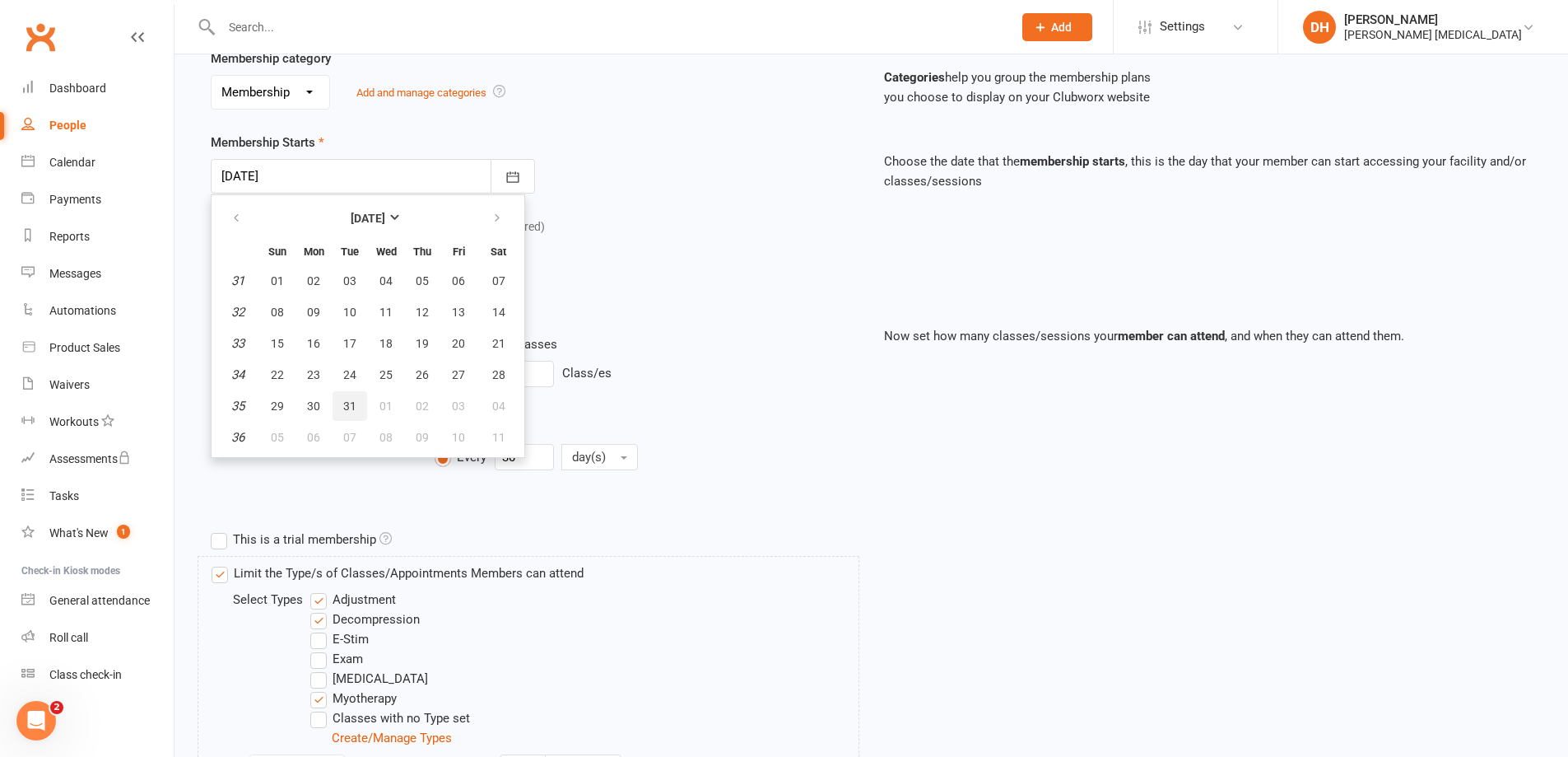
click at [350, 402] on span "31" at bounding box center [349, 405] width 13 height 13
type input "31 Aug 2021"
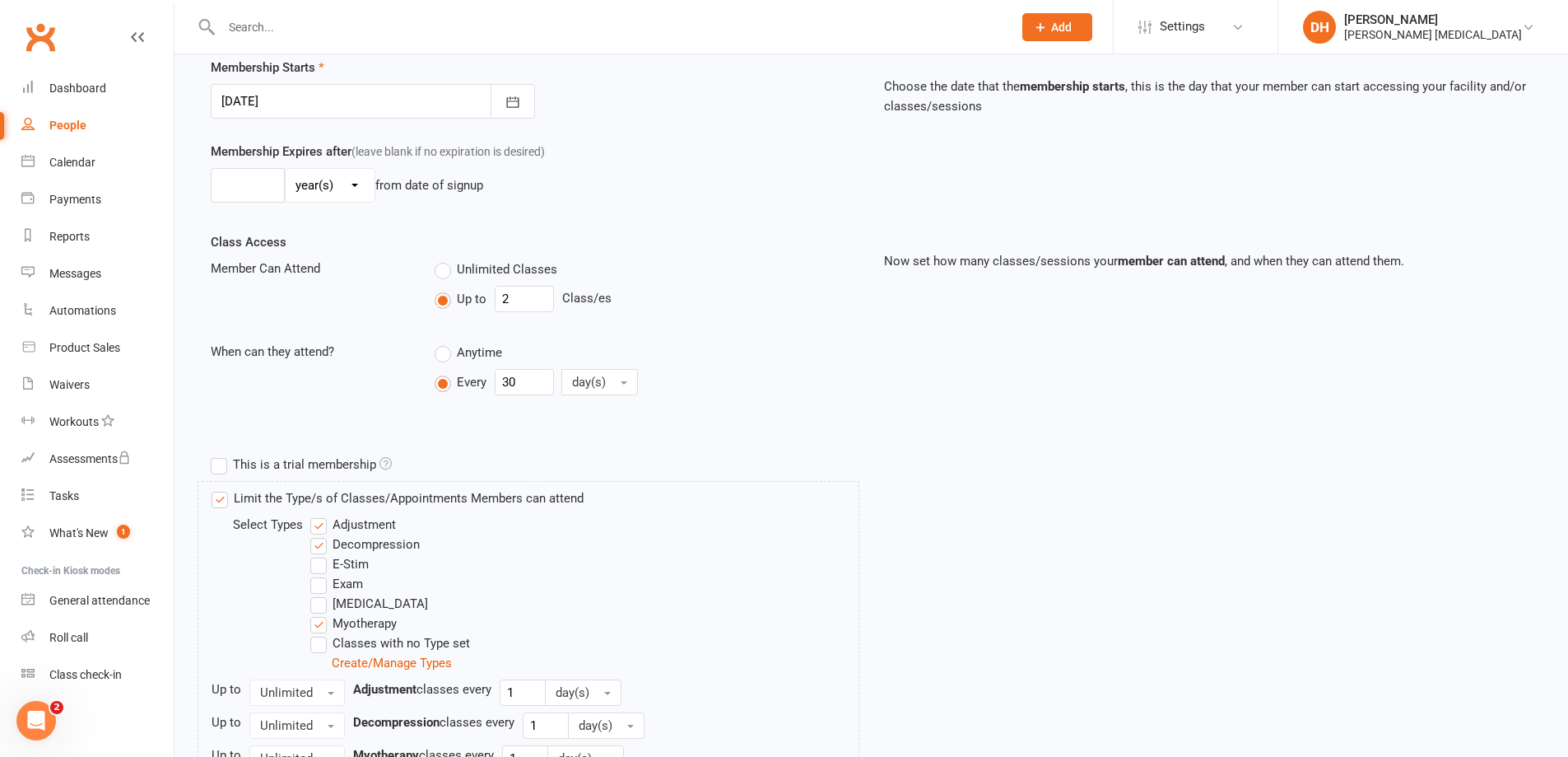
scroll to position [555, 0]
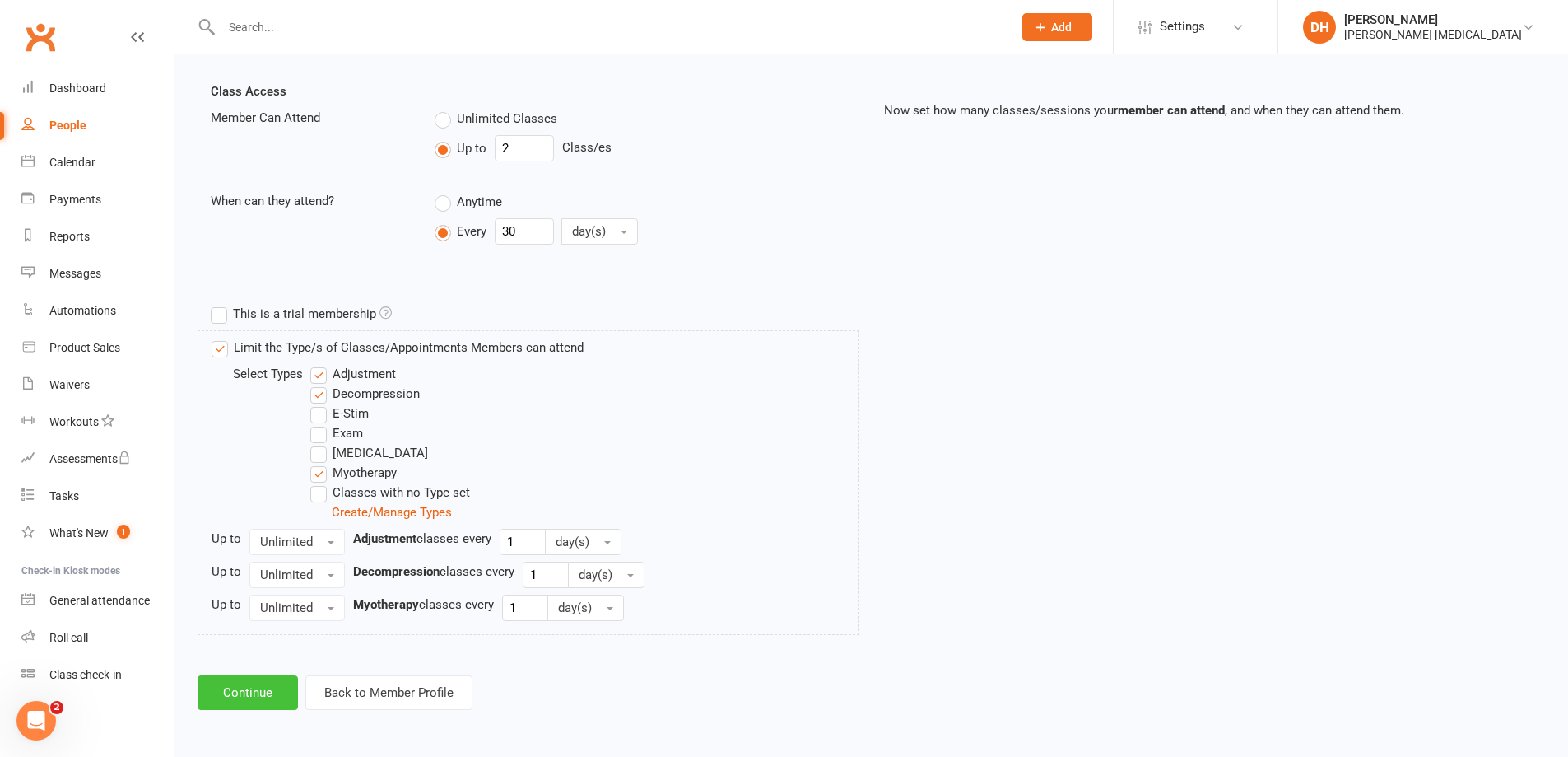
click at [223, 690] on button "Continue" at bounding box center [247, 693] width 100 height 34
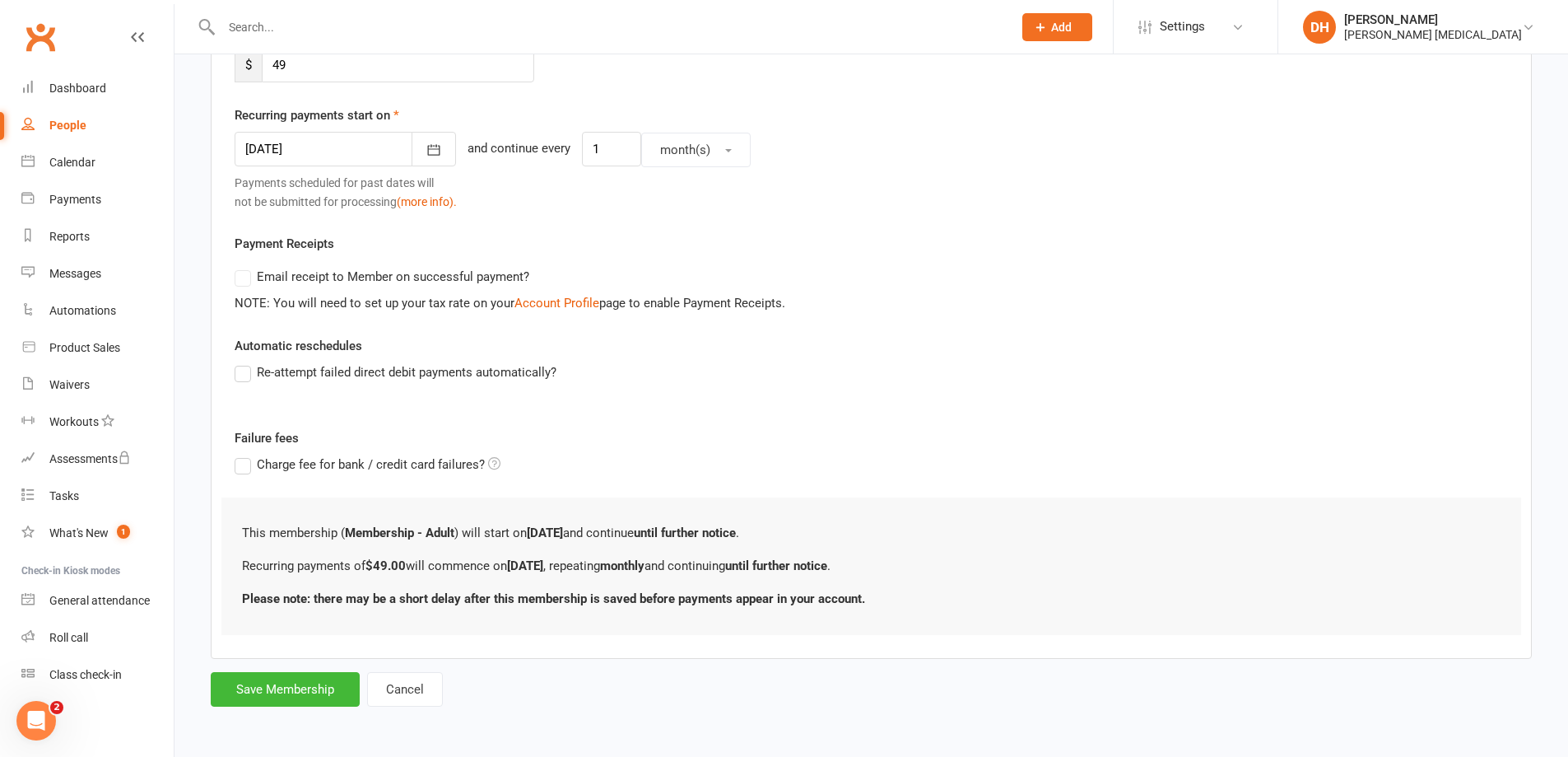
scroll to position [0, 0]
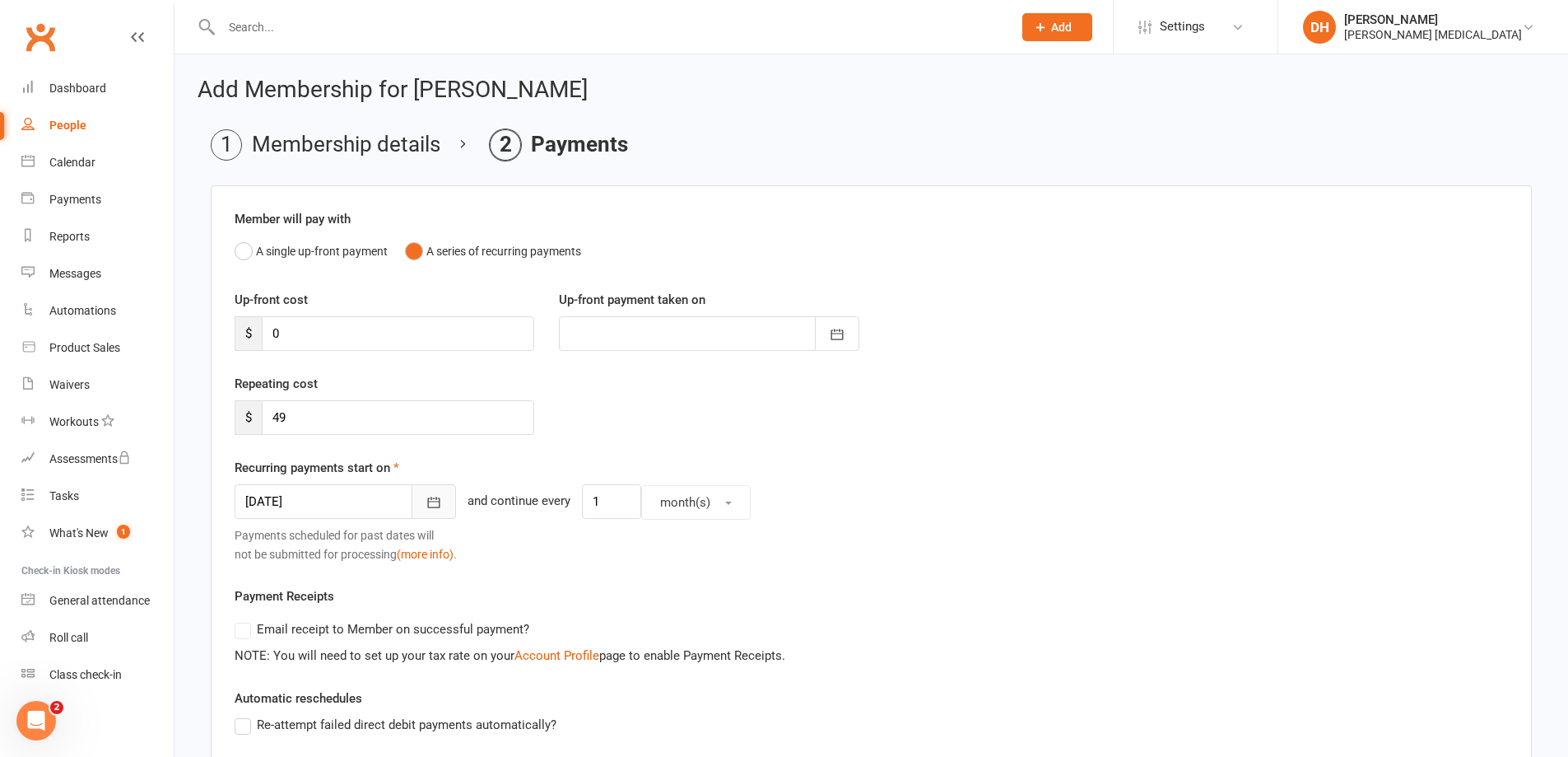
click at [412, 490] on button "button" at bounding box center [434, 501] width 45 height 34
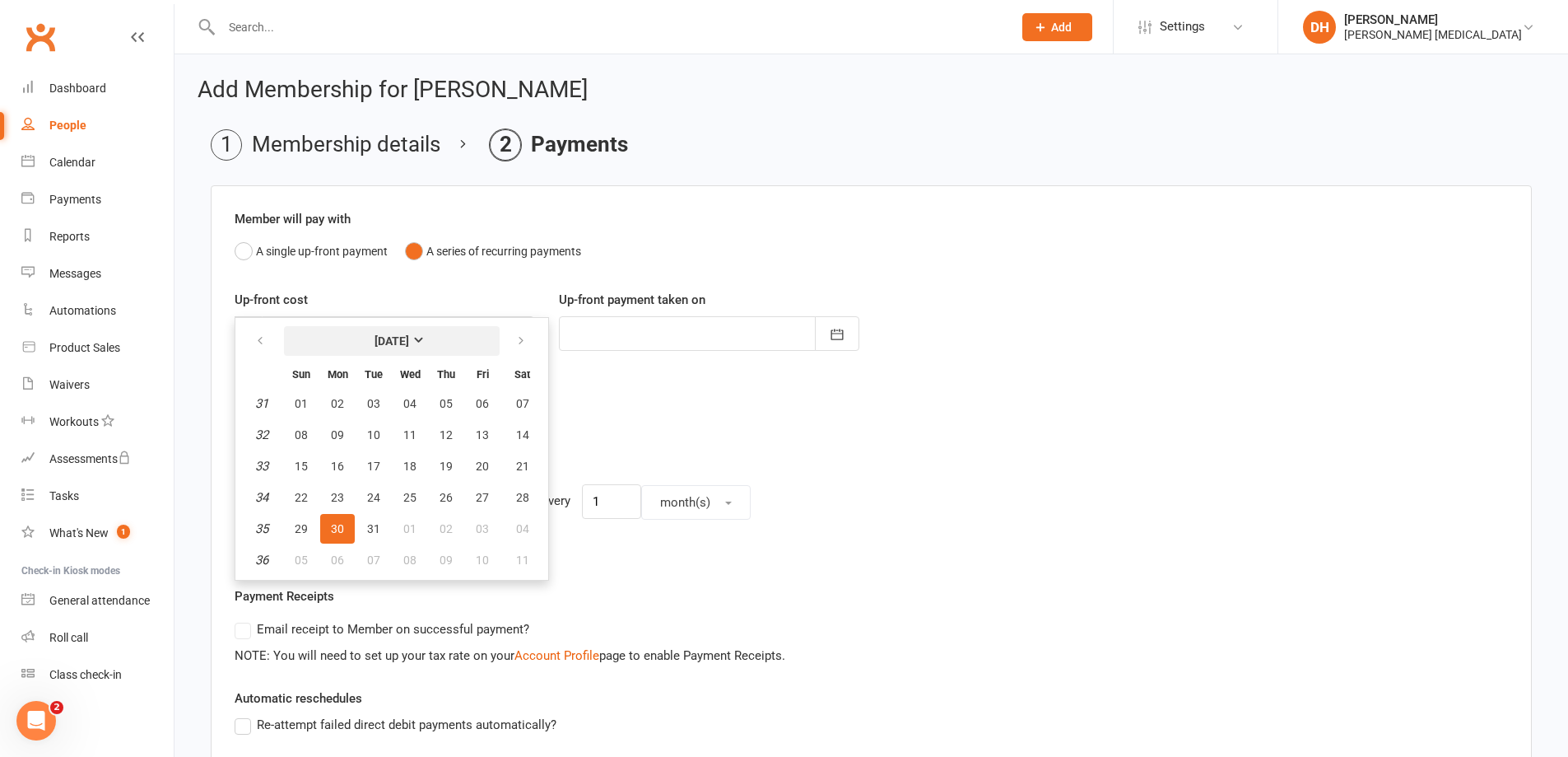
click at [396, 333] on button "August 2021" at bounding box center [392, 341] width 216 height 30
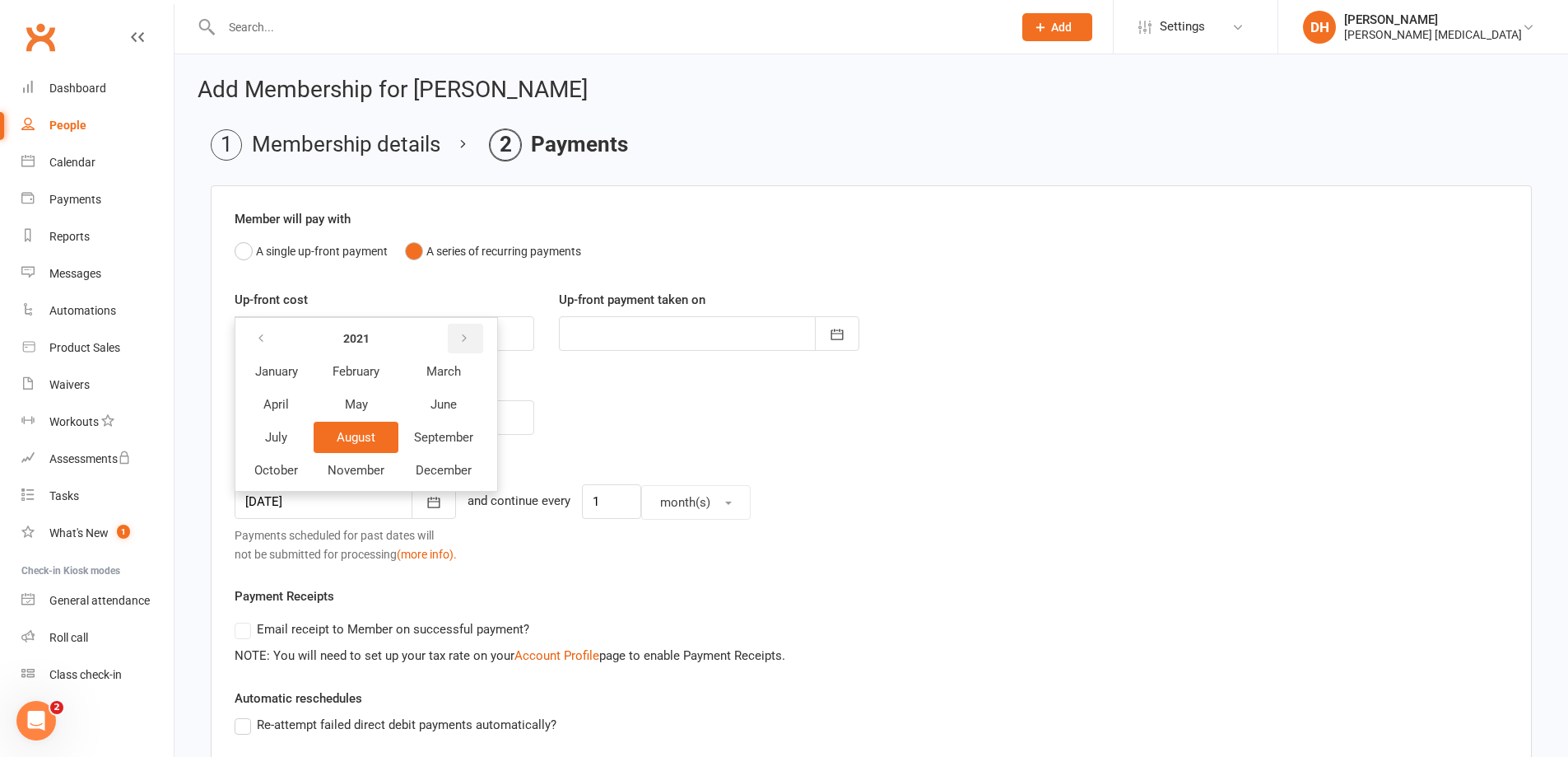
click at [461, 331] on button "button" at bounding box center [465, 338] width 35 height 30
click at [457, 436] on span "September" at bounding box center [444, 437] width 60 height 15
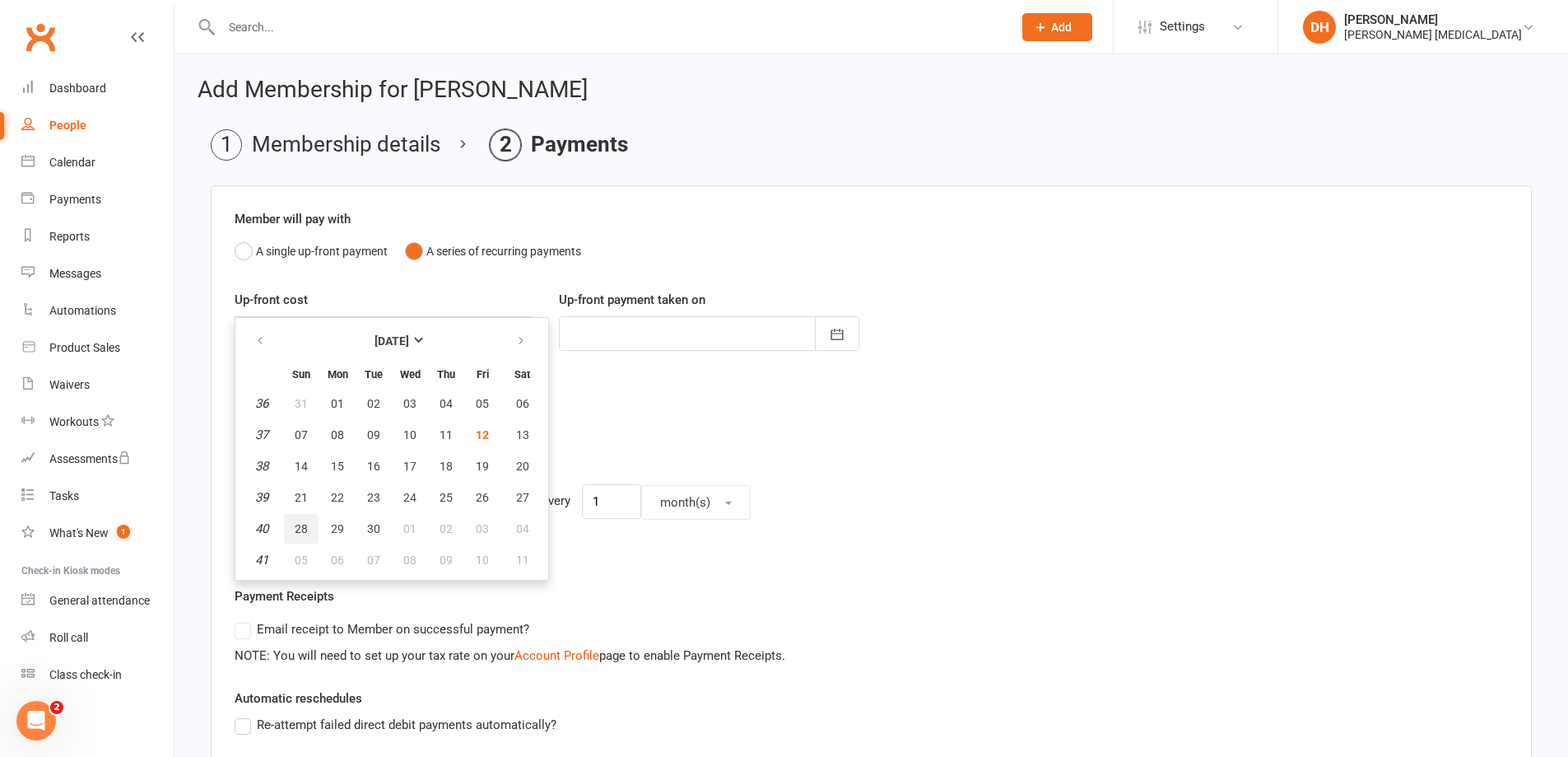
click at [295, 536] on button "28" at bounding box center [301, 528] width 34 height 30
type input "28 Sep 2025"
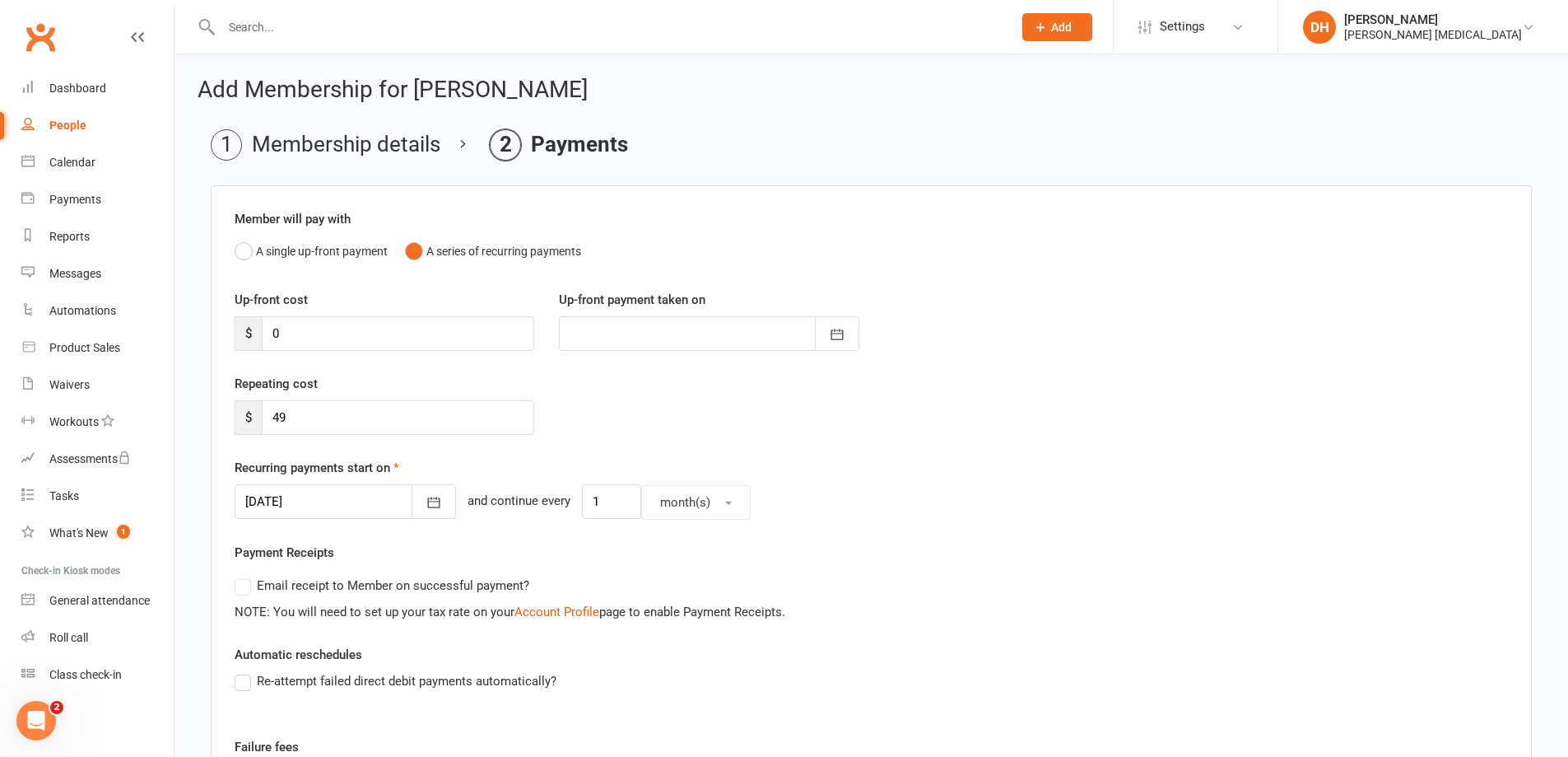
scroll to position [309, 0]
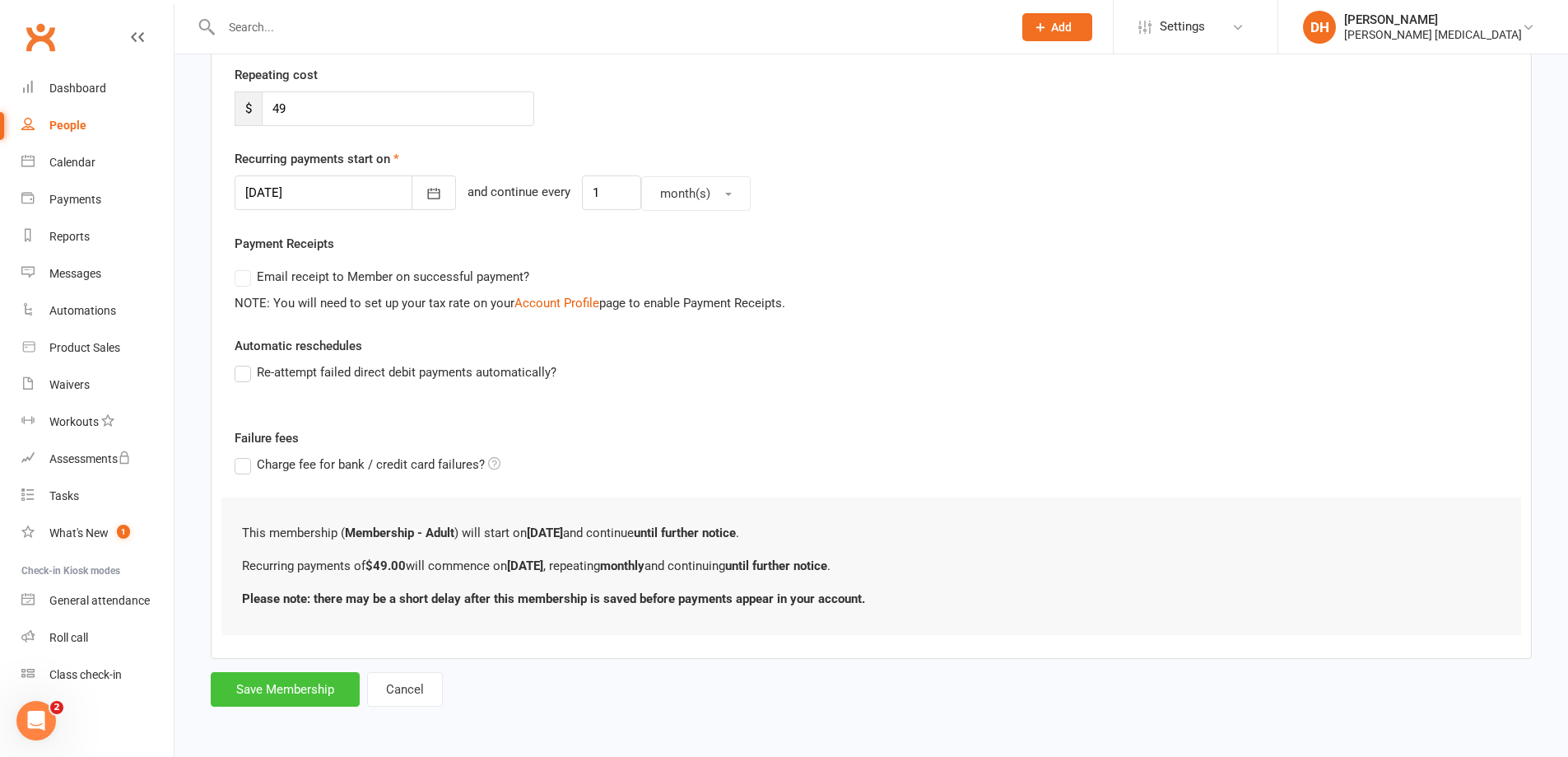
click at [313, 682] on button "Save Membership" at bounding box center [285, 689] width 149 height 34
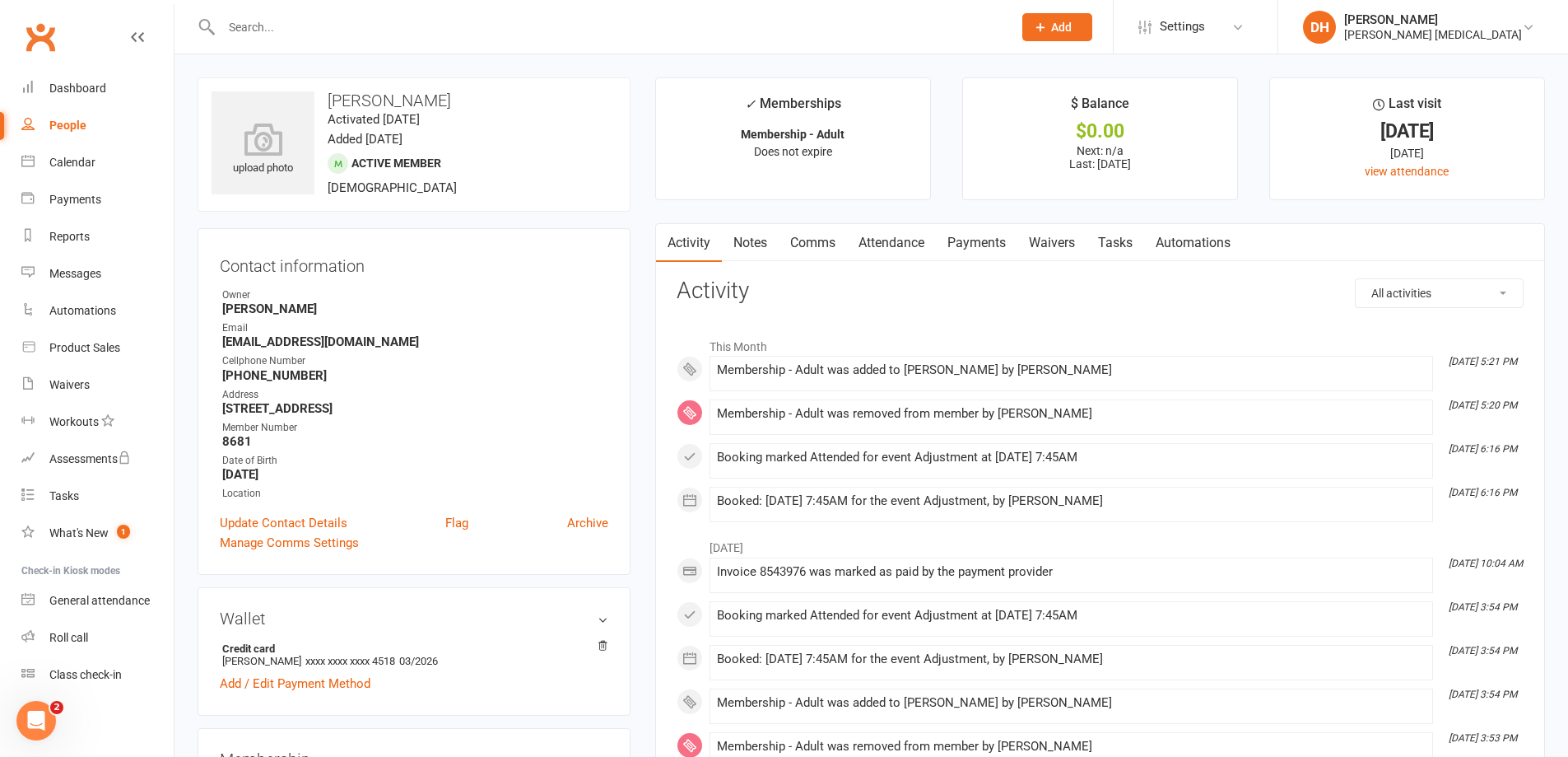
click at [1007, 251] on link "Payments" at bounding box center [976, 243] width 81 height 38
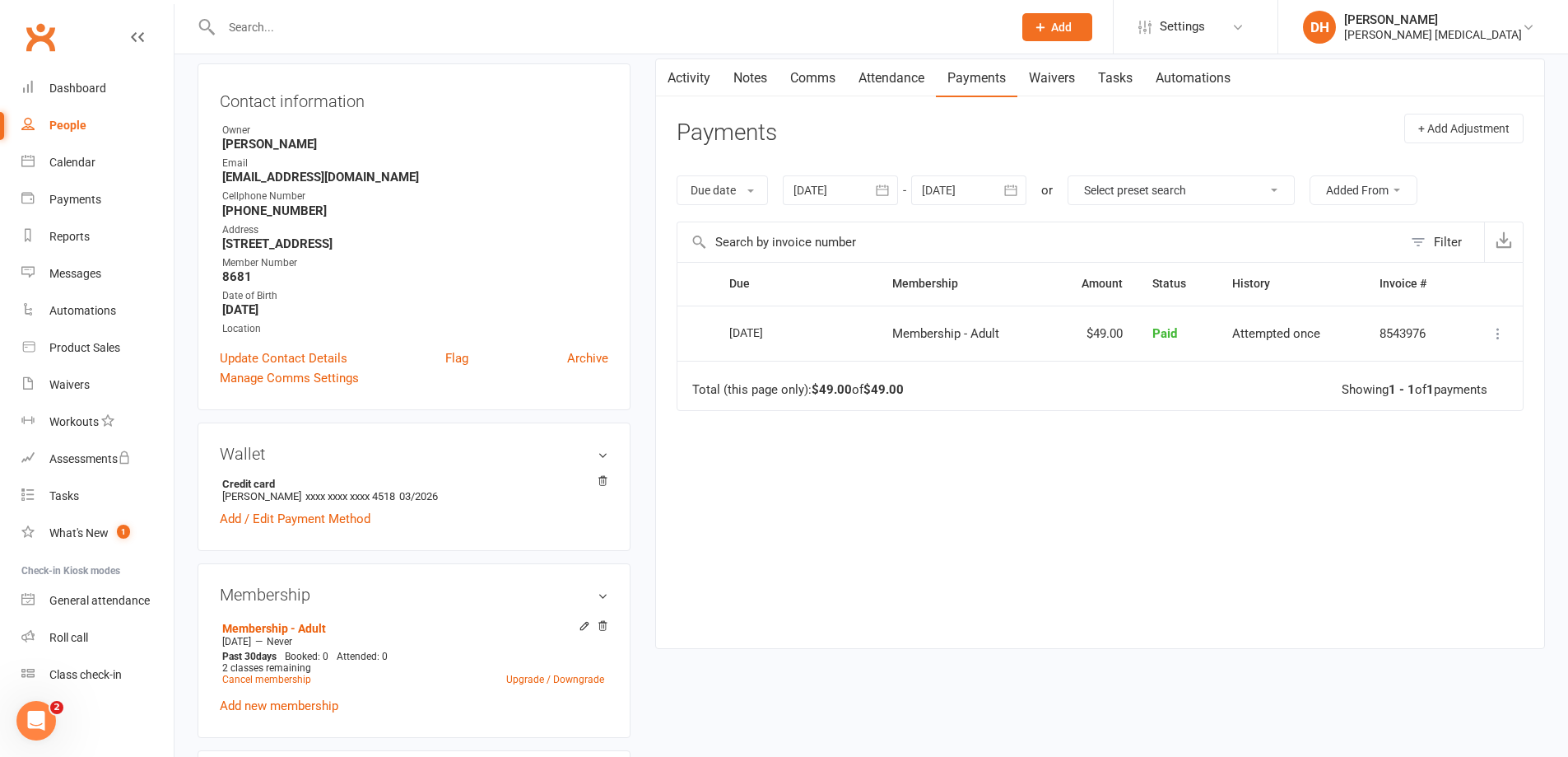
scroll to position [82, 0]
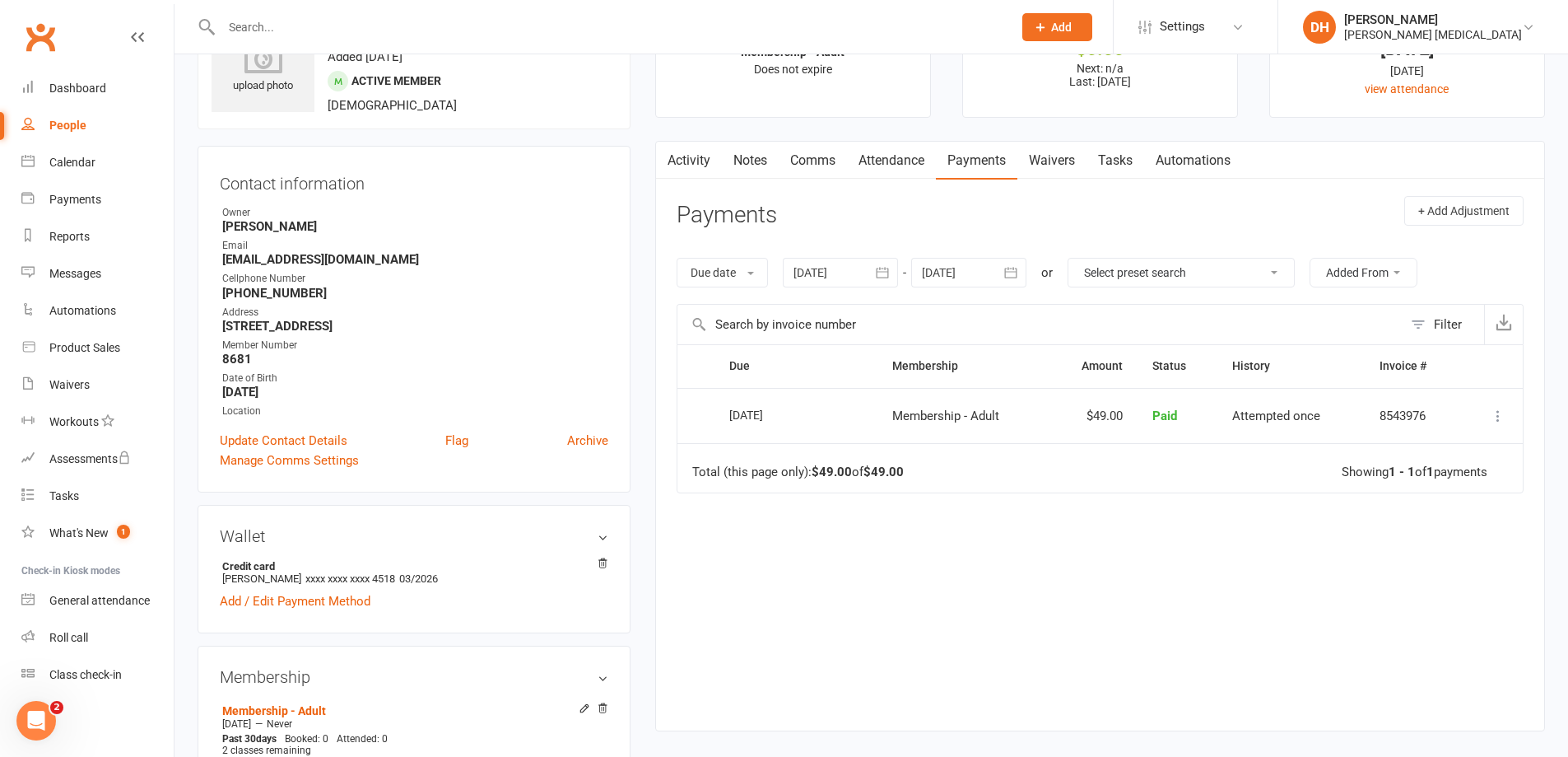
click at [892, 159] on link "Attendance" at bounding box center [892, 160] width 89 height 38
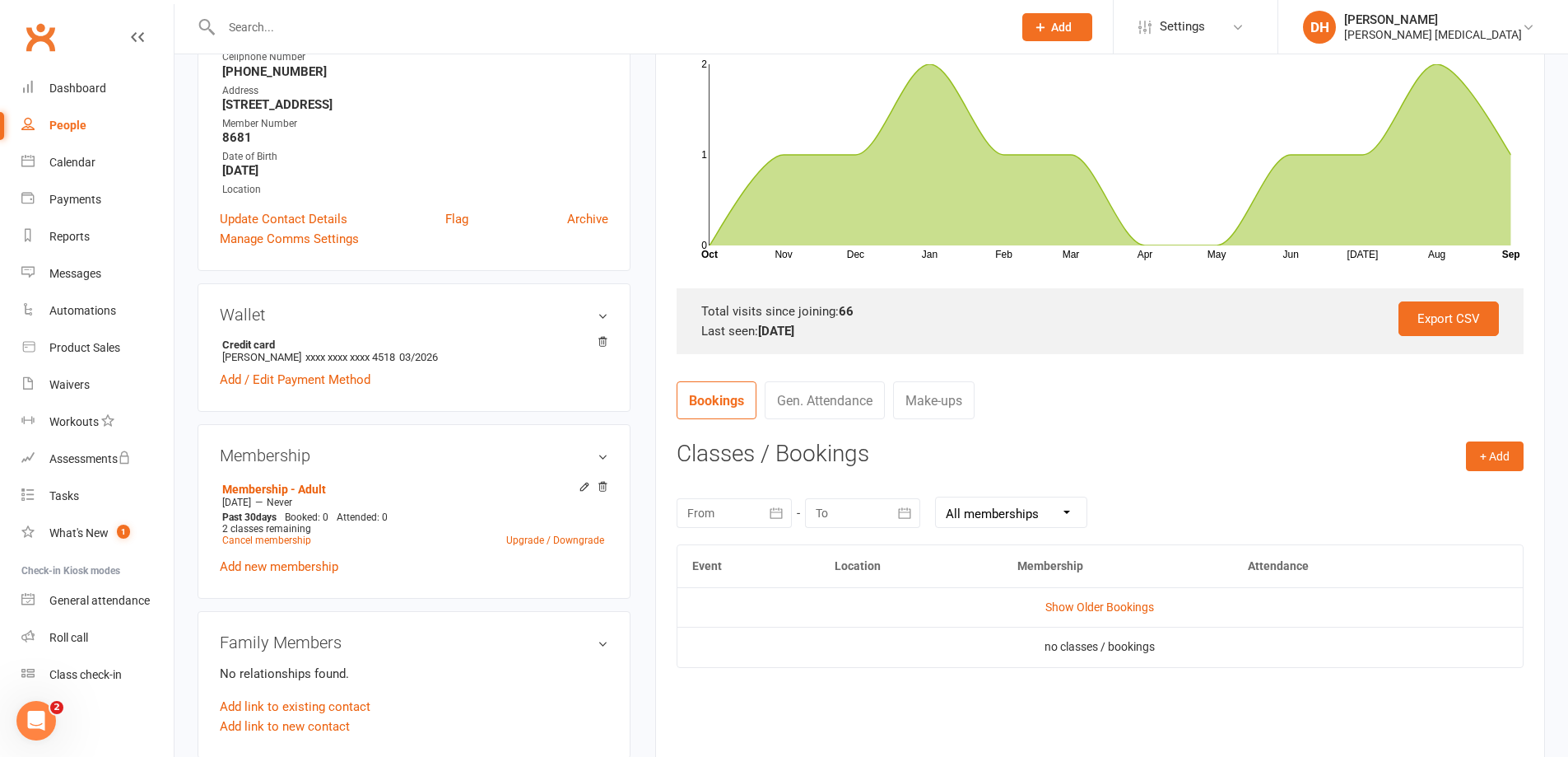
scroll to position [330, 0]
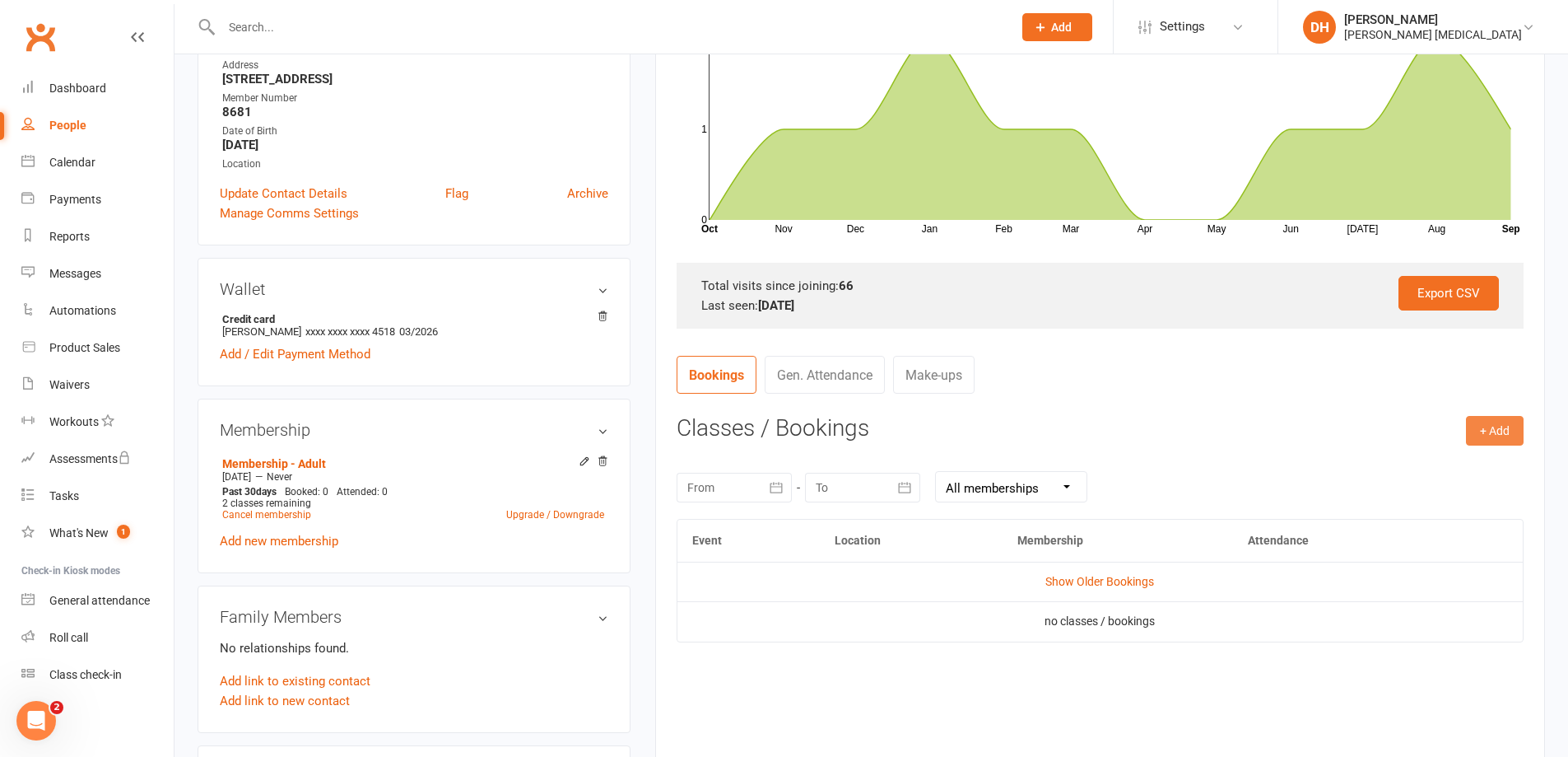
click at [1509, 427] on button "+ Add" at bounding box center [1494, 431] width 57 height 30
click at [1386, 482] on link "Book Event" at bounding box center [1441, 468] width 163 height 33
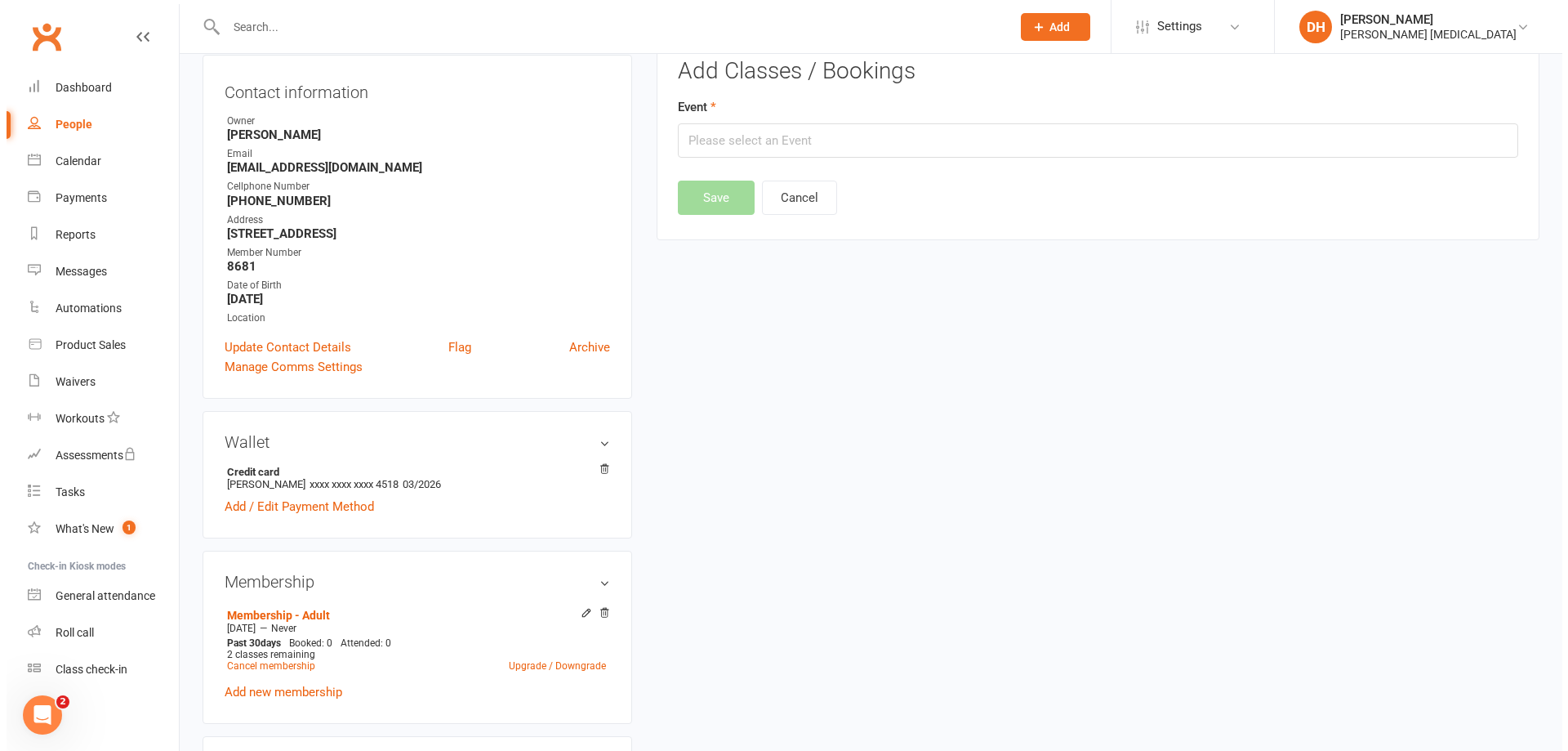
scroll to position [139, 0]
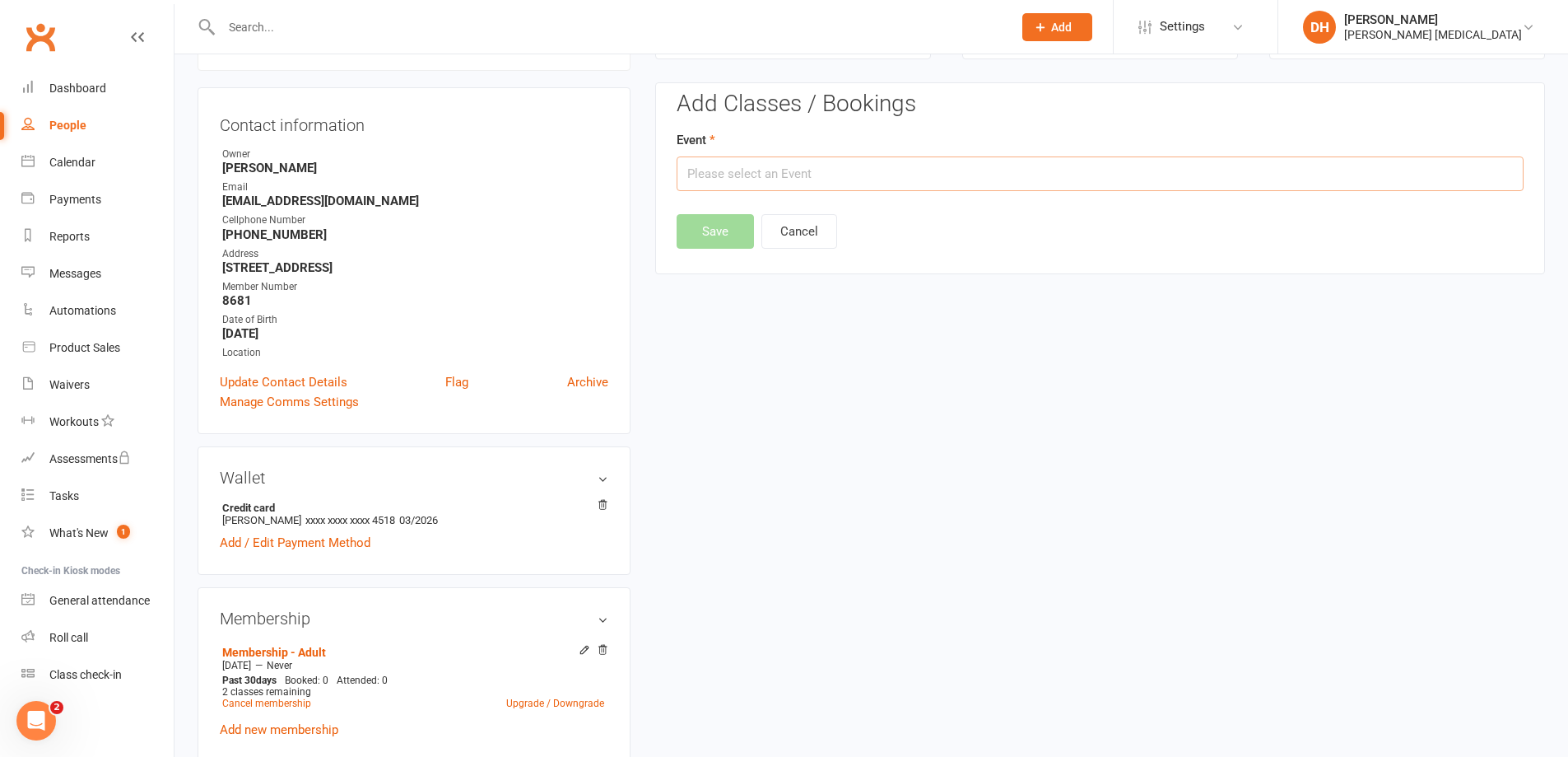
click at [750, 172] on input "text" at bounding box center [1101, 174] width 847 height 34
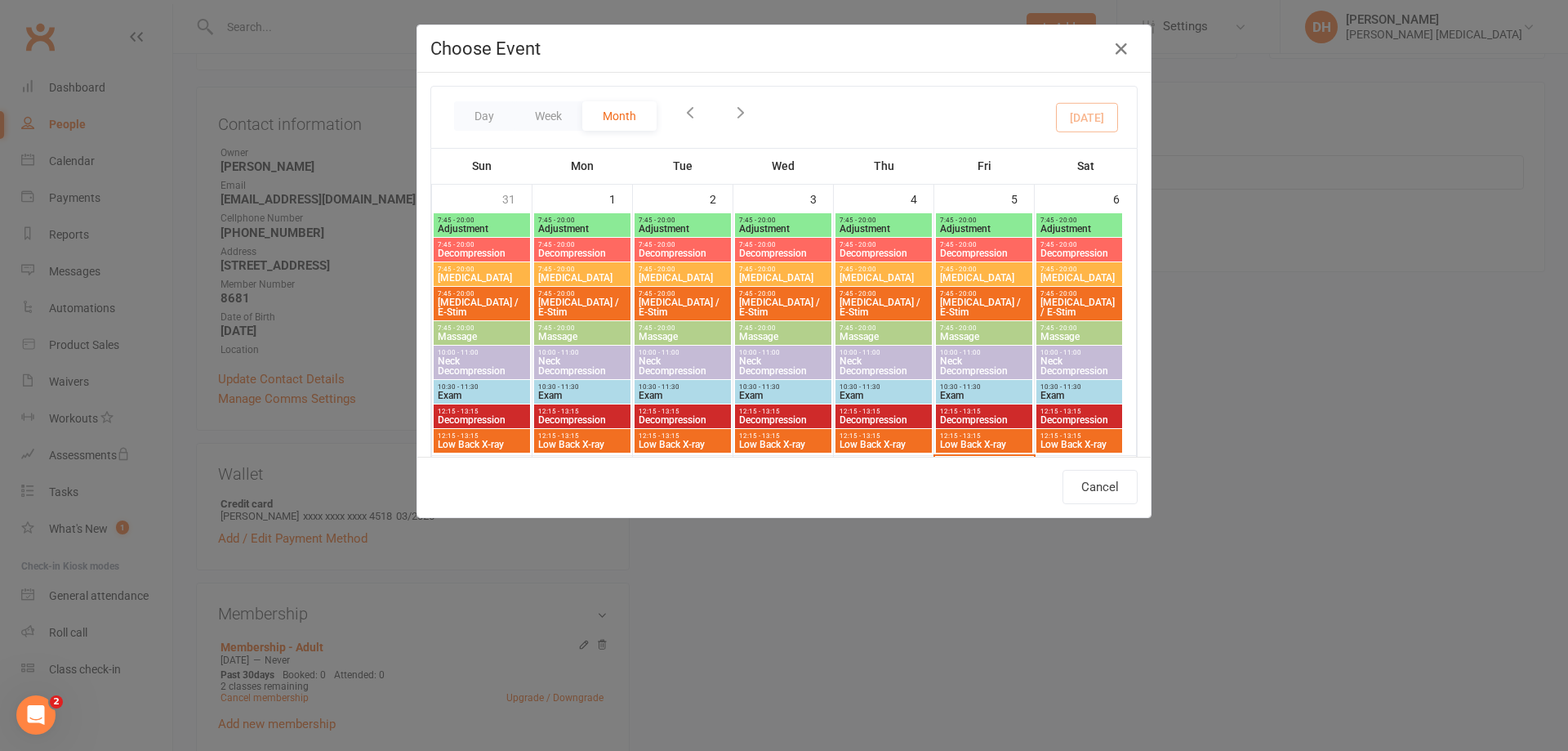
click at [990, 488] on span "7:45 - 20:00" at bounding box center [984, 491] width 90 height 8
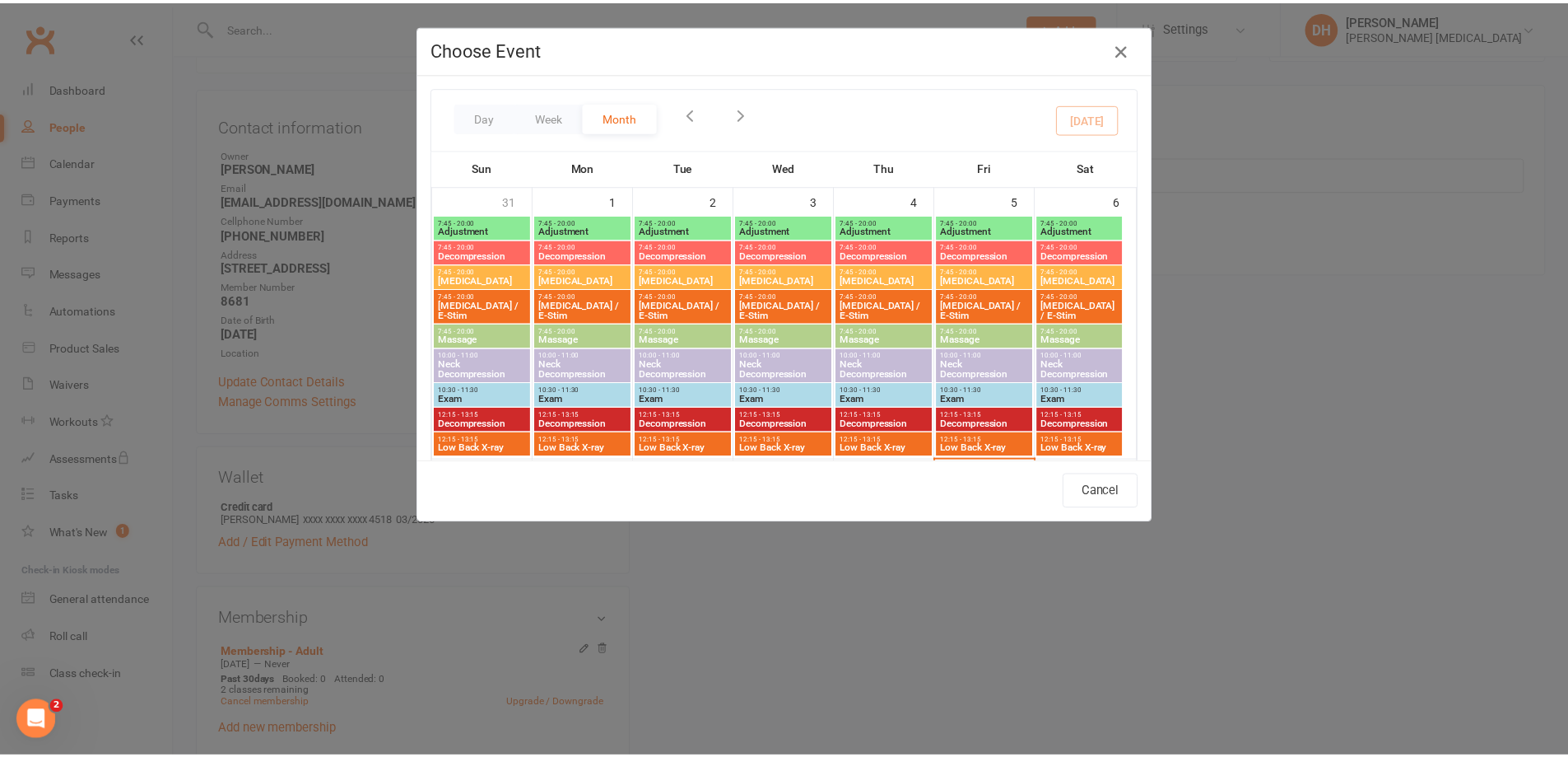
scroll to position [330, 0]
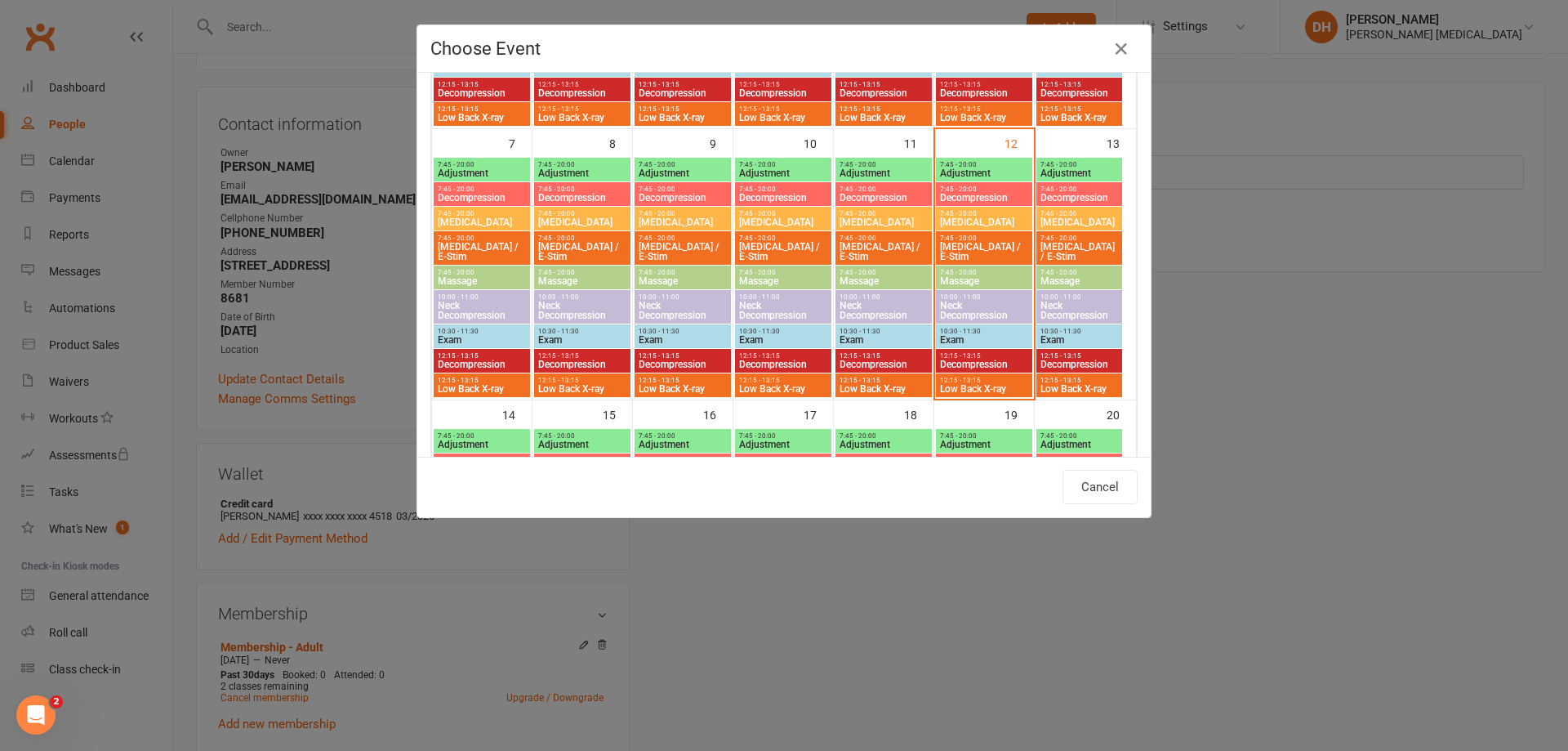
type input "Adjustment - [DATE] 7:45:00 AM"
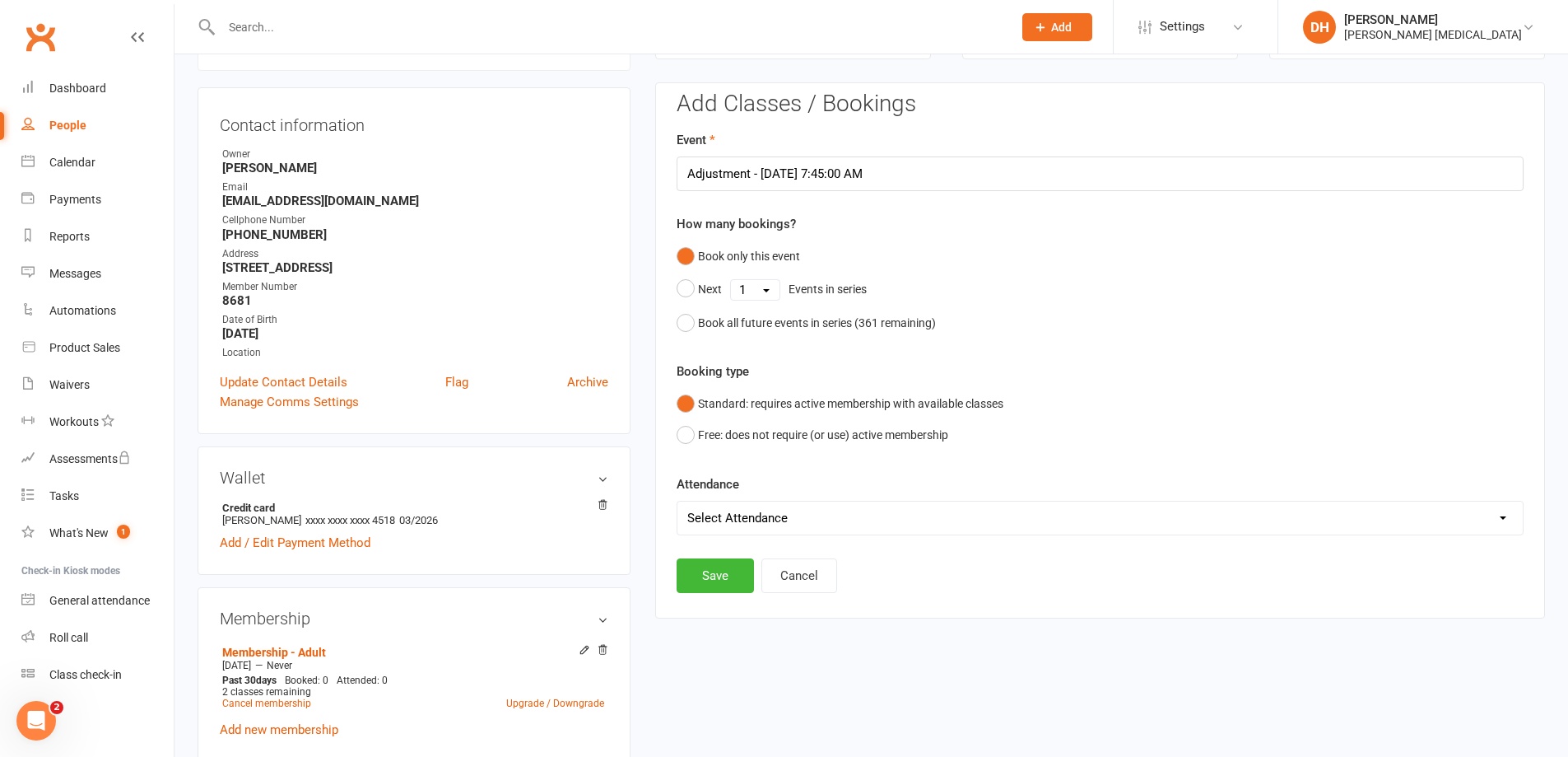
drag, startPoint x: 764, startPoint y: 517, endPoint x: 762, endPoint y: 527, distance: 10.2
click at [764, 517] on select "Select Attendance Attended Absent" at bounding box center [1100, 518] width 846 height 33
select select "0"
click at [677, 502] on select "Select Attendance Attended Absent" at bounding box center [1100, 518] width 846 height 33
click at [710, 573] on button "Save" at bounding box center [716, 575] width 77 height 34
